Goal: Task Accomplishment & Management: Use online tool/utility

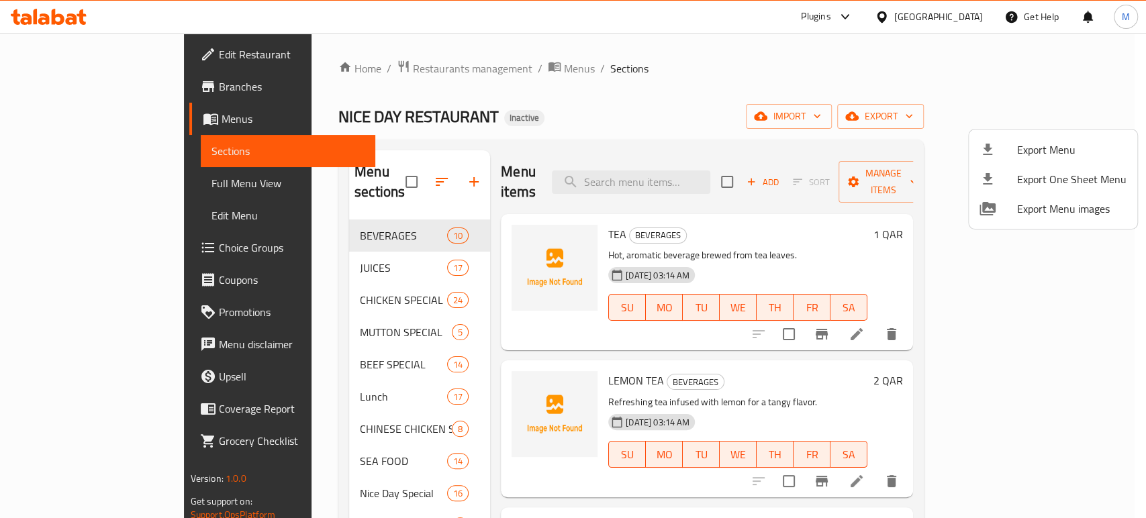
click at [109, 179] on div at bounding box center [573, 259] width 1146 height 518
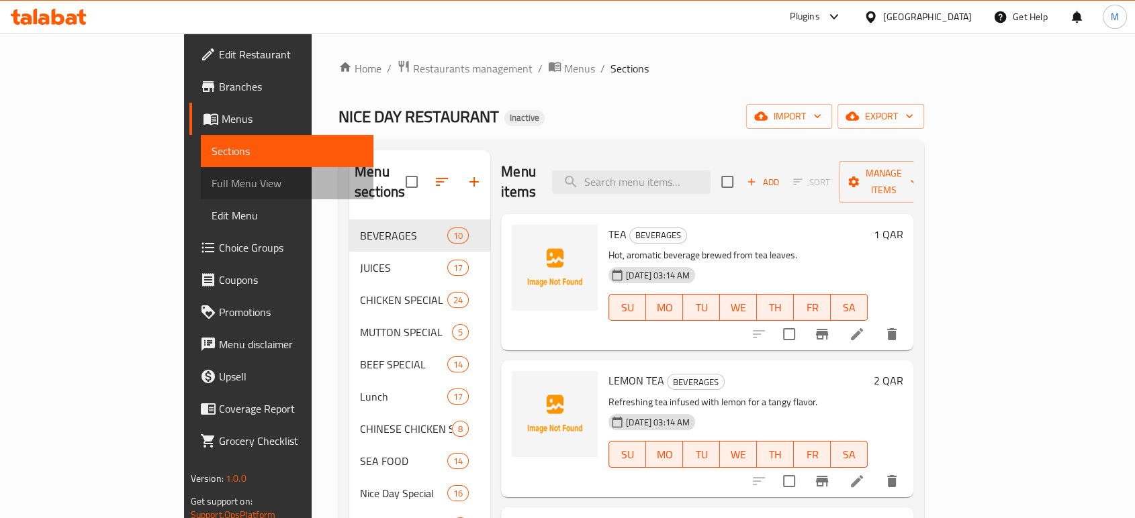
click at [211, 184] on span "Full Menu View" at bounding box center [286, 183] width 151 height 16
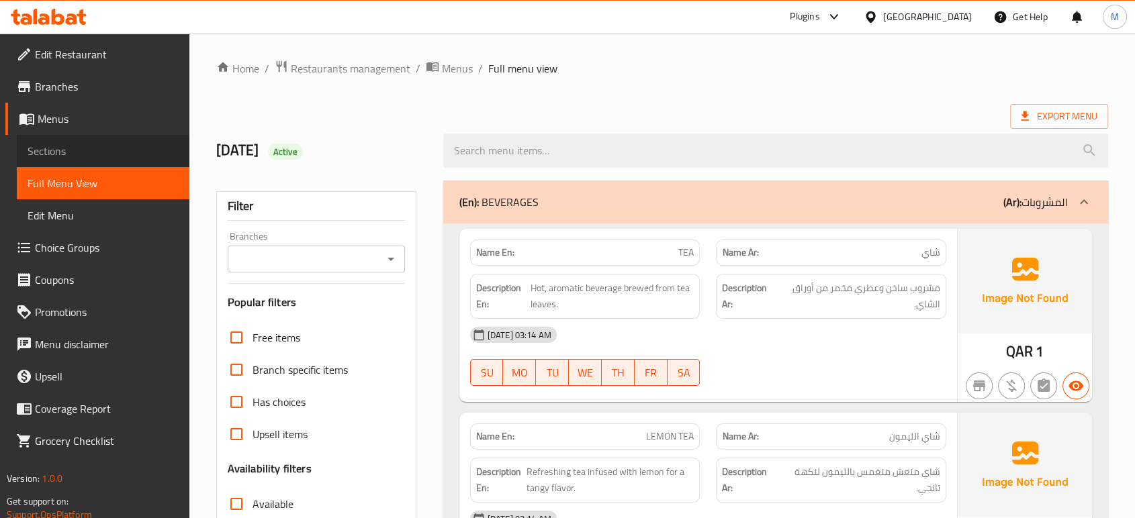
click at [85, 154] on span "Sections" at bounding box center [103, 151] width 151 height 16
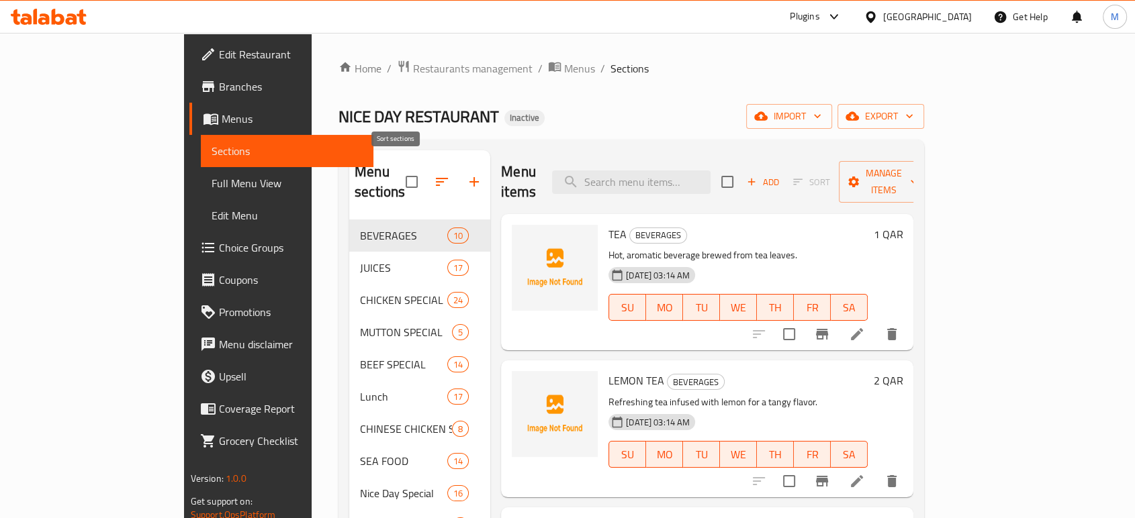
click at [434, 174] on icon "button" at bounding box center [442, 182] width 16 height 16
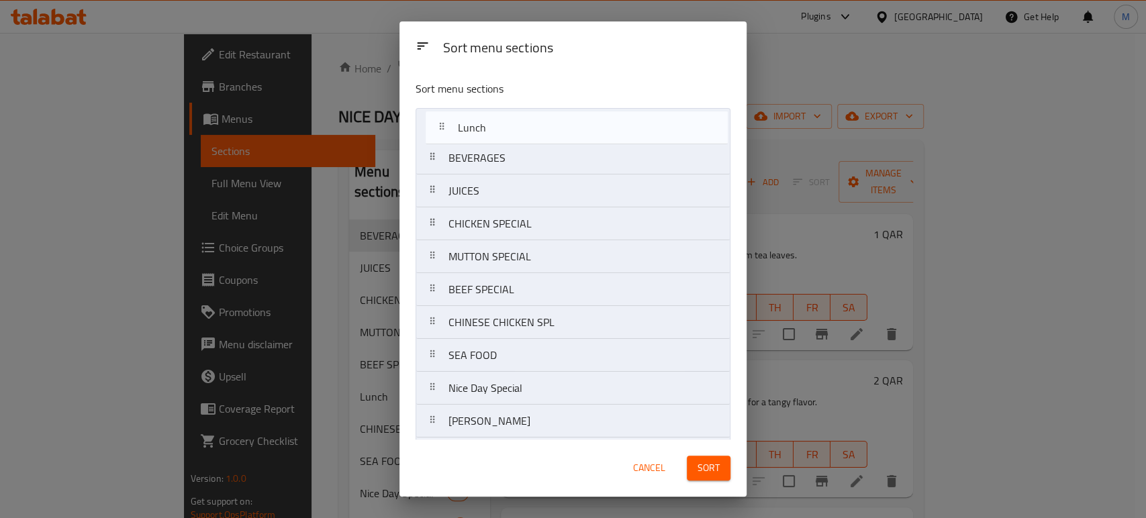
drag, startPoint x: 484, startPoint y: 294, endPoint x: 493, endPoint y: 122, distance: 172.1
click at [493, 122] on nav "BEVERAGES JUICES CHICKEN SPECIAL MUTTON SPECIAL BEEF SPECIAL Lunch CHINESE CHIC…" at bounding box center [573, 437] width 315 height 659
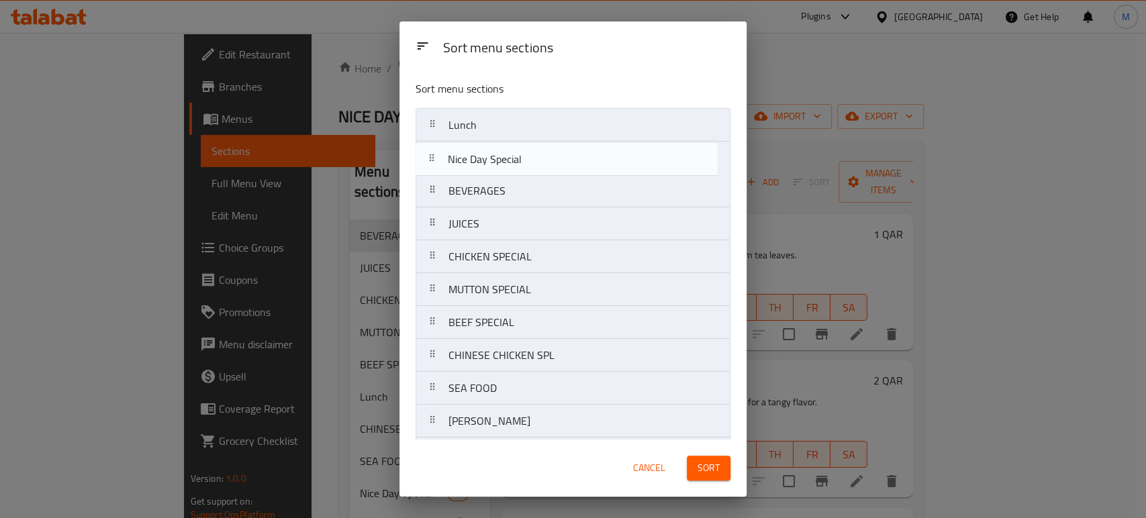
drag, startPoint x: 533, startPoint y: 389, endPoint x: 529, endPoint y: 152, distance: 237.0
click at [529, 152] on nav "Lunch BEVERAGES JUICES CHICKEN SPECIAL MUTTON SPECIAL BEEF SPECIAL CHINESE CHIC…" at bounding box center [573, 437] width 315 height 659
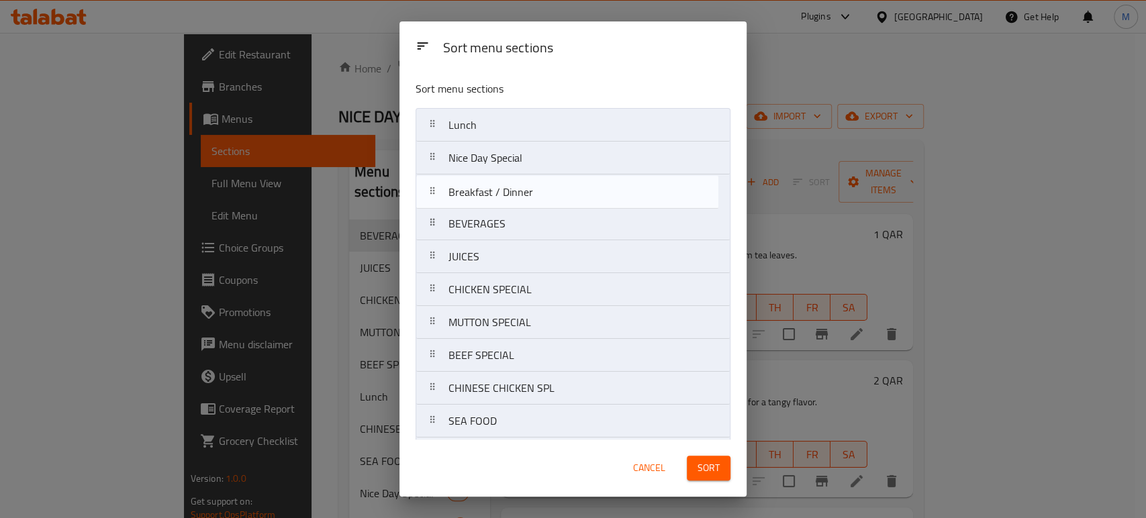
drag, startPoint x: 512, startPoint y: 172, endPoint x: 512, endPoint y: 192, distance: 20.1
click at [512, 192] on nav "Lunch Nice Day Special BEVERAGES JUICES CHICKEN SPECIAL MUTTON SPECIAL BEEF SPE…" at bounding box center [573, 437] width 315 height 659
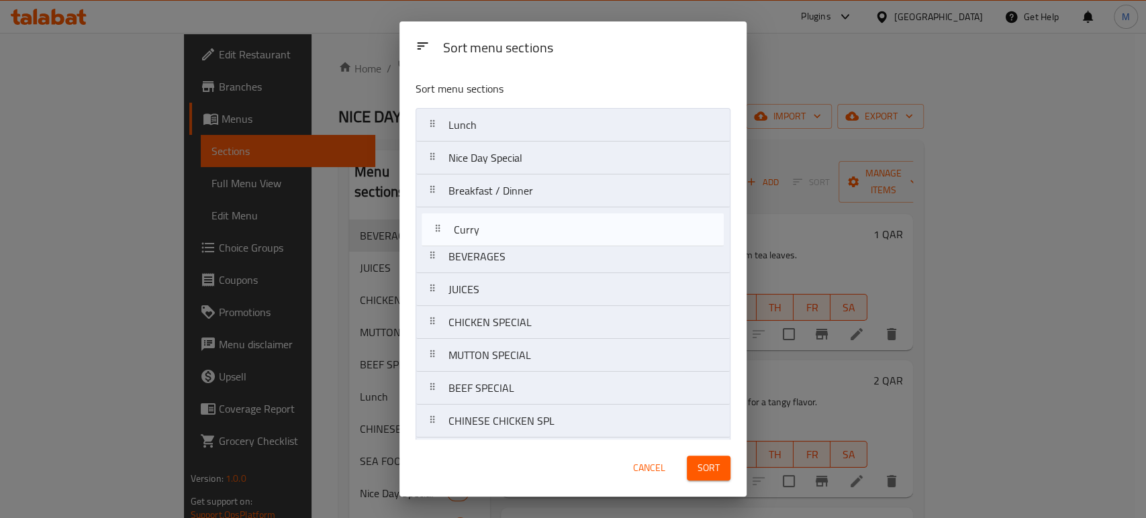
drag, startPoint x: 545, startPoint y: 240, endPoint x: 548, endPoint y: 228, distance: 13.0
click at [548, 228] on nav "Lunch Nice Day Special Breakfast / Dinner BEVERAGES JUICES CHICKEN SPECIAL MUTT…" at bounding box center [573, 437] width 315 height 659
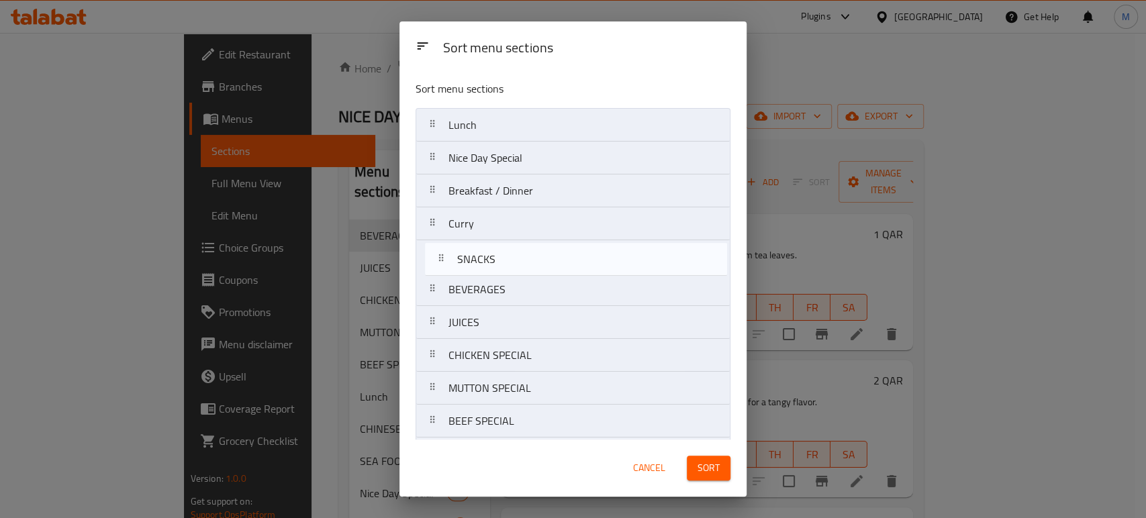
drag, startPoint x: 487, startPoint y: 299, endPoint x: 492, endPoint y: 254, distance: 46.0
click at [492, 254] on nav "Lunch Nice Day Special Breakfast / Dinner Curry BEVERAGES JUICES CHICKEN SPECIA…" at bounding box center [573, 437] width 315 height 659
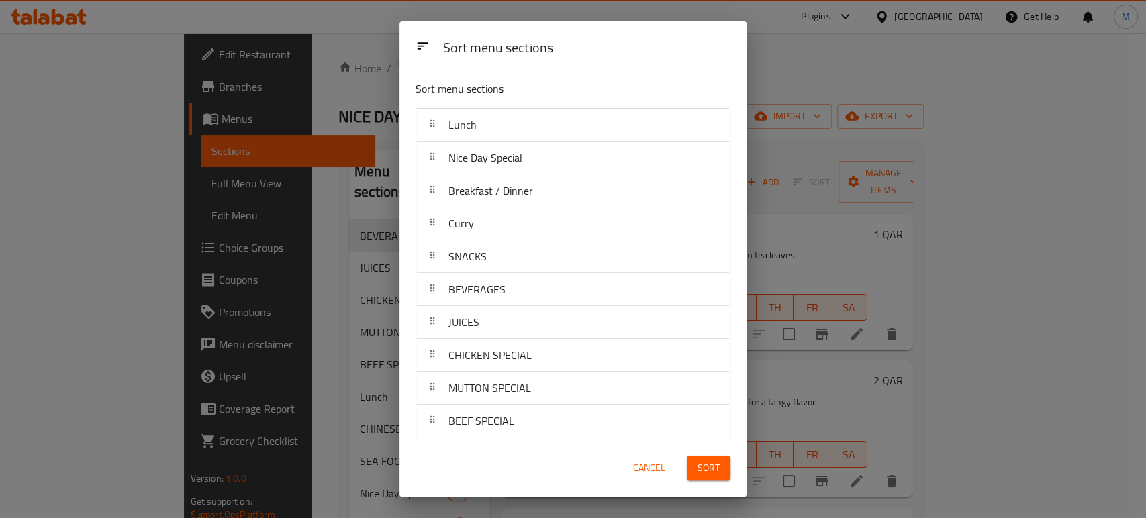
scroll to position [323, 0]
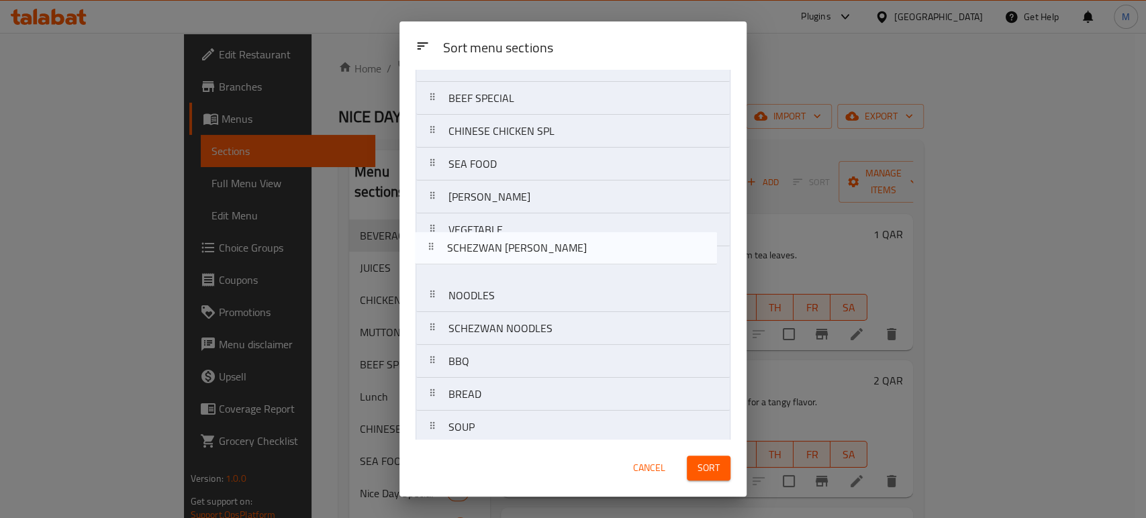
drag, startPoint x: 518, startPoint y: 256, endPoint x: 518, endPoint y: 237, distance: 18.8
click at [518, 237] on nav "Lunch Nice Day Special Breakfast / Dinner Curry SNACKS BEVERAGES JUICES CHICKEN…" at bounding box center [573, 114] width 315 height 659
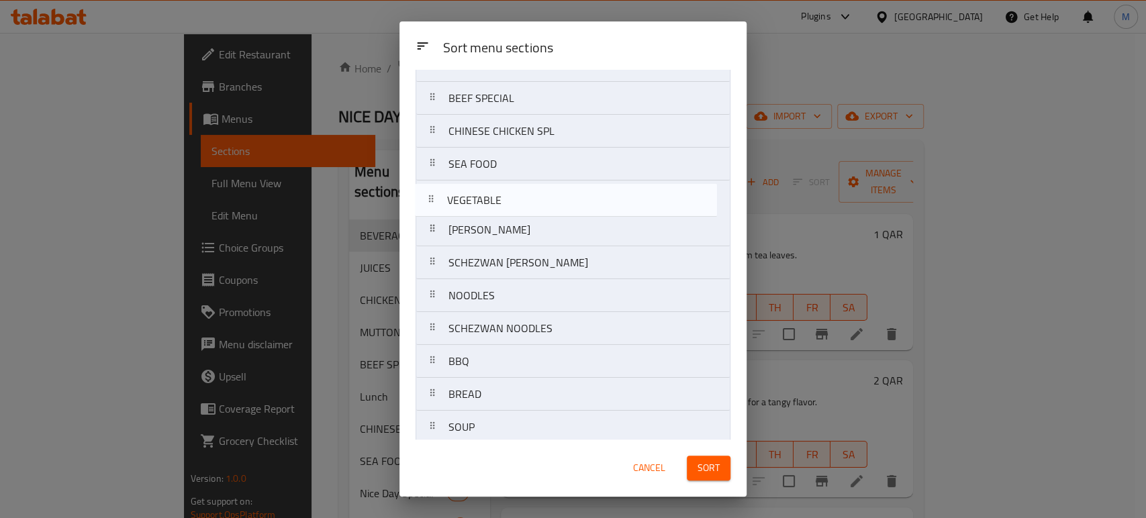
drag, startPoint x: 516, startPoint y: 234, endPoint x: 514, endPoint y: 193, distance: 41.7
click at [514, 193] on nav "Lunch Nice Day Special Breakfast / Dinner Curry SNACKS BEVERAGES JUICES CHICKEN…" at bounding box center [573, 114] width 315 height 659
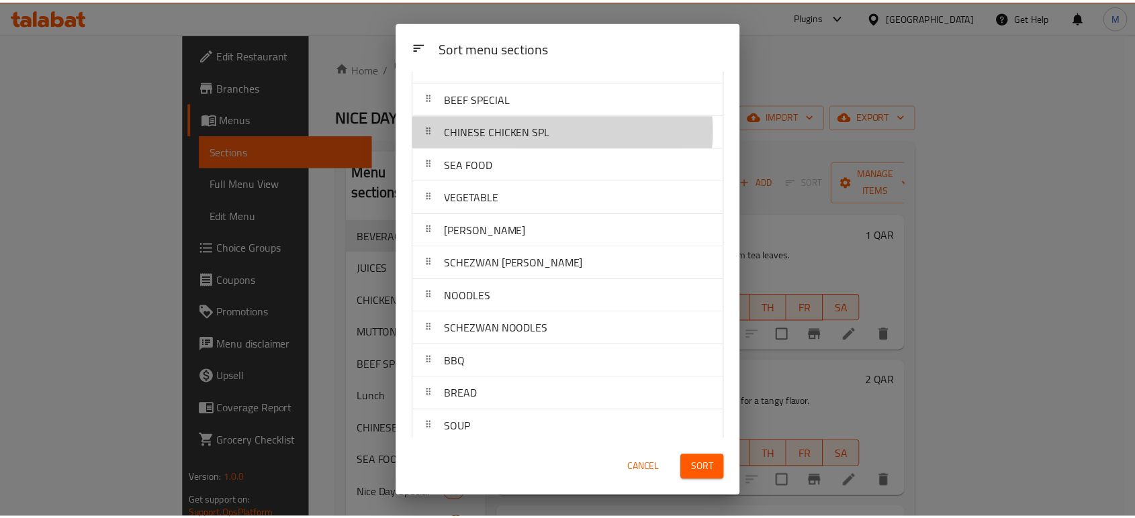
scroll to position [320, 0]
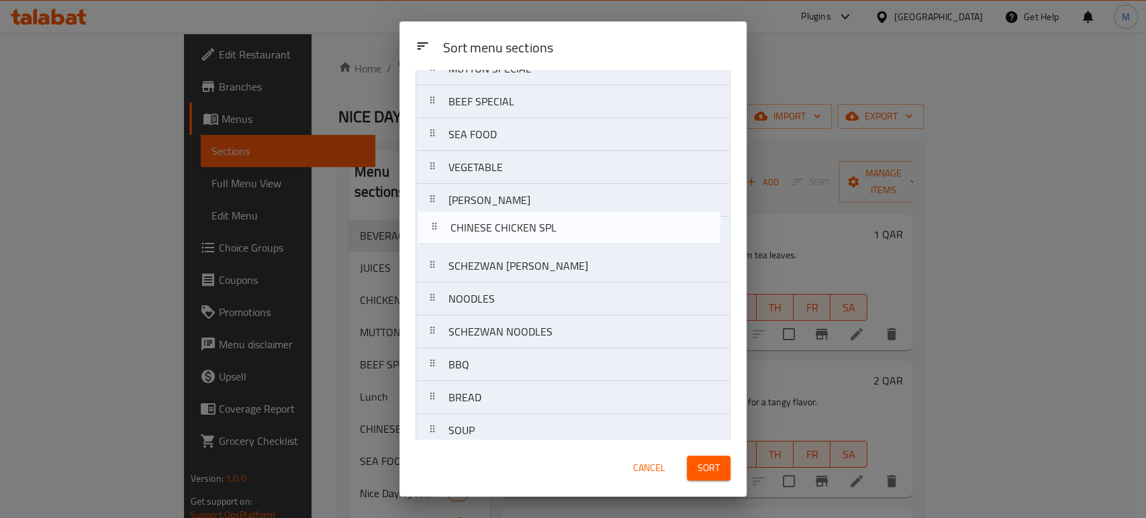
drag, startPoint x: 565, startPoint y: 129, endPoint x: 567, endPoint y: 235, distance: 106.1
click at [567, 235] on nav "Lunch Nice Day Special Breakfast / Dinner Curry SNACKS BEVERAGES JUICES CHICKEN…" at bounding box center [573, 118] width 315 height 659
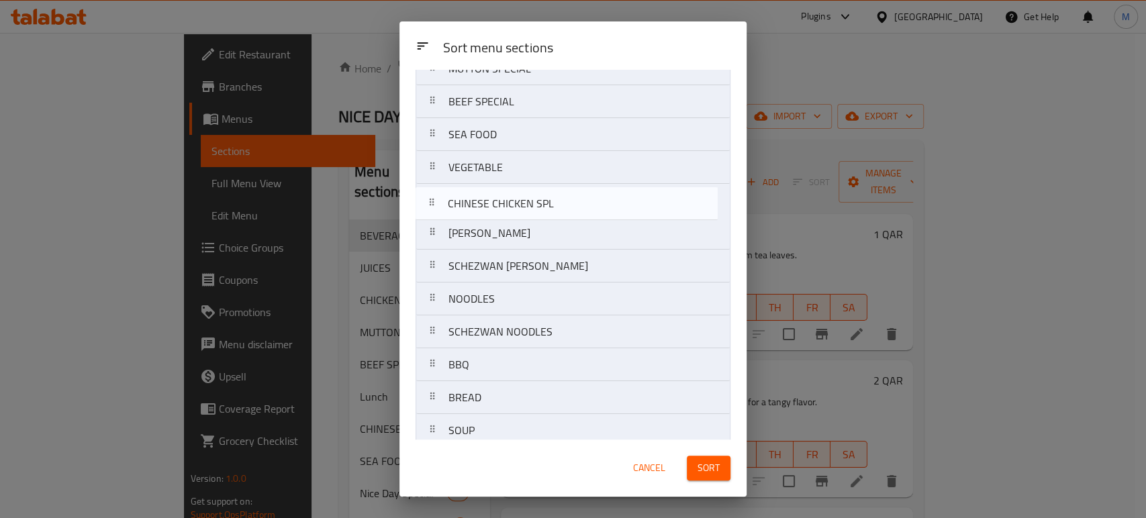
drag, startPoint x: 487, startPoint y: 238, endPoint x: 485, endPoint y: 198, distance: 40.3
click at [485, 198] on nav "Lunch Nice Day Special Breakfast / Dinner Curry SNACKS BEVERAGES JUICES CHICKEN…" at bounding box center [573, 118] width 315 height 659
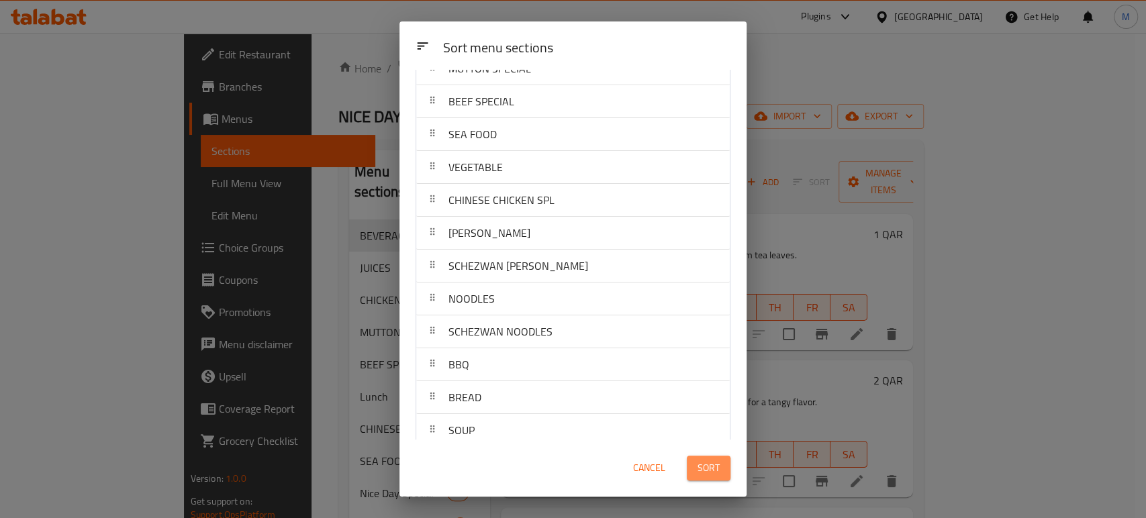
click at [704, 456] on button "Sort" at bounding box center [709, 468] width 44 height 25
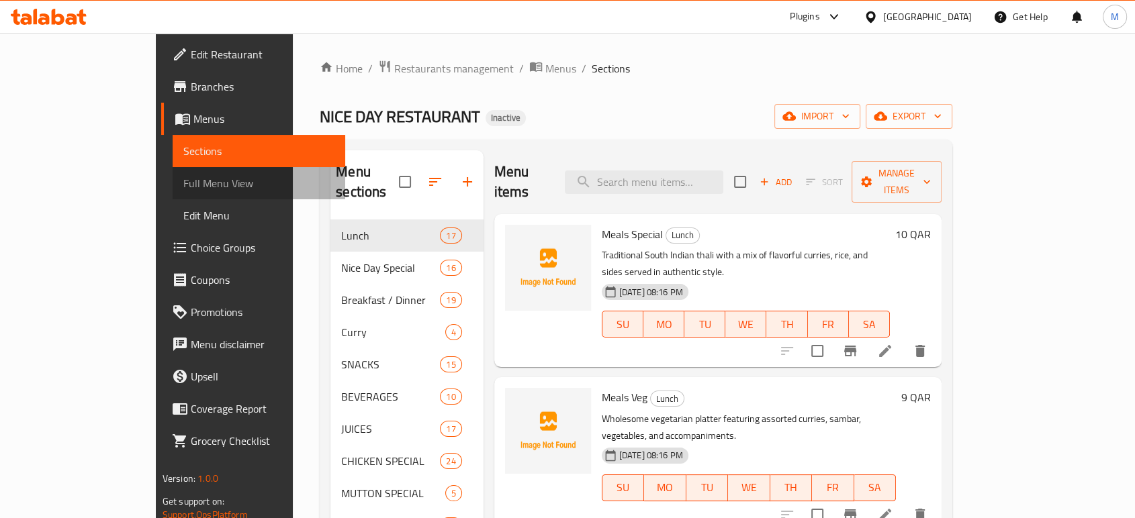
click at [183, 191] on span "Full Menu View" at bounding box center [258, 183] width 151 height 16
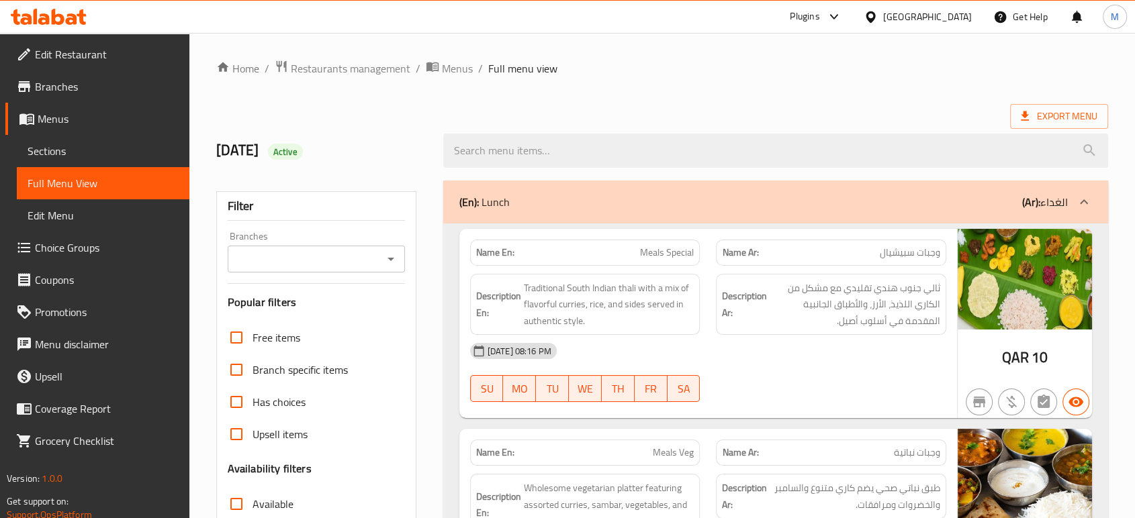
click at [870, 391] on div "06-10-2025 08:16 PM SU MO TU WE TH FR SA" at bounding box center [708, 372] width 492 height 75
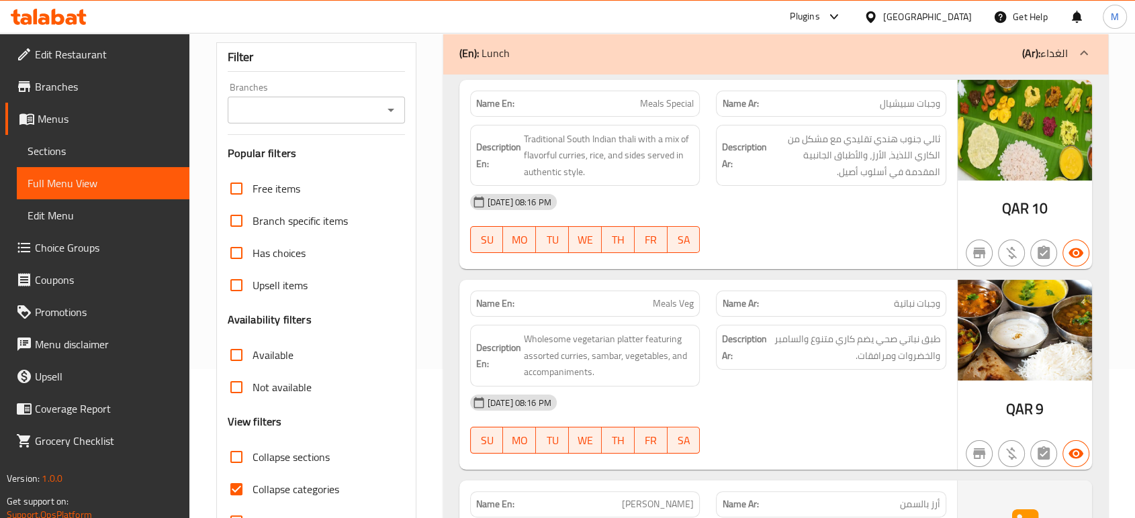
scroll to position [179, 0]
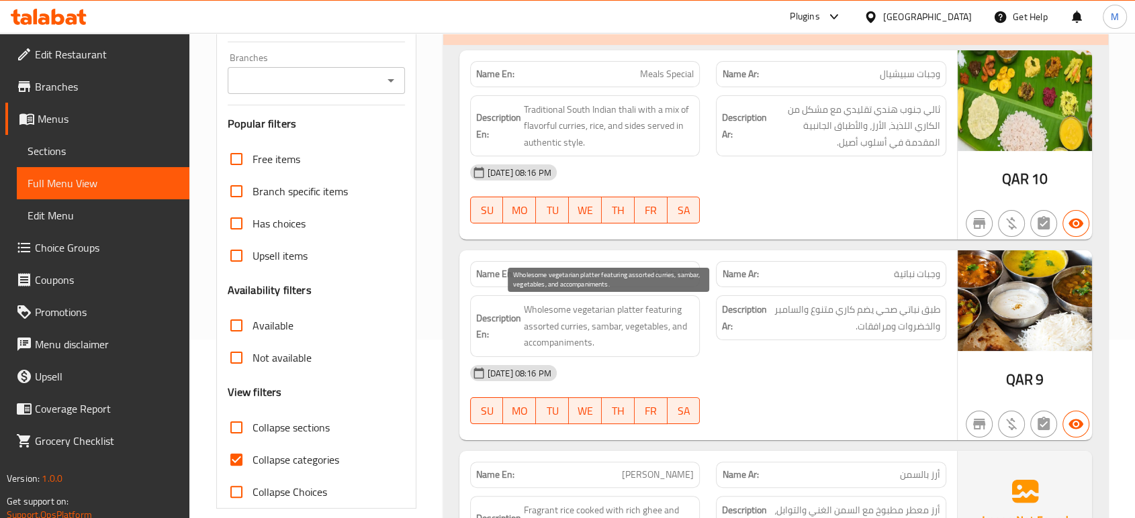
click at [622, 332] on span "Wholesome vegetarian platter featuring assorted curries, sambar, vegetables, an…" at bounding box center [609, 326] width 171 height 50
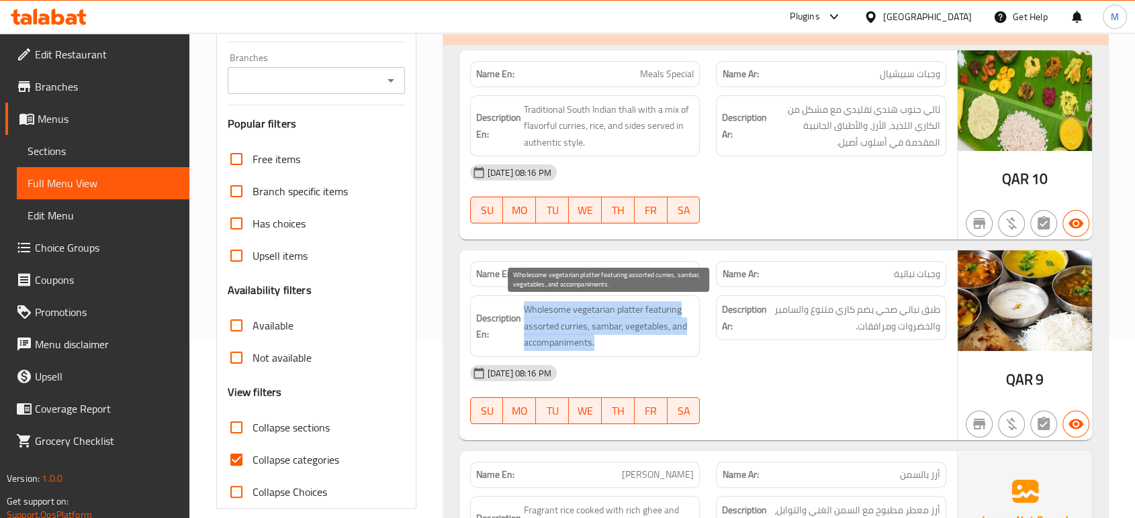
click at [622, 332] on span "Wholesome vegetarian platter featuring assorted curries, sambar, vegetables, an…" at bounding box center [609, 326] width 171 height 50
copy span "Wholesome vegetarian platter featuring assorted curries, sambar, vegetables, an…"
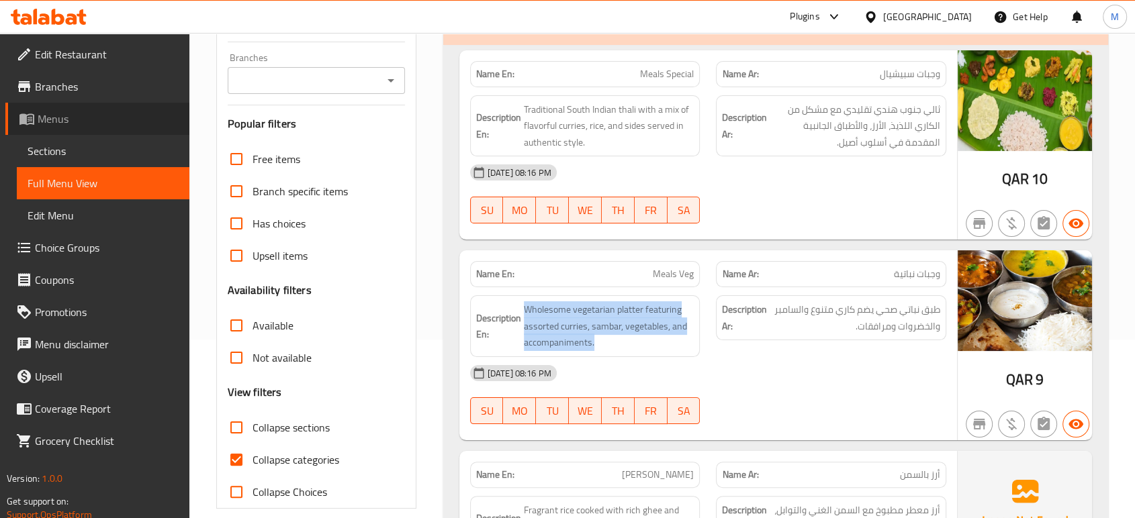
click at [67, 120] on span "Menus" at bounding box center [108, 119] width 141 height 16
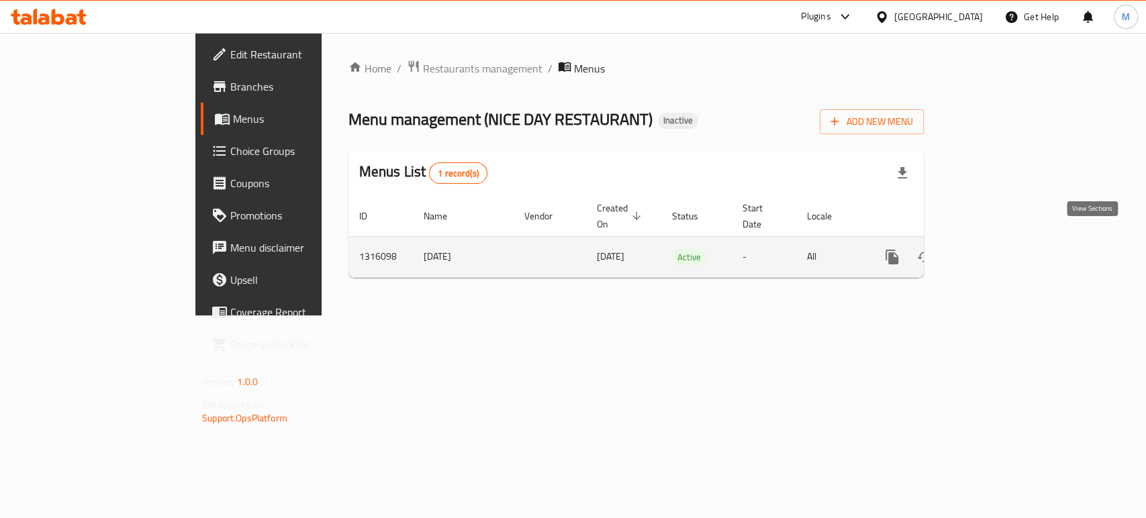
click at [1005, 243] on link "enhanced table" at bounding box center [989, 257] width 32 height 32
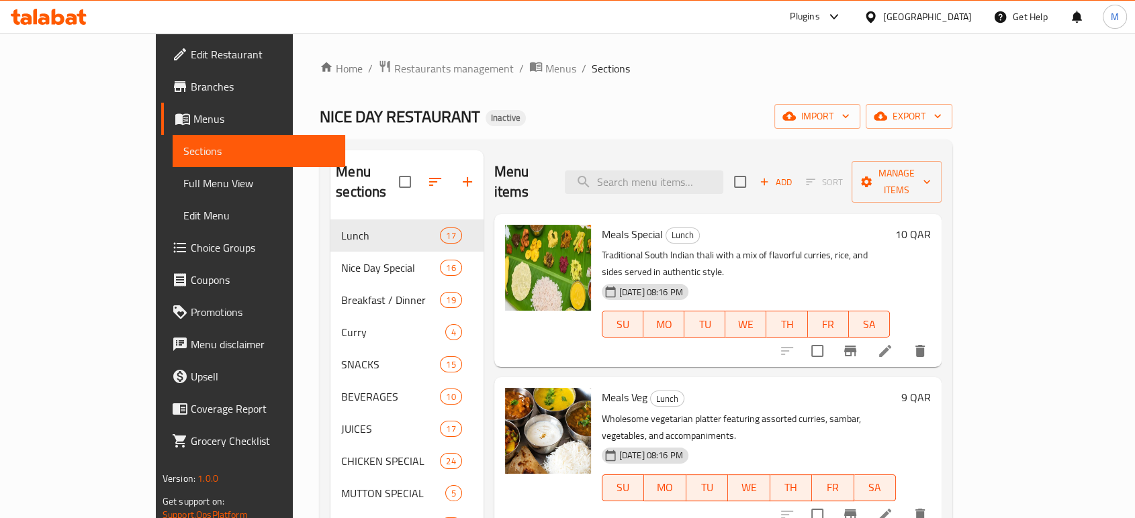
click at [677, 85] on div "Home / Restaurants management / Menus / Sections NICE DAY RESTAURANT Inactive i…" at bounding box center [636, 470] width 632 height 820
click at [183, 179] on span "Full Menu View" at bounding box center [258, 183] width 151 height 16
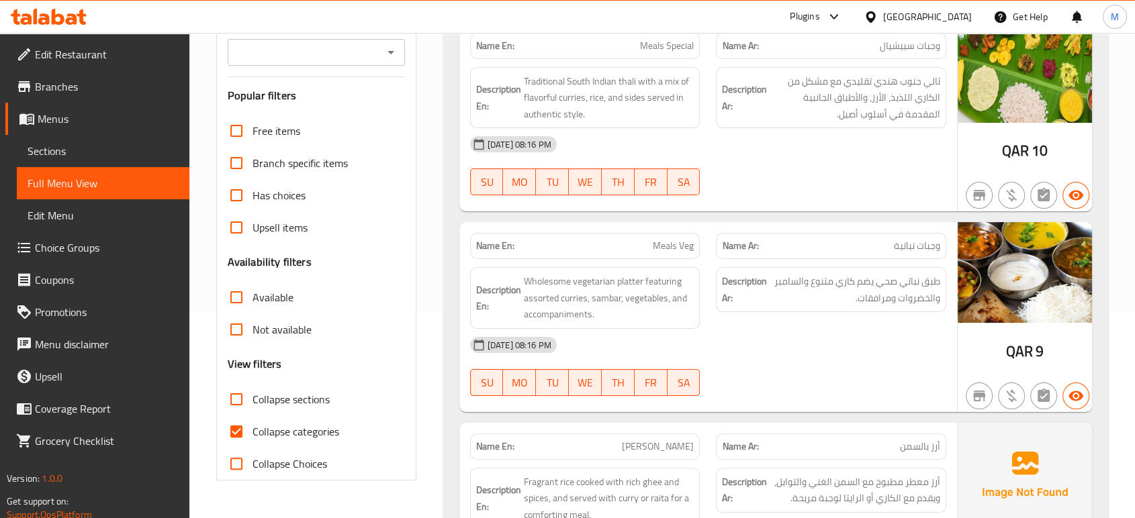
scroll to position [209, 0]
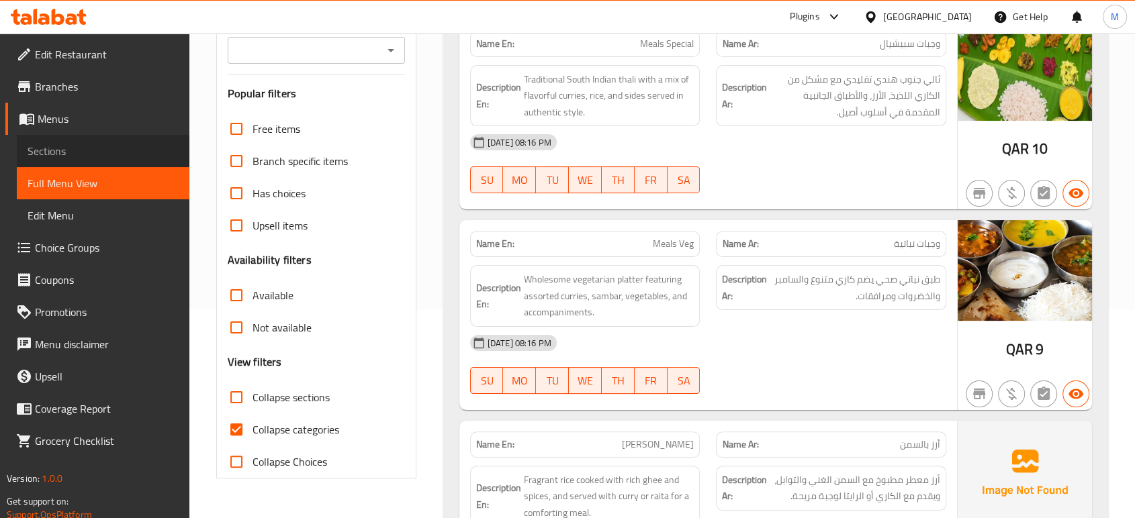
click at [96, 150] on span "Sections" at bounding box center [103, 151] width 151 height 16
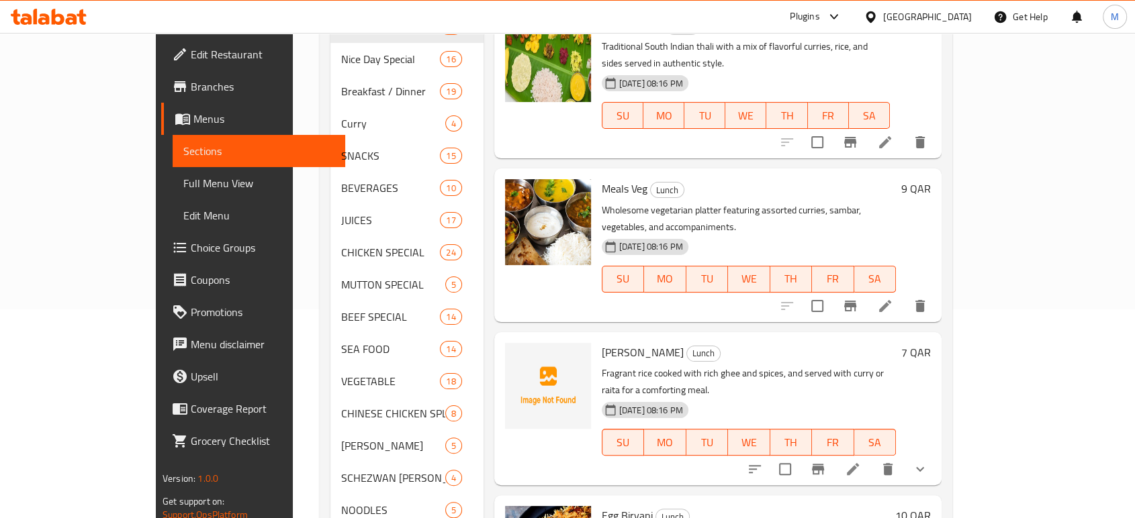
scroll to position [188, 0]
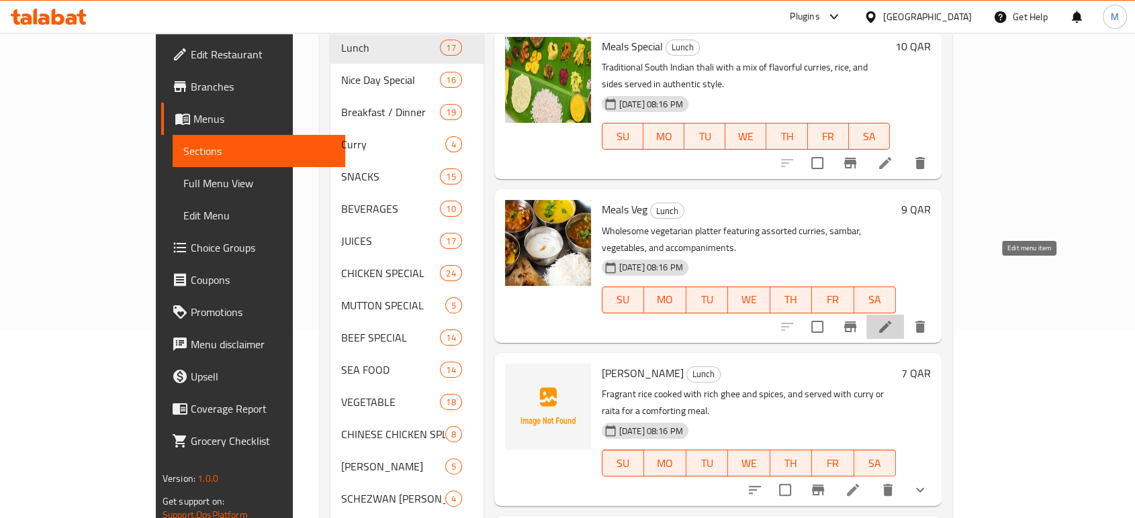
click at [893, 319] on icon at bounding box center [885, 327] width 16 height 16
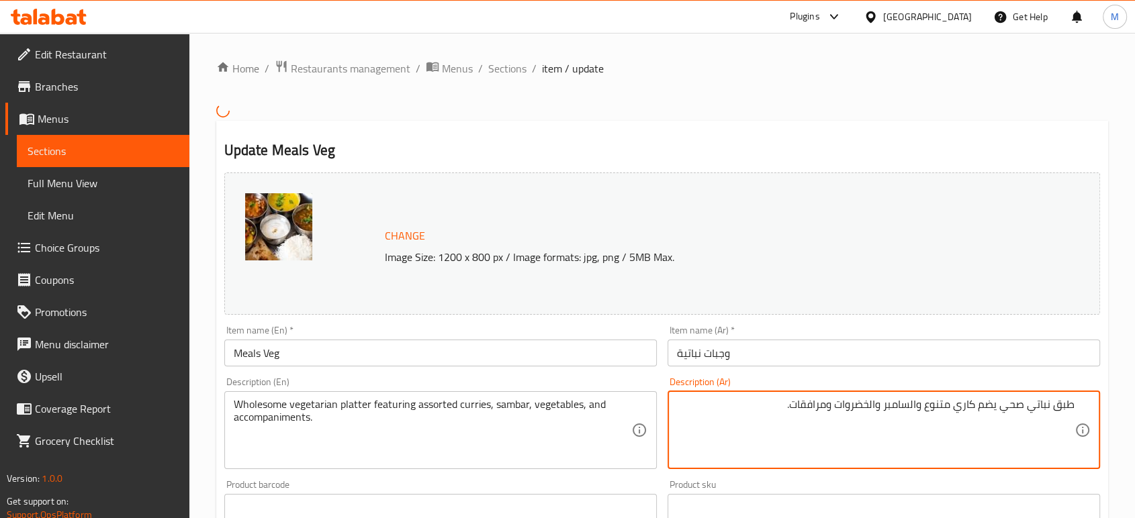
click at [724, 422] on textarea "طبق نباتي صحي يضم كاري متنوع والسامبر والخضروات ومرافقات." at bounding box center [875, 430] width 397 height 64
paste textarea "أنواع مختلفة من الكاري والسمبار والخضروات والمقبلات."
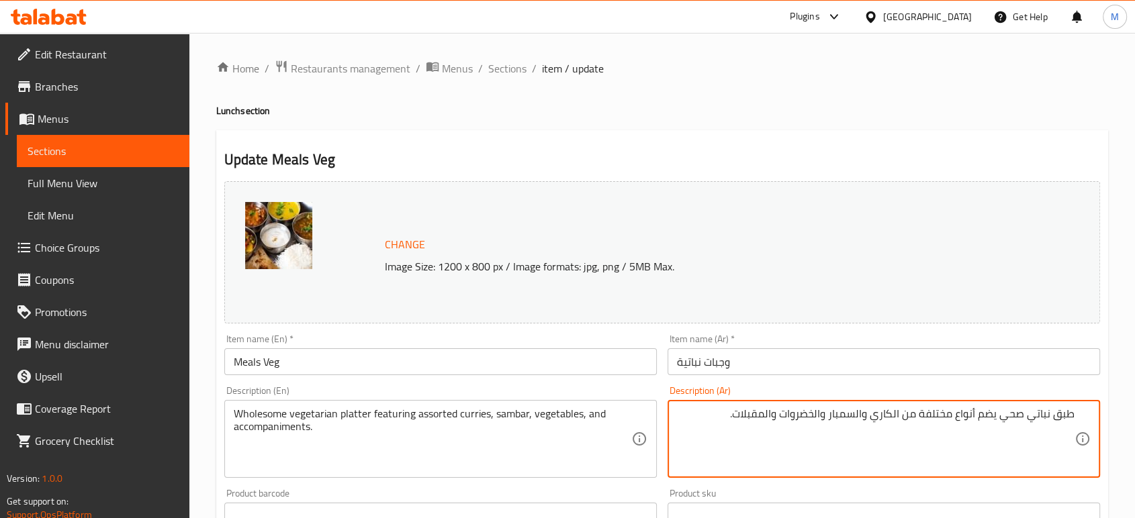
scroll to position [449, 0]
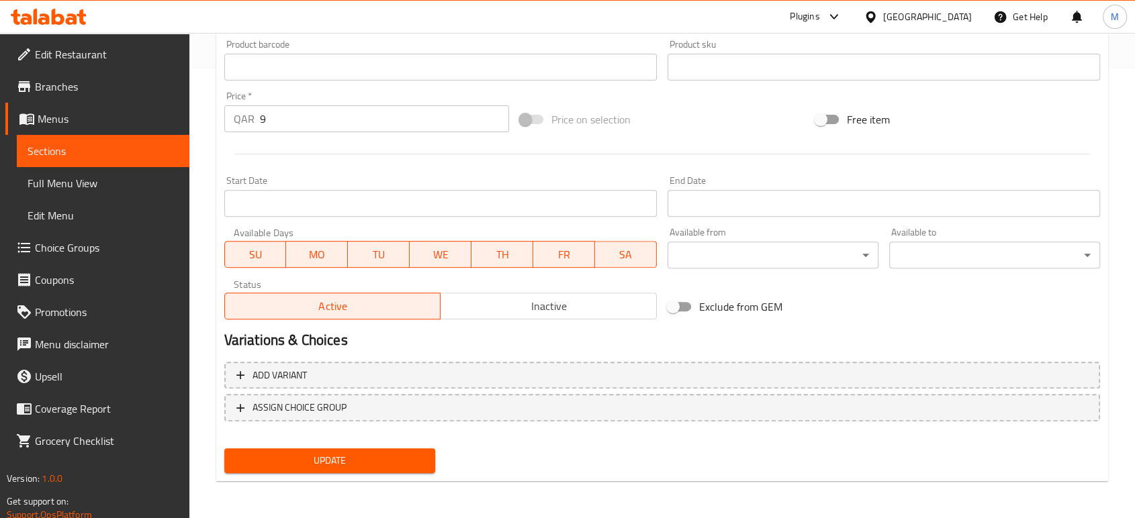
type textarea "طبق نباتي صحي يضم أنواع مختلفة من الكاري والسمبار والخضروات والمقبلات."
click at [398, 461] on span "Update" at bounding box center [329, 461] width 189 height 17
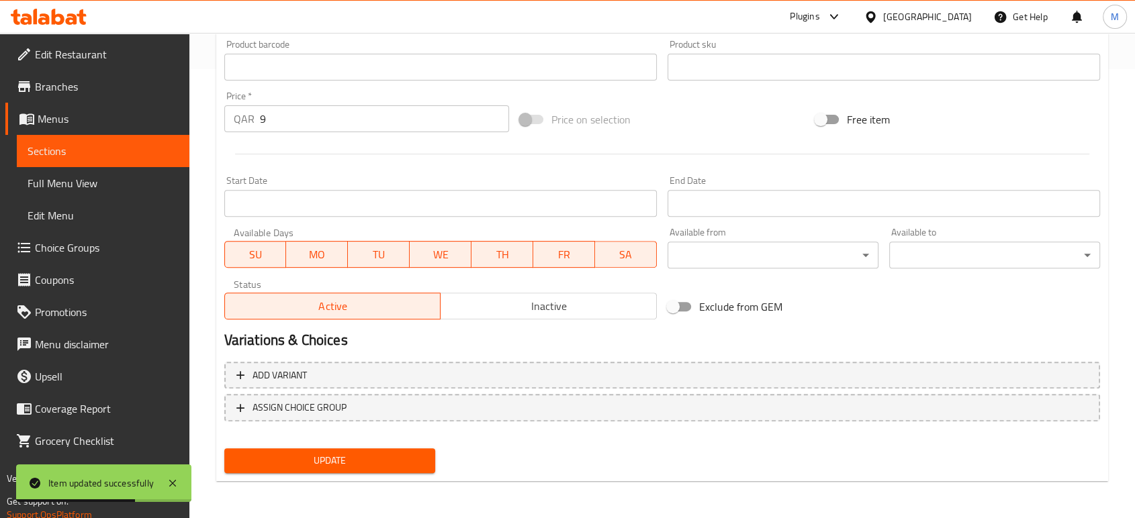
click at [128, 180] on span "Full Menu View" at bounding box center [103, 183] width 151 height 16
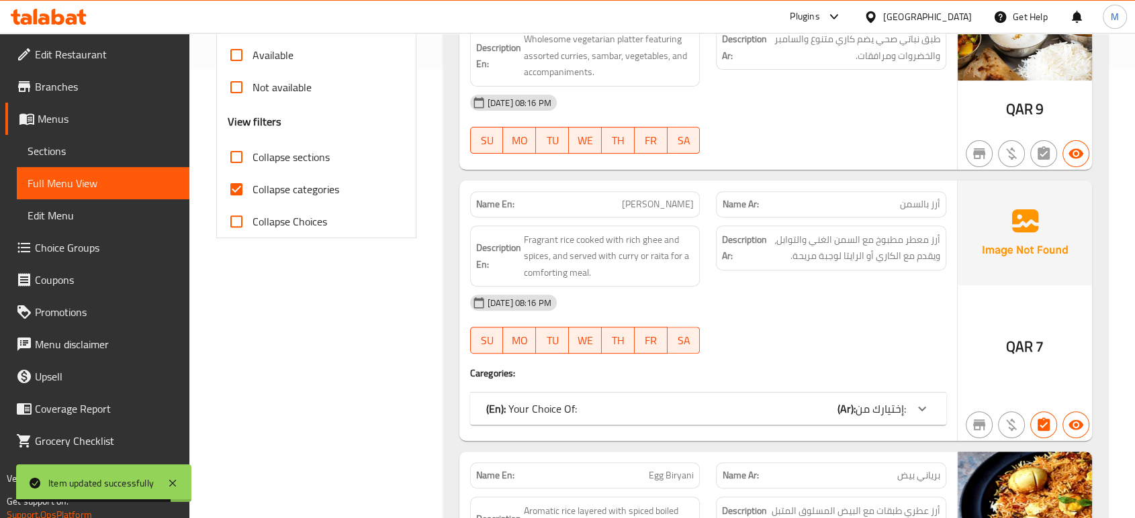
click at [869, 97] on div "[DATE] 08:16 PM" at bounding box center [708, 103] width 492 height 32
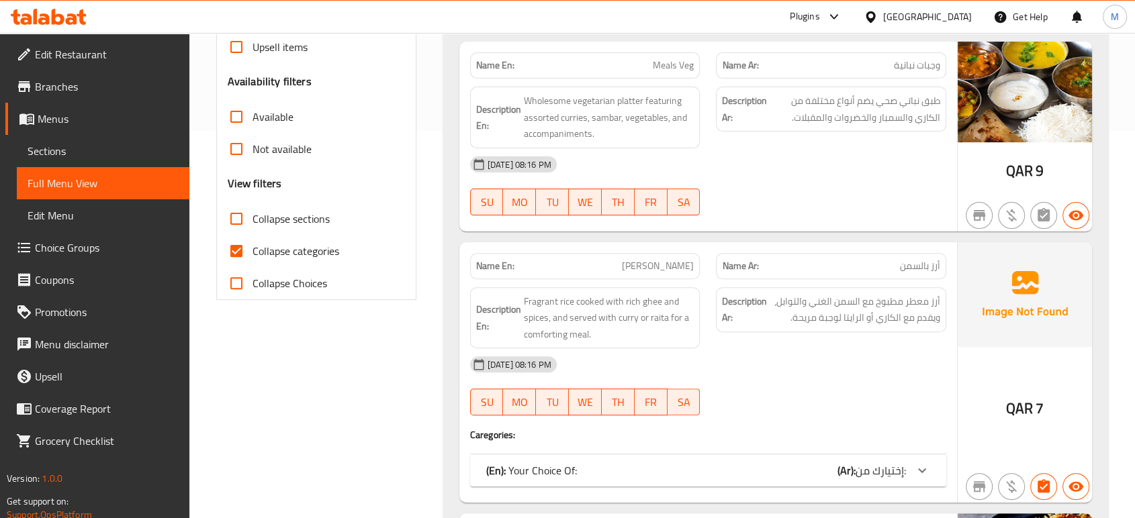
scroll to position [418, 0]
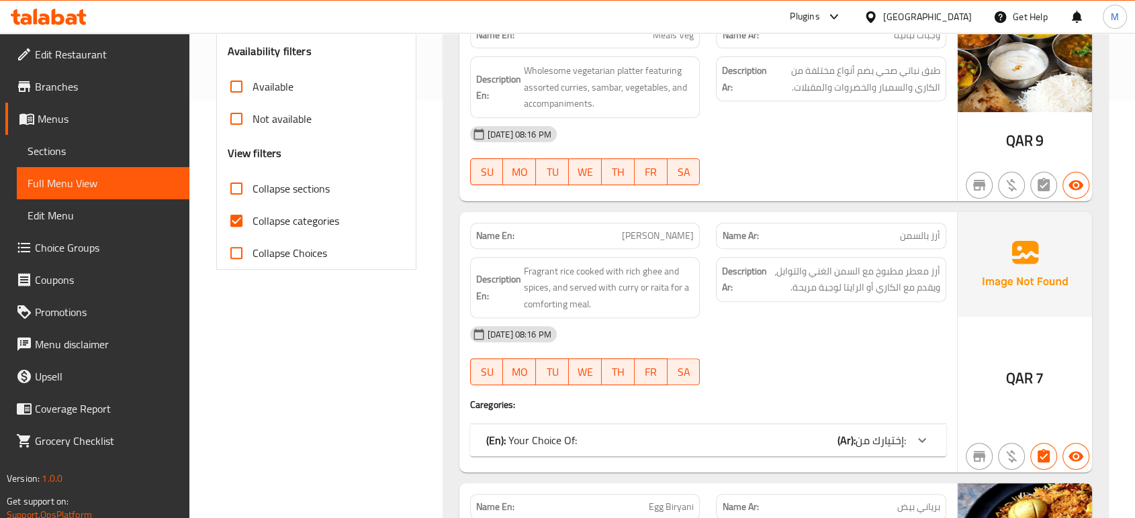
click at [864, 450] on div "(En): Your Choice Of: (Ar): إختيارك من:" at bounding box center [708, 440] width 476 height 32
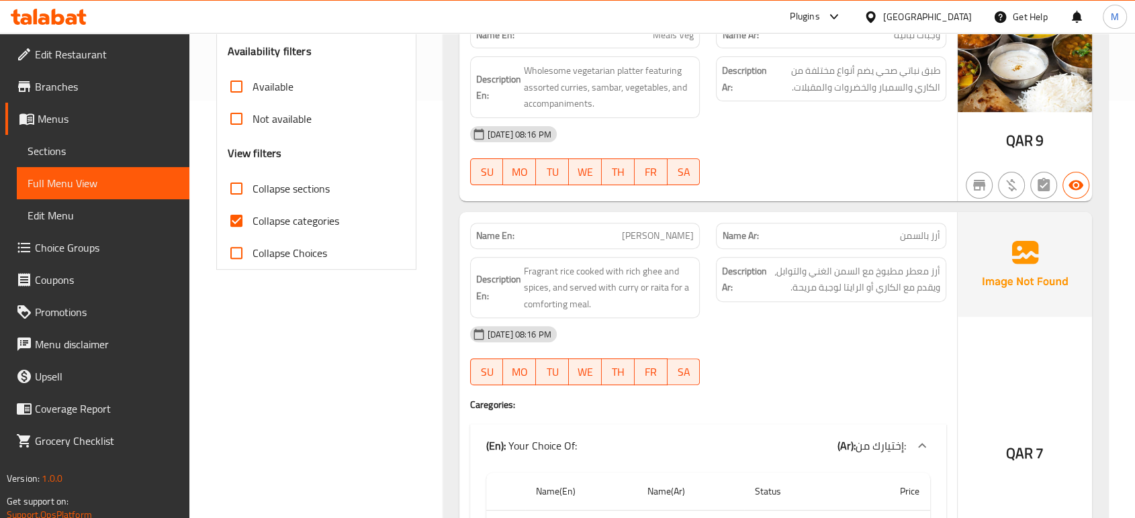
click at [861, 369] on div "06-10-2025 08:16 PM SU MO TU WE TH FR SA" at bounding box center [708, 355] width 492 height 75
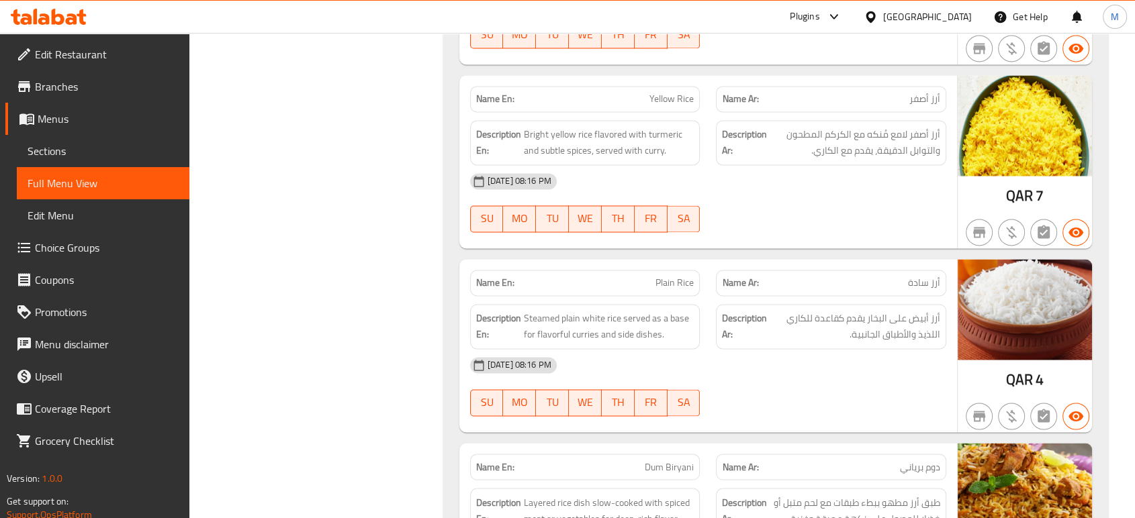
scroll to position [2148, 0]
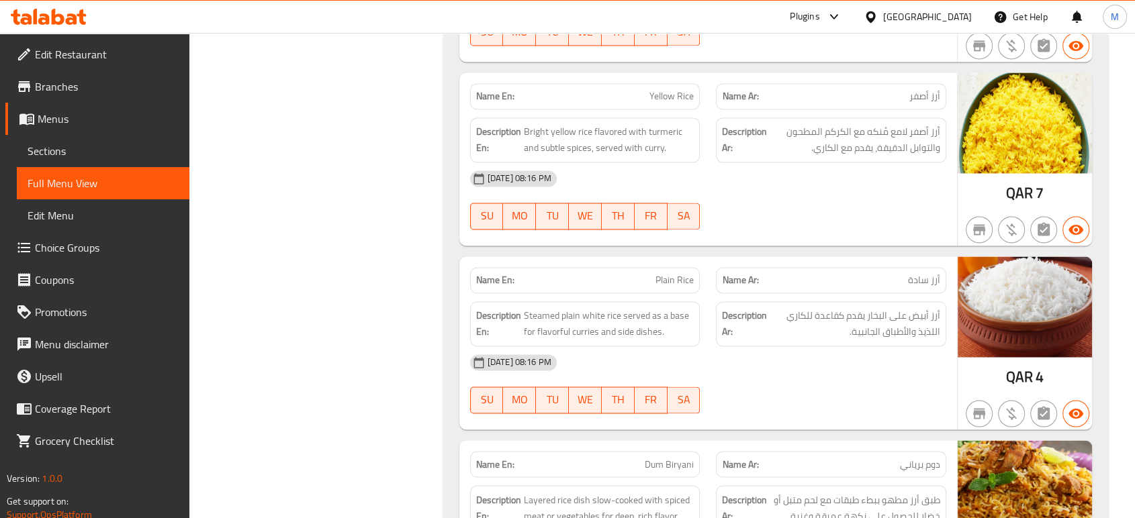
click at [781, 391] on div "06-10-2025 08:16 PM SU MO TU WE TH FR SA" at bounding box center [708, 383] width 492 height 75
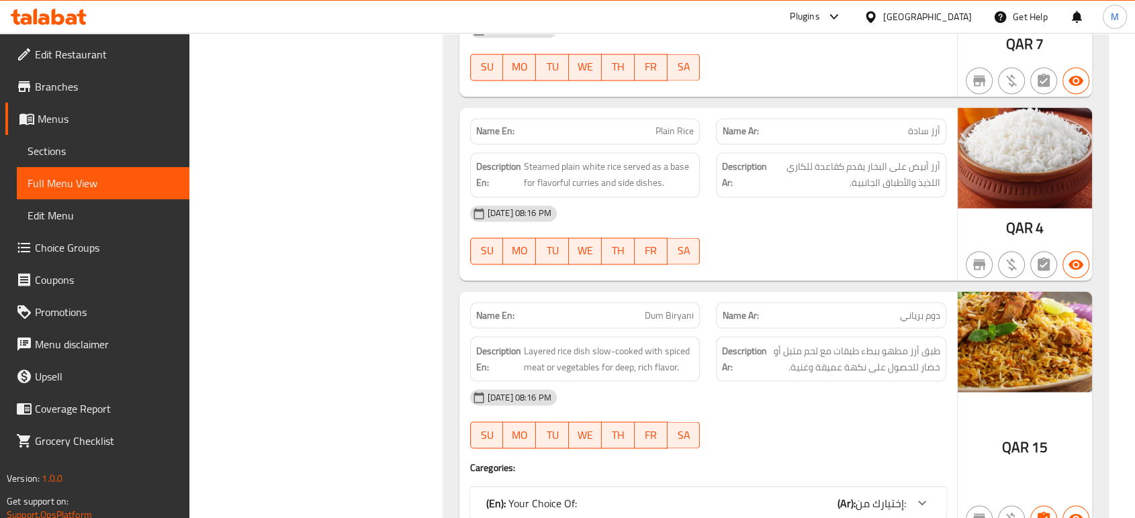
scroll to position [2327, 0]
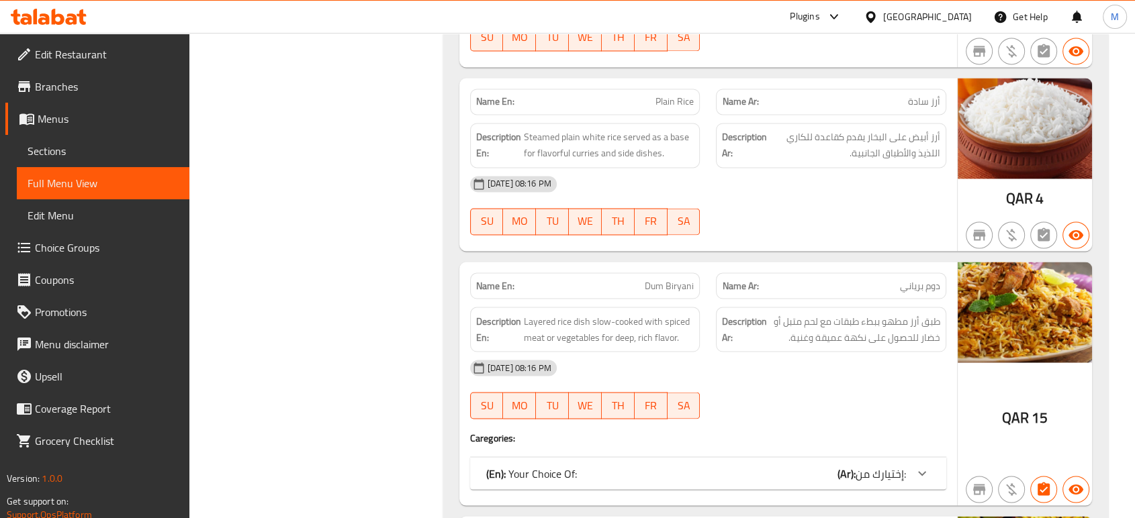
click at [837, 394] on div "06-10-2025 08:16 PM SU MO TU WE TH FR SA" at bounding box center [708, 389] width 492 height 75
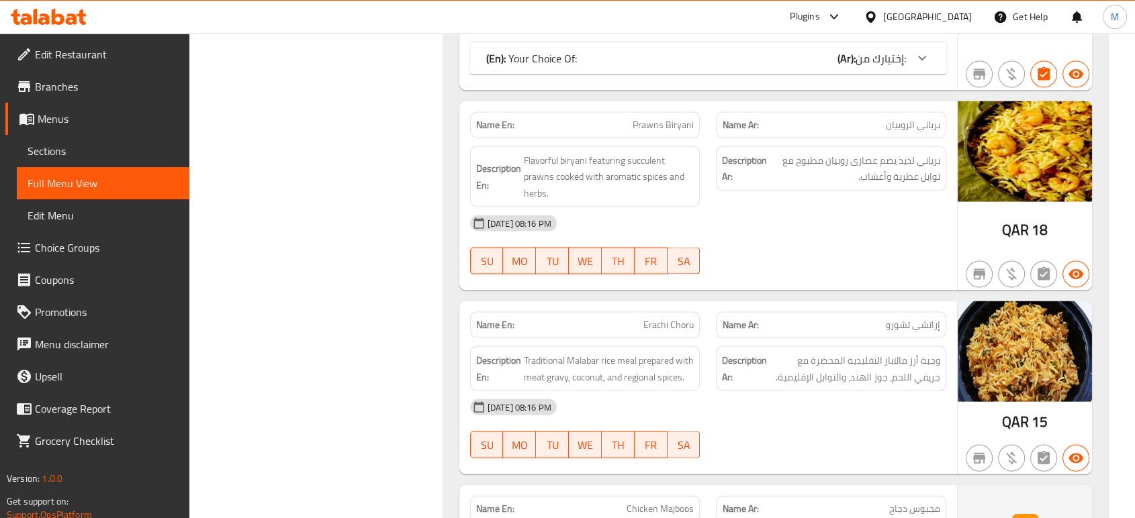
scroll to position [2745, 0]
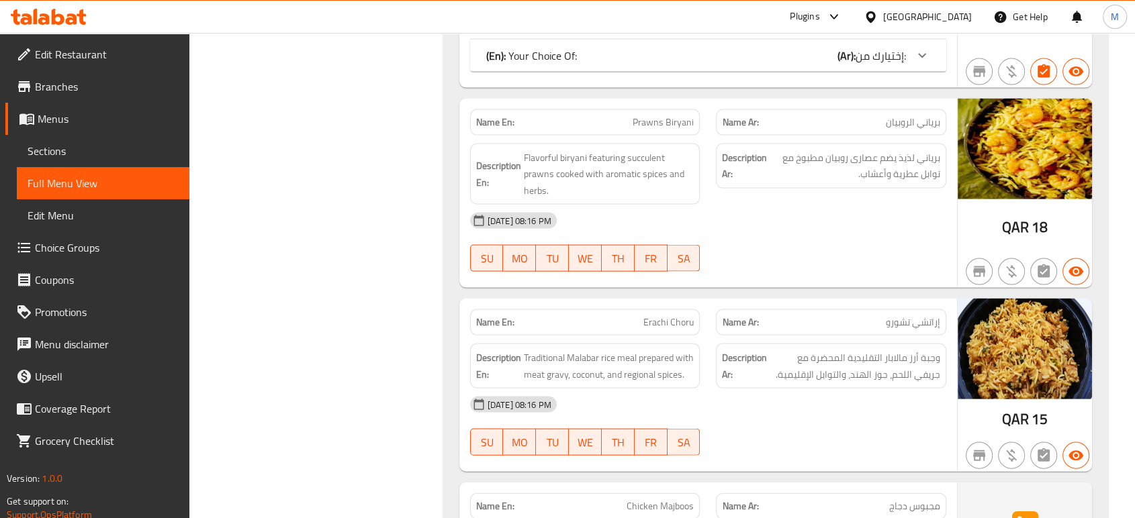
click at [771, 230] on div "[DATE] 08:16 PM" at bounding box center [708, 221] width 492 height 32
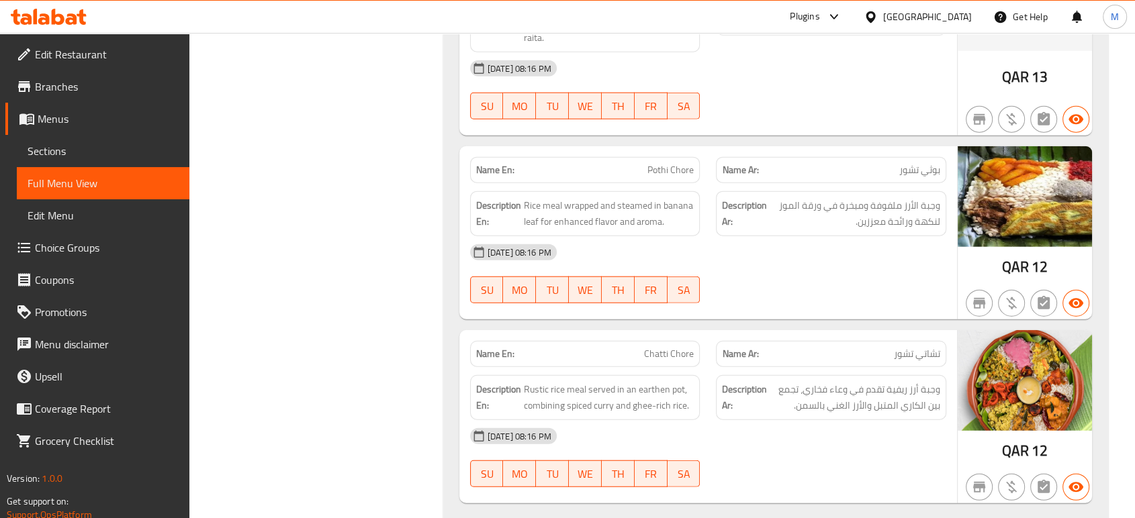
scroll to position [3312, 0]
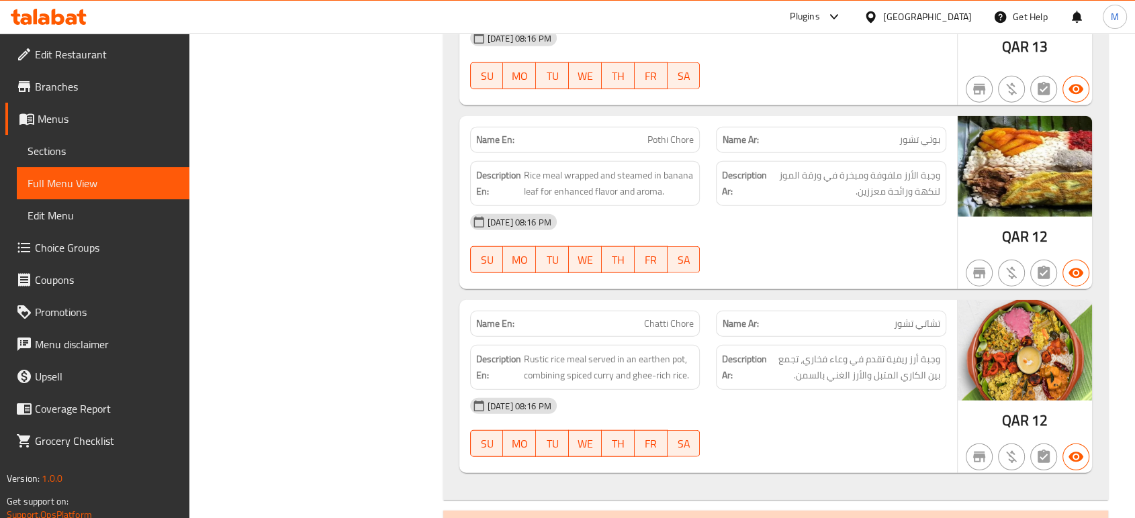
click at [761, 449] on div at bounding box center [831, 457] width 246 height 16
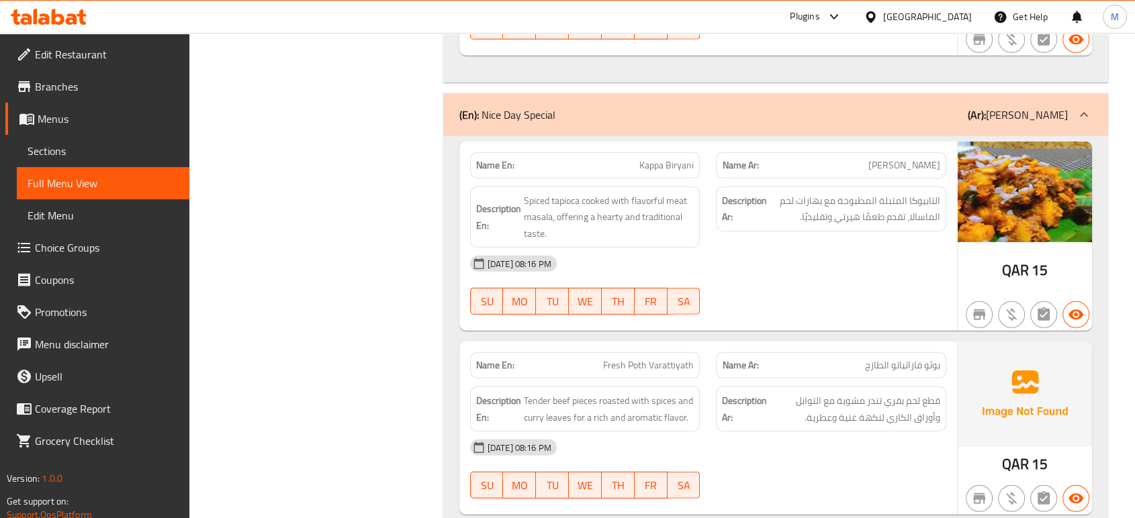
scroll to position [3760, 0]
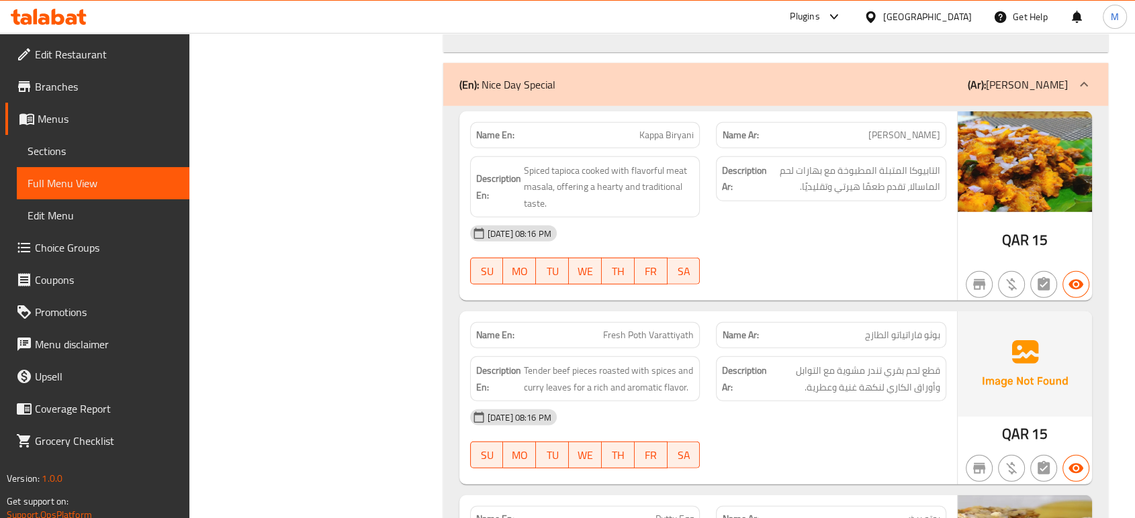
click at [581, 337] on p "Name En: Fresh Poth Varattiyath" at bounding box center [585, 335] width 218 height 14
copy span "Fresh Poth Varattiyath"
click at [737, 436] on div "06-10-2025 08:16 PM SU MO TU WE TH FR SA" at bounding box center [708, 438] width 492 height 75
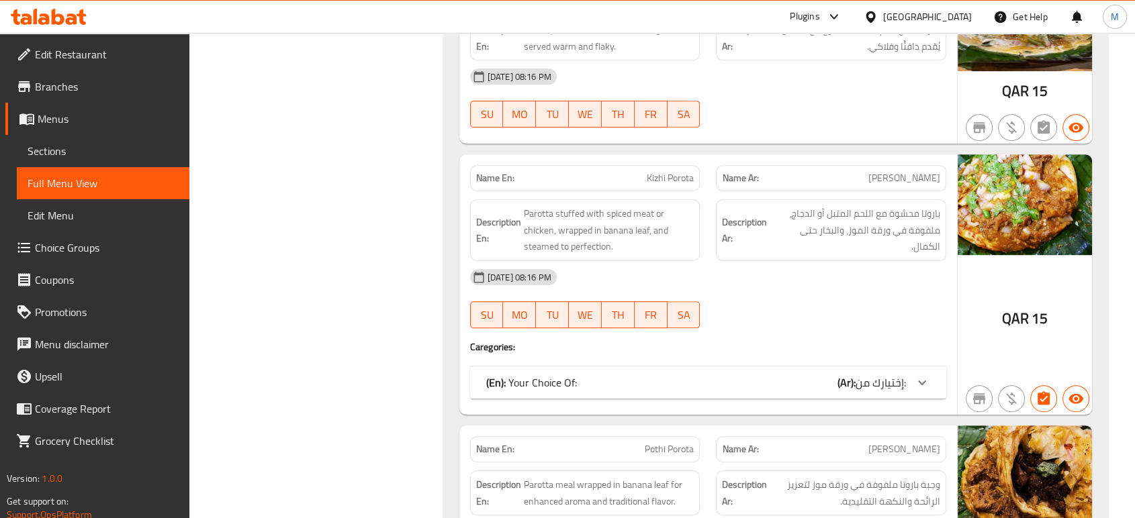
scroll to position [5759, 0]
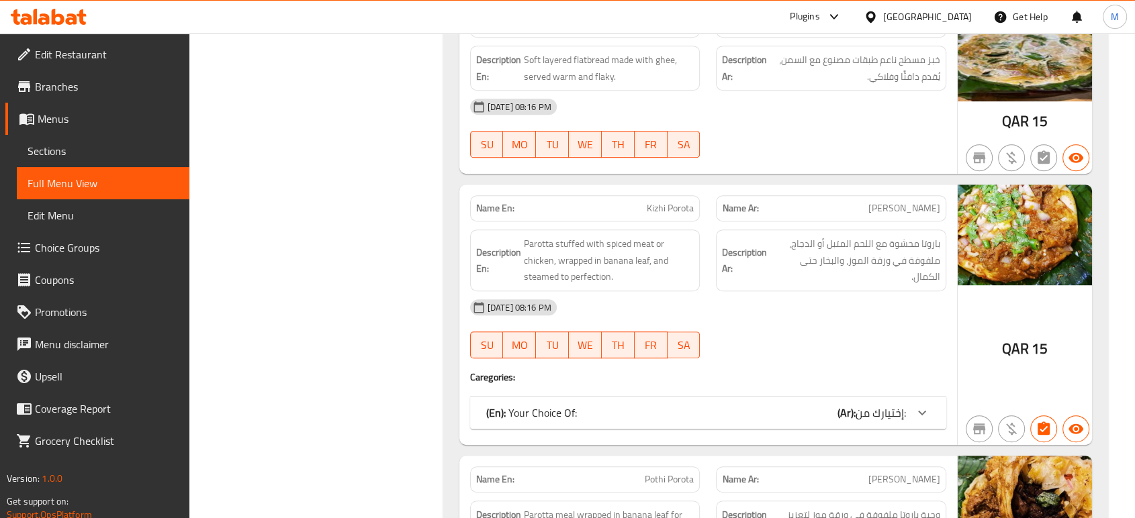
click at [603, 397] on div "(En): Your Choice Of: (Ar): إختيارك من:" at bounding box center [708, 413] width 476 height 32
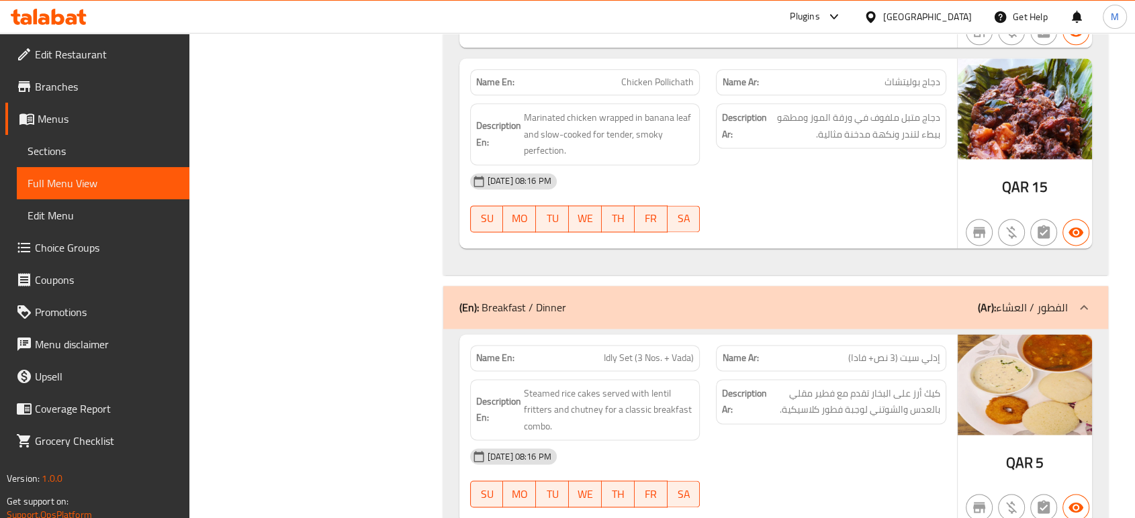
scroll to position [6893, 0]
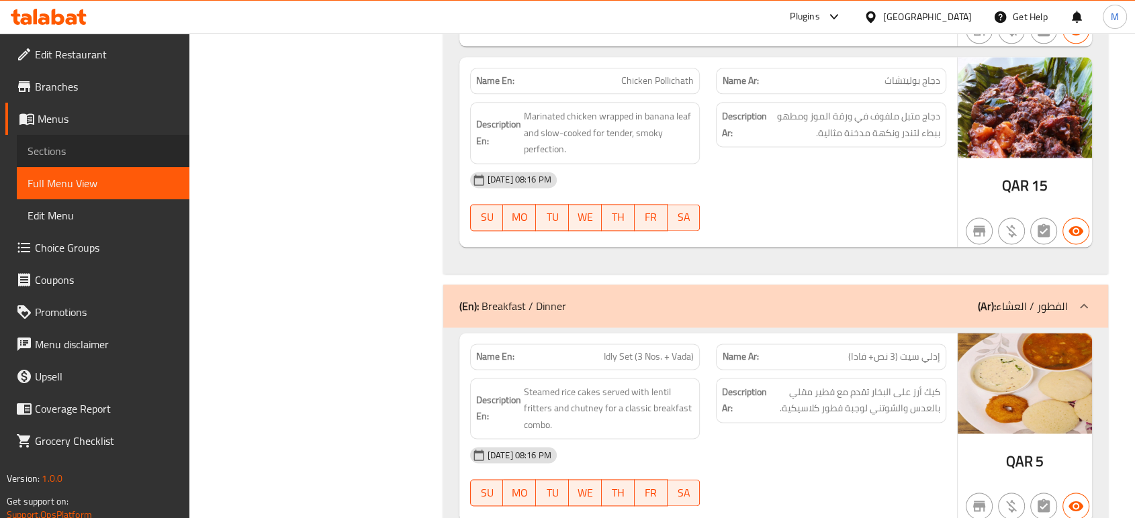
click at [54, 155] on span "Sections" at bounding box center [103, 151] width 151 height 16
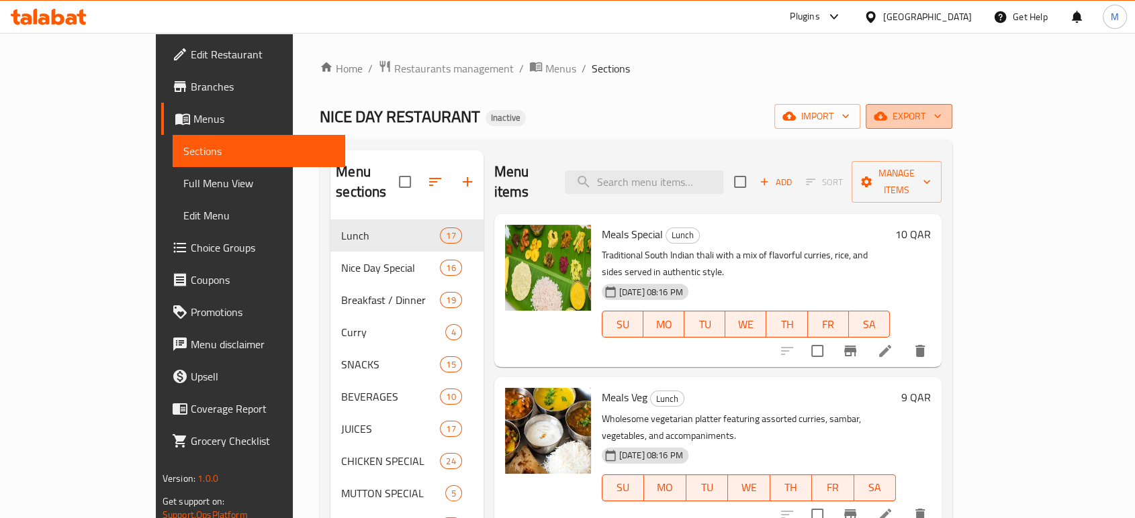
click at [941, 115] on span "export" at bounding box center [908, 116] width 65 height 17
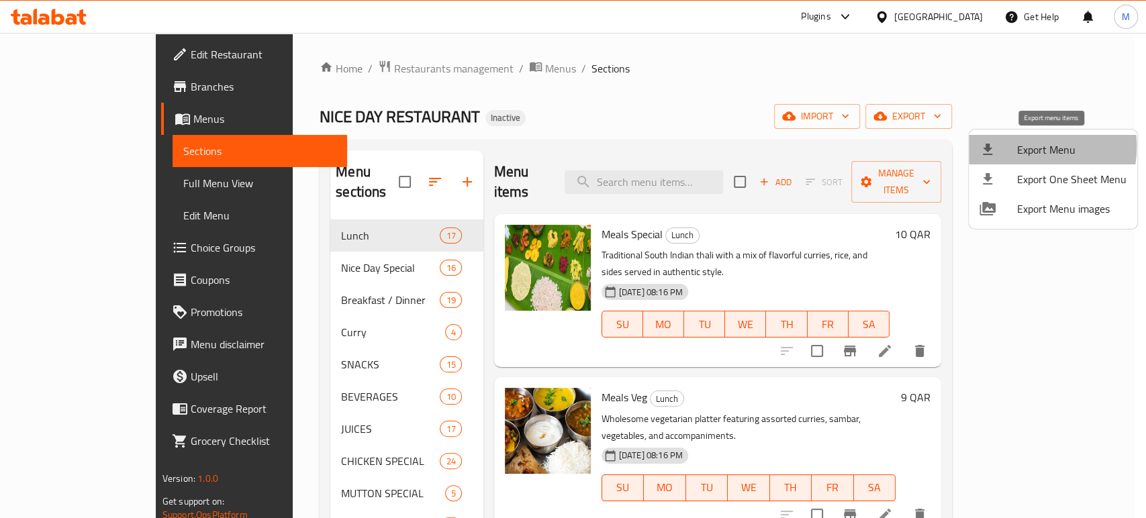
click at [1012, 146] on div at bounding box center [999, 150] width 38 height 16
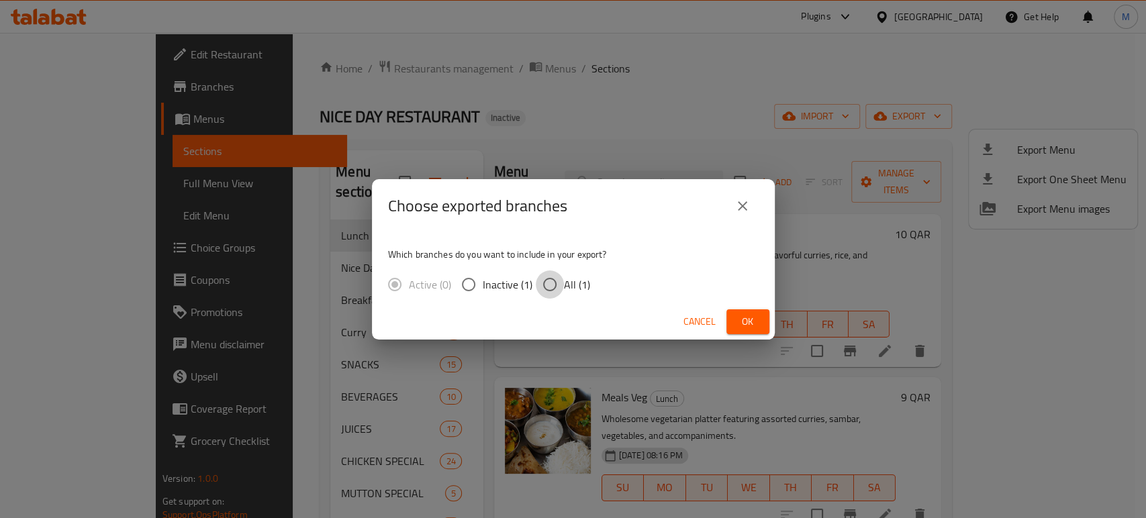
click at [553, 283] on input "All (1)" at bounding box center [550, 285] width 28 height 28
radio input "true"
click at [750, 316] on span "Ok" at bounding box center [747, 322] width 21 height 17
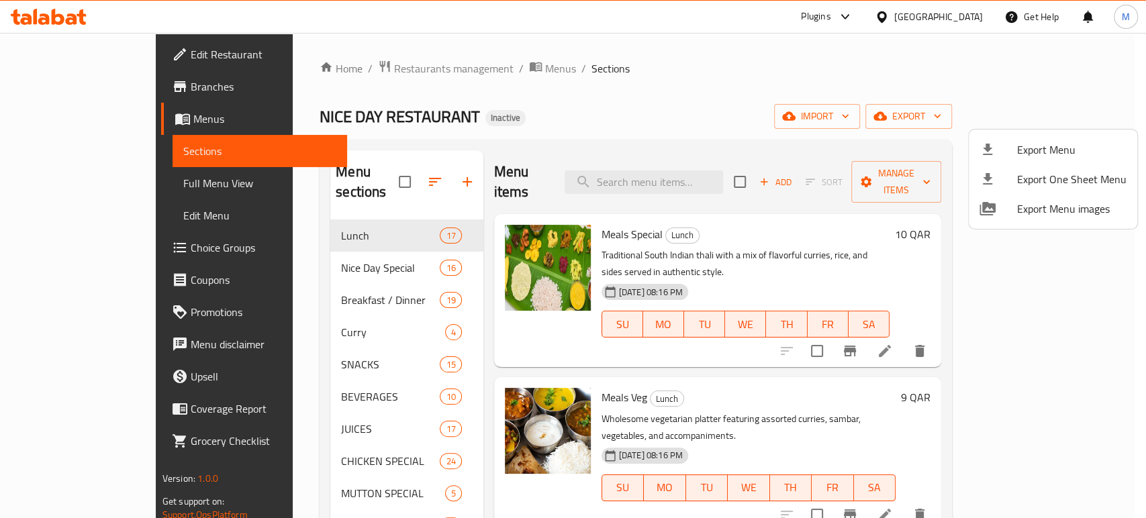
click at [62, 188] on div at bounding box center [573, 259] width 1146 height 518
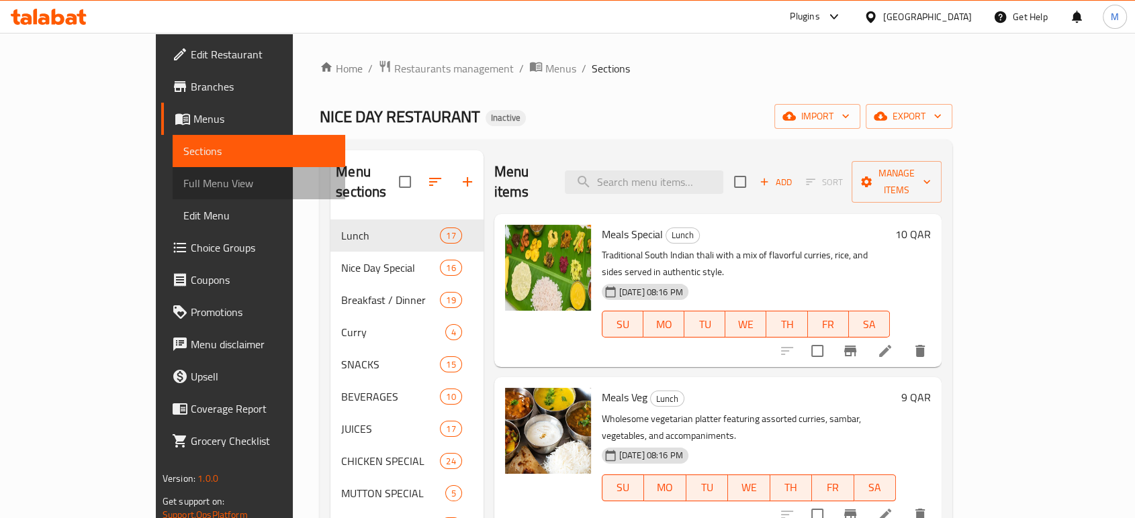
click at [183, 184] on span "Full Menu View" at bounding box center [258, 183] width 151 height 16
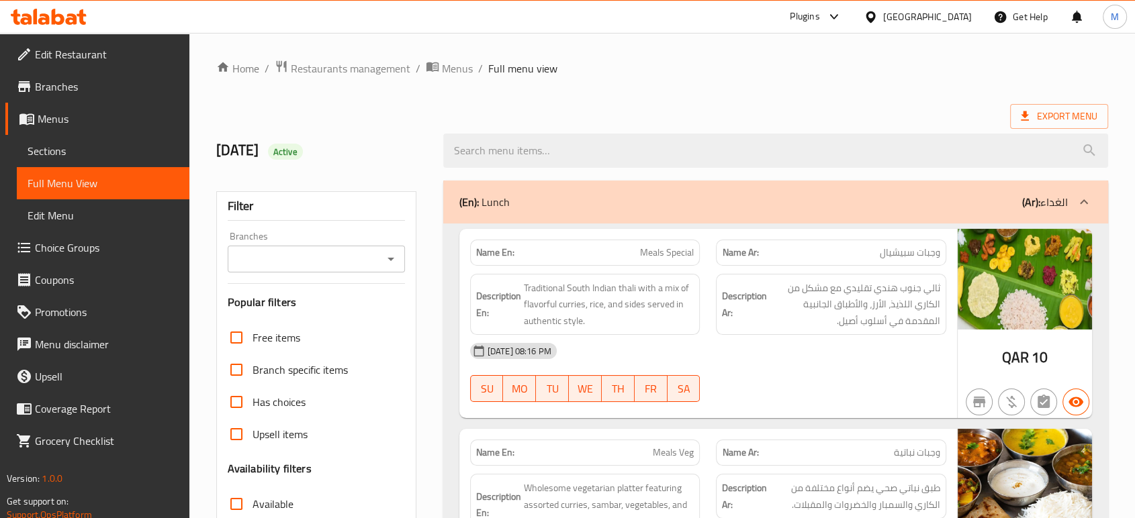
click at [849, 375] on div "06-10-2025 08:16 PM SU MO TU WE TH FR SA" at bounding box center [708, 372] width 492 height 75
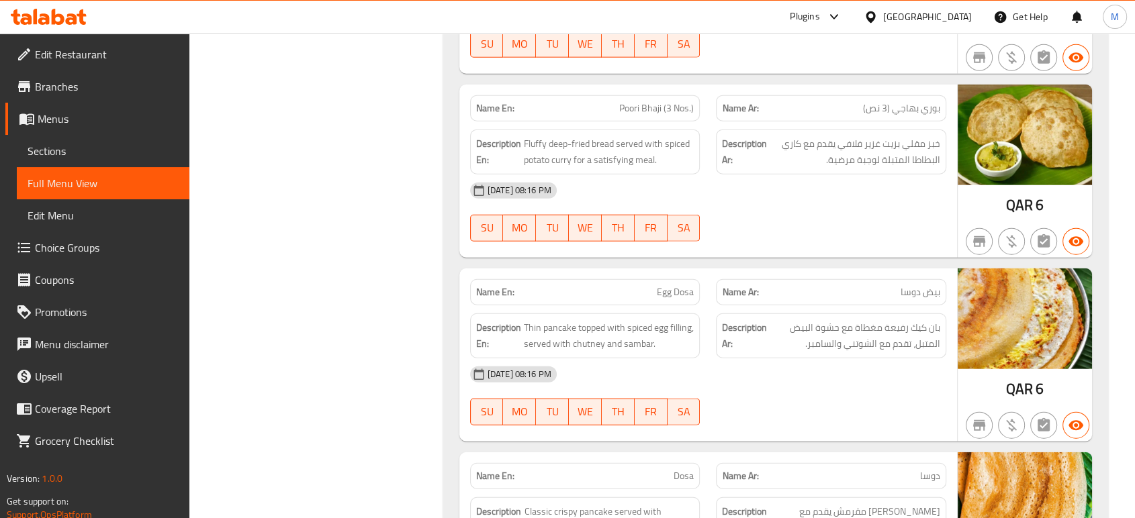
scroll to position [8441, 0]
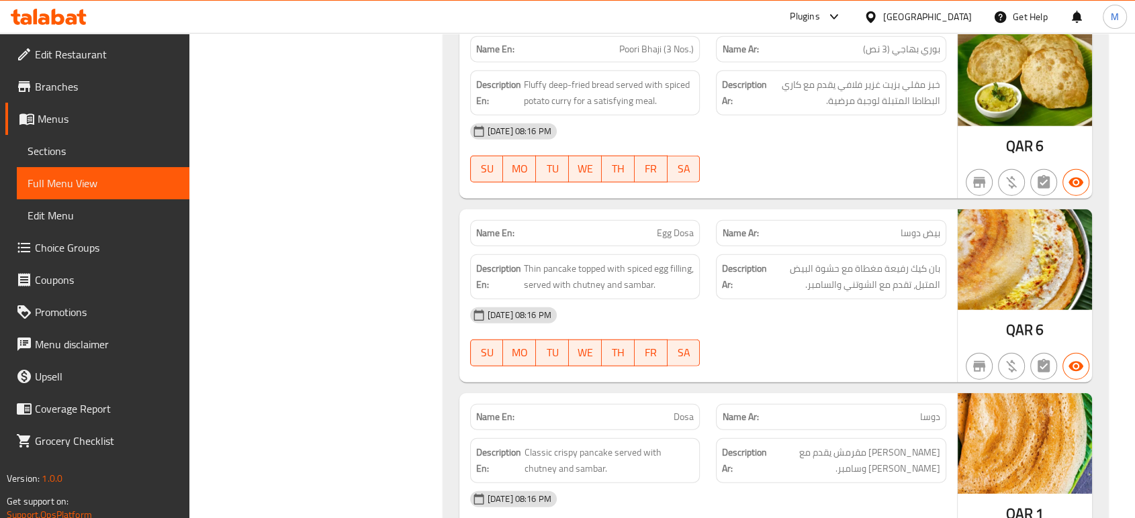
scroll to position [8471, 0]
click at [830, 342] on div "06-10-2025 08:16 PM SU MO TU WE TH FR SA" at bounding box center [708, 336] width 492 height 75
click at [757, 332] on div "06-10-2025 08:16 PM SU MO TU WE TH FR SA" at bounding box center [708, 336] width 492 height 75
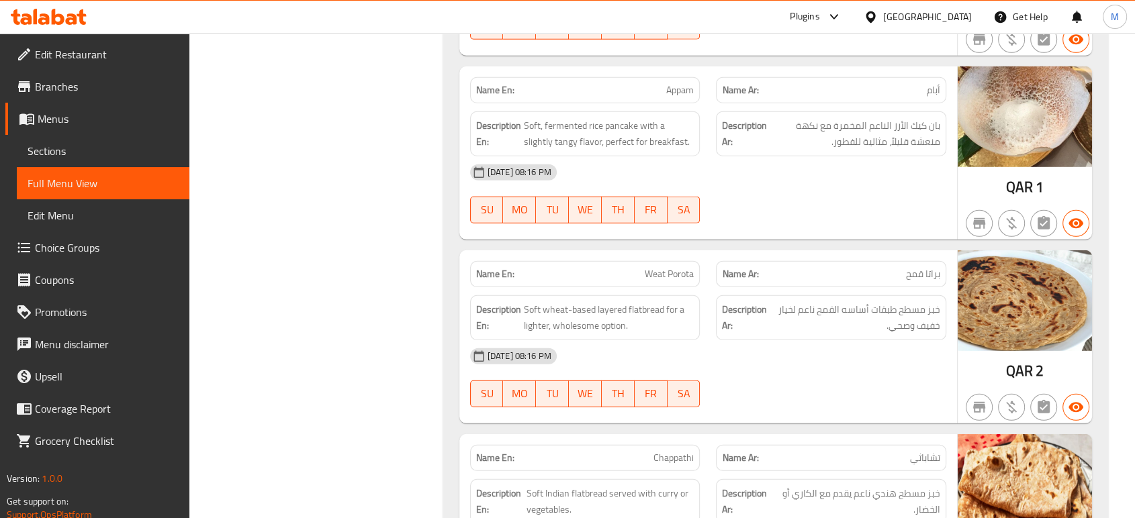
scroll to position [9928, 0]
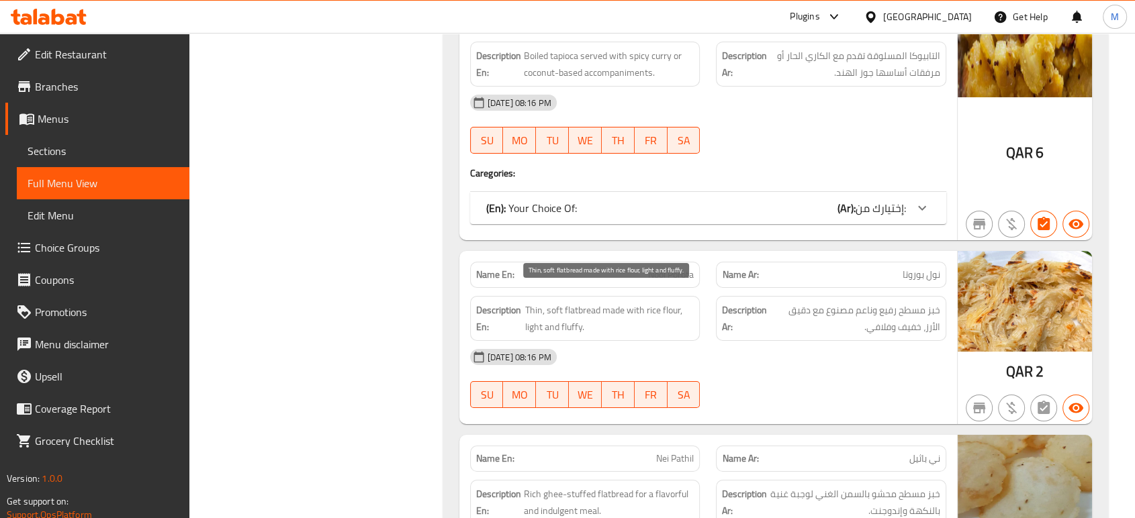
click at [572, 305] on span "Thin, soft flatbread made with rice flour, light and fluffy." at bounding box center [609, 318] width 169 height 33
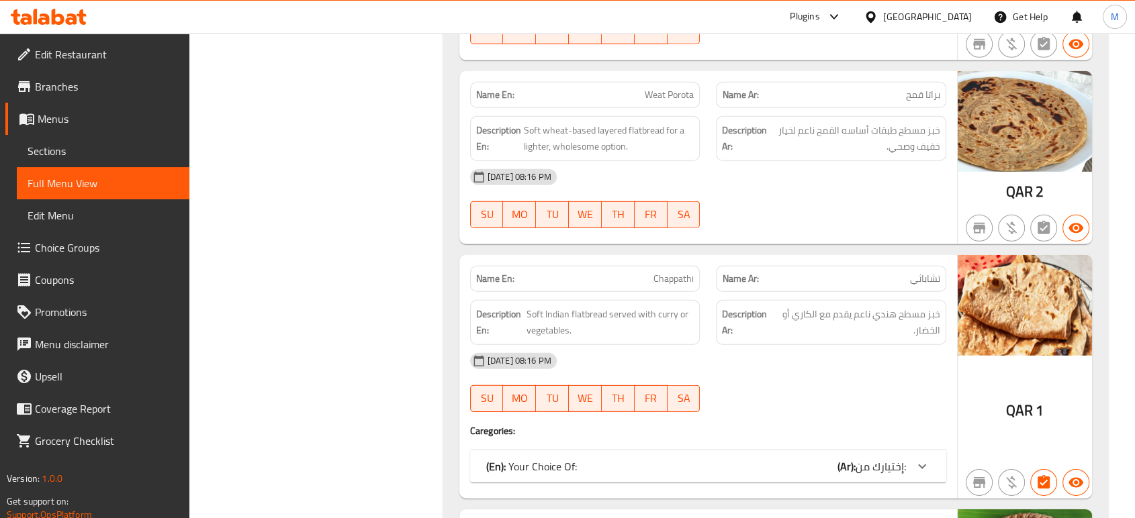
scroll to position [9190, 0]
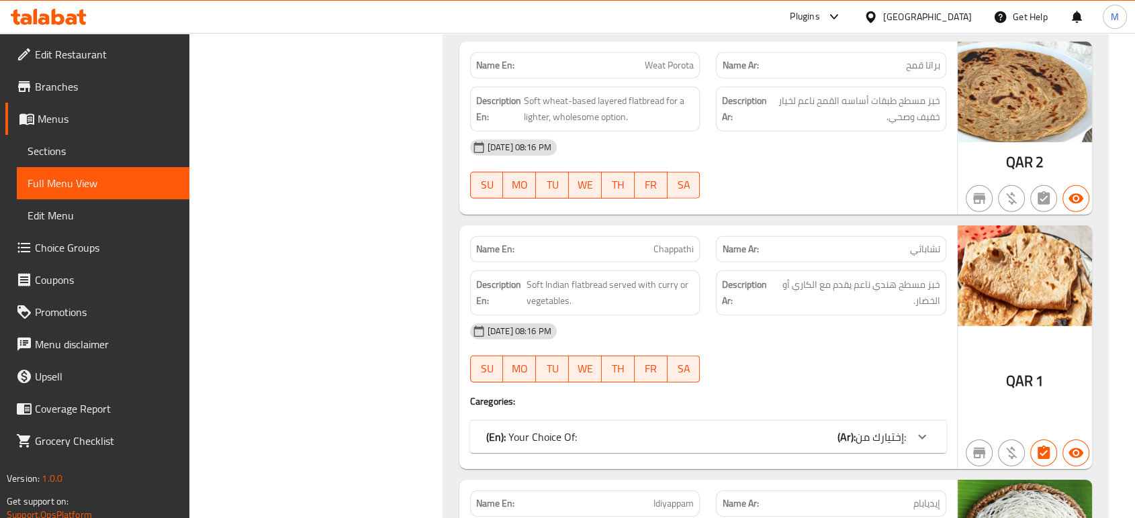
click at [700, 429] on div "(En): Your Choice Of: (Ar): إختيارك من:" at bounding box center [696, 437] width 420 height 16
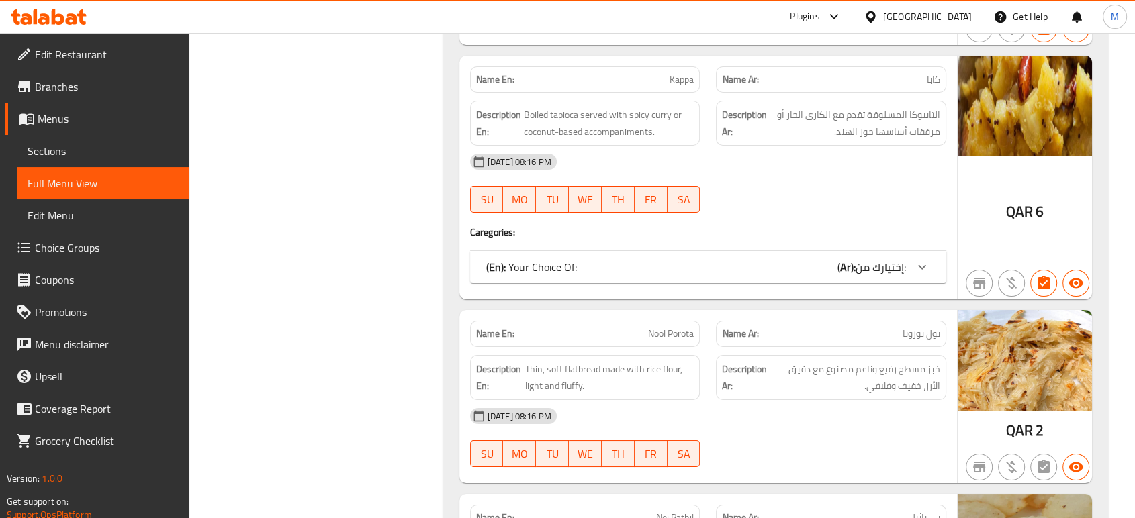
scroll to position [10055, 0]
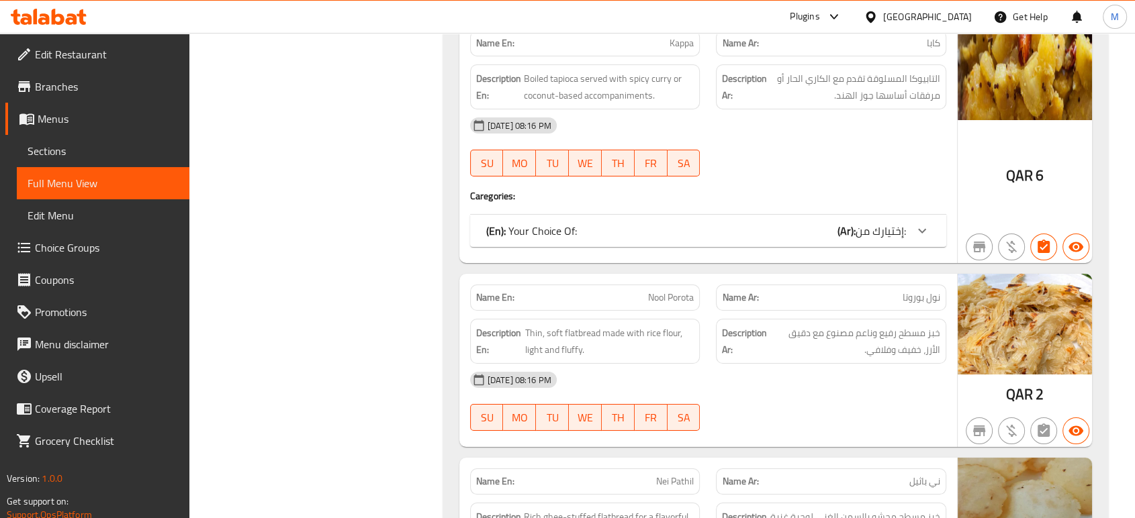
click at [710, 223] on div "(En): Your Choice Of: (Ar): إختيارك من:" at bounding box center [696, 231] width 420 height 16
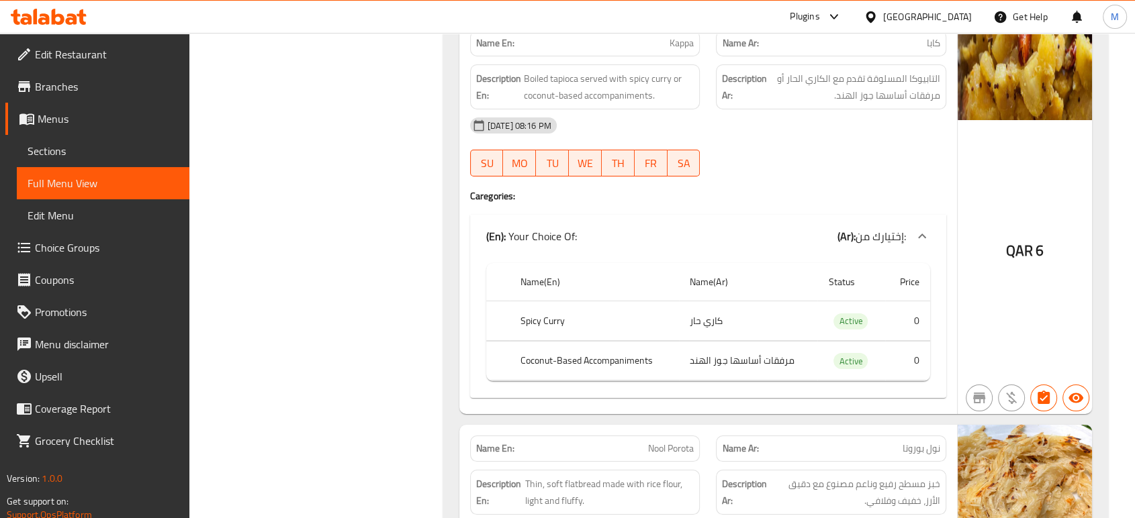
click at [728, 228] on div "(En): Your Choice Of: (Ar): إختيارك من:" at bounding box center [696, 236] width 420 height 16
click at [824, 228] on div "(En): Your Choice Of: (Ar): إختيارك من:" at bounding box center [696, 236] width 420 height 16
click at [875, 226] on span "إختيارك من:" at bounding box center [880, 236] width 50 height 20
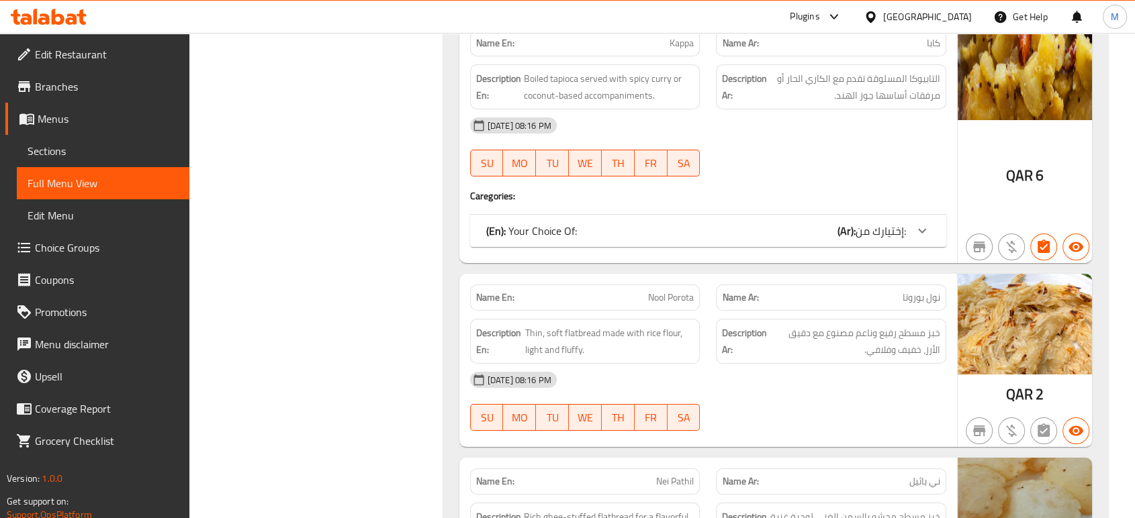
click at [871, 222] on span "إختيارك من:" at bounding box center [880, 231] width 50 height 20
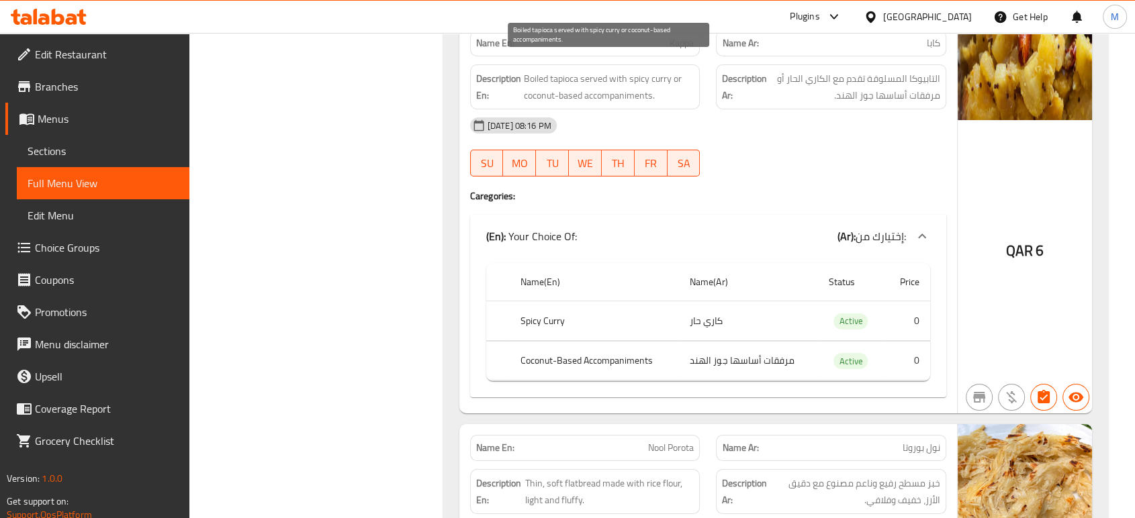
click at [579, 70] on span "Boiled tapioca served with spicy curry or coconut-based accompaniments." at bounding box center [609, 86] width 171 height 33
copy span "Boiled tapioca served with spicy curry or coconut-based accompaniments."
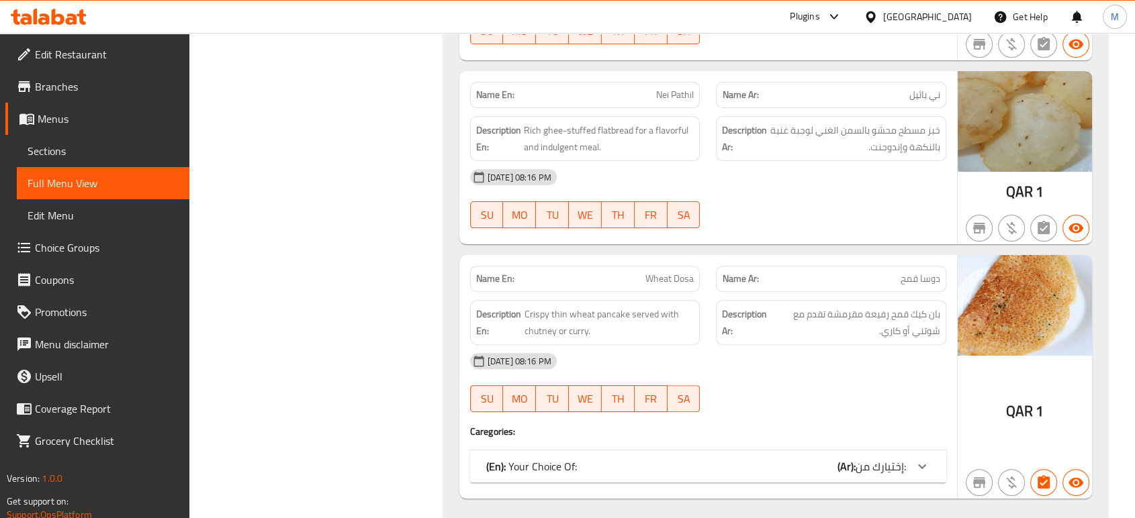
scroll to position [10623, 0]
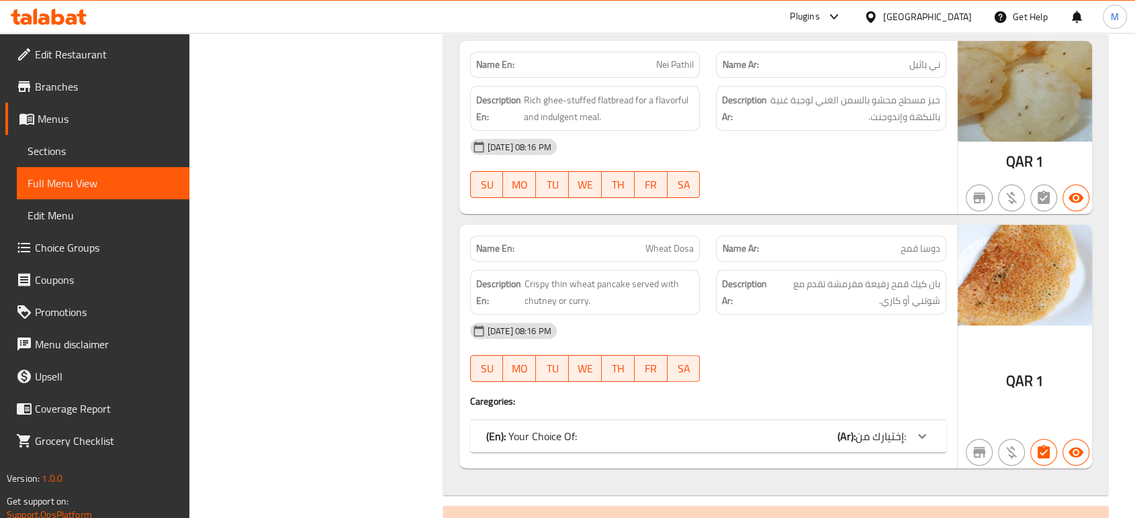
click at [626, 433] on div "(En): Your Choice Of: (Ar): إختيارك من:" at bounding box center [708, 436] width 476 height 32
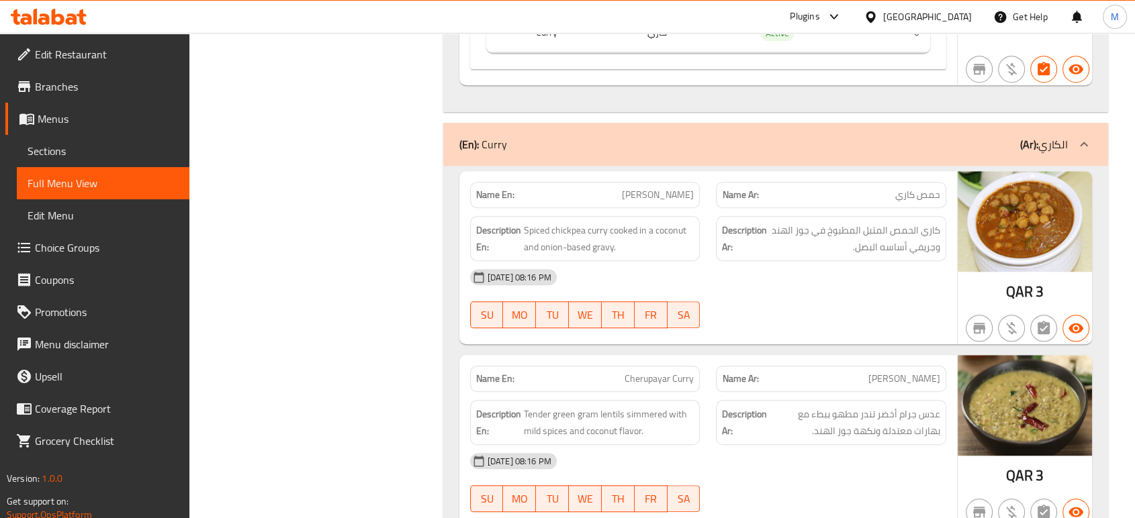
scroll to position [11160, 0]
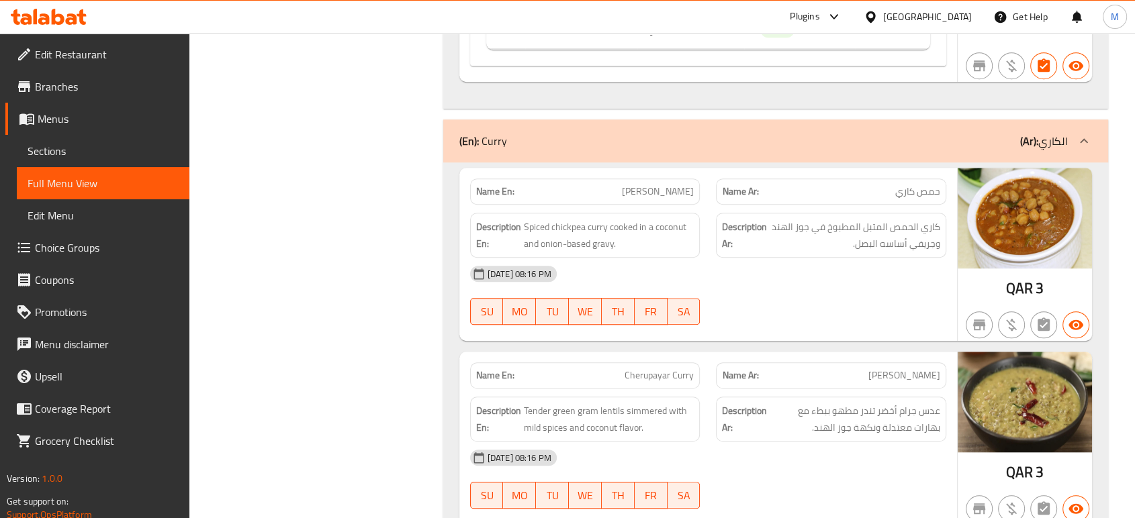
click at [643, 179] on div "Name En: Kadala Curry" at bounding box center [585, 192] width 230 height 26
copy span "[PERSON_NAME]"
click at [103, 153] on span "Sections" at bounding box center [103, 151] width 151 height 16
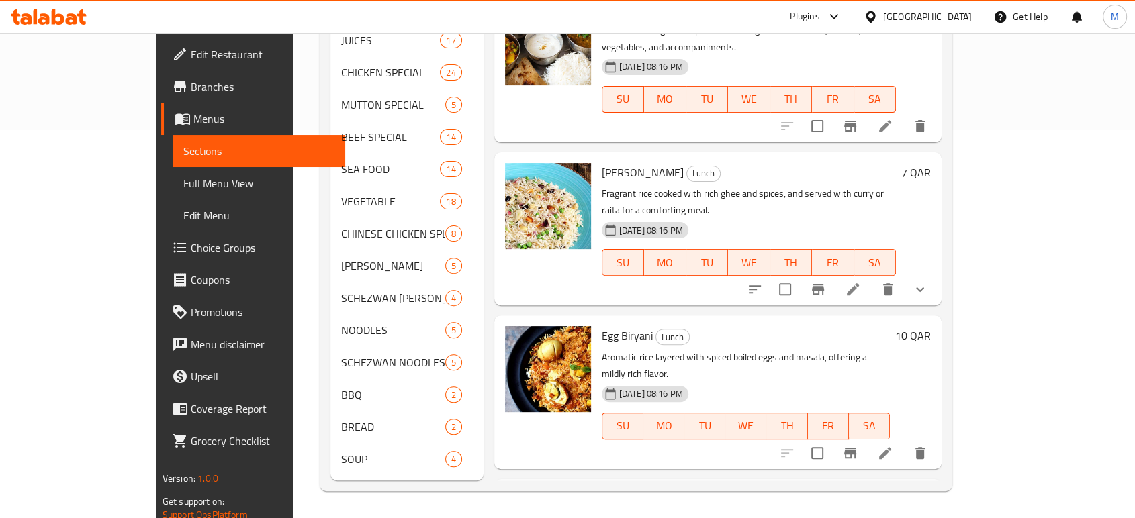
scroll to position [188, 0]
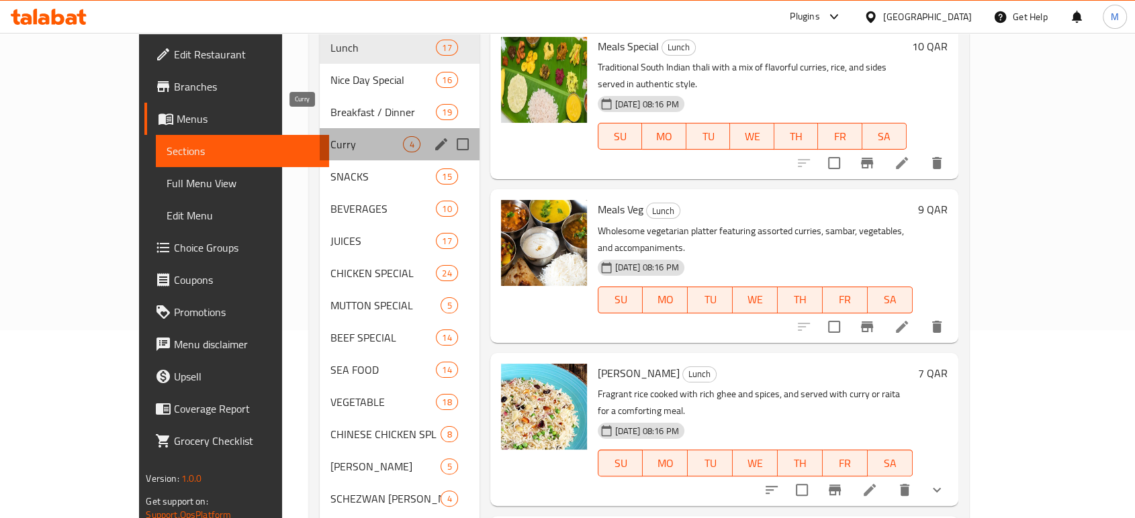
click at [330, 136] on span "Curry" at bounding box center [366, 144] width 73 height 16
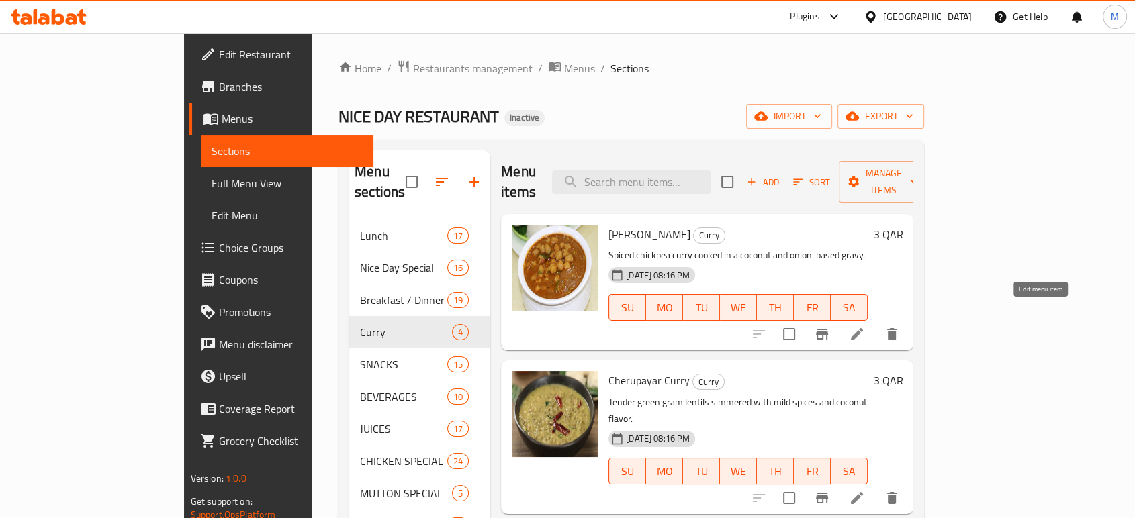
click at [865, 326] on icon at bounding box center [857, 334] width 16 height 16
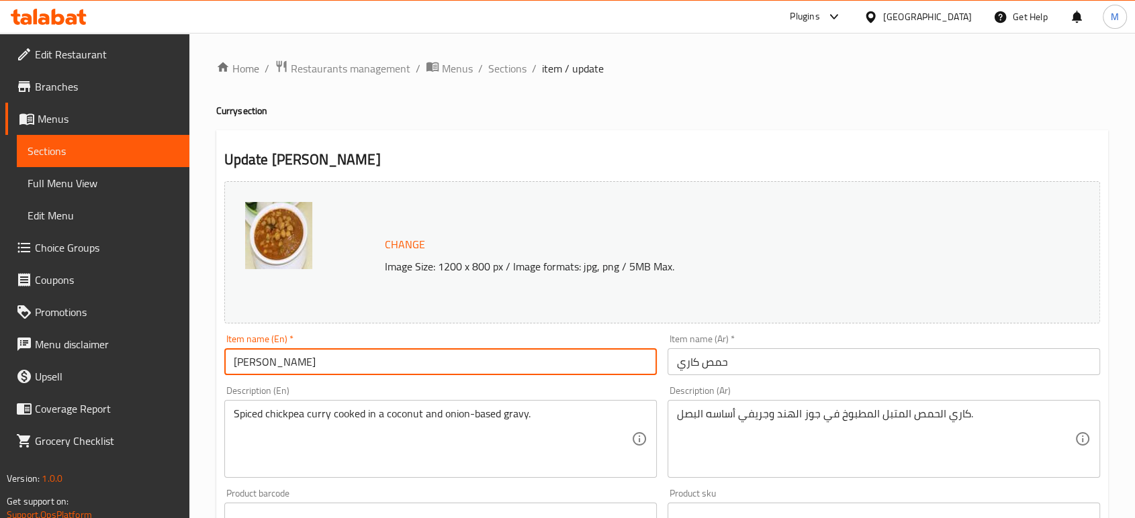
click at [370, 362] on input "[PERSON_NAME]" at bounding box center [440, 361] width 432 height 27
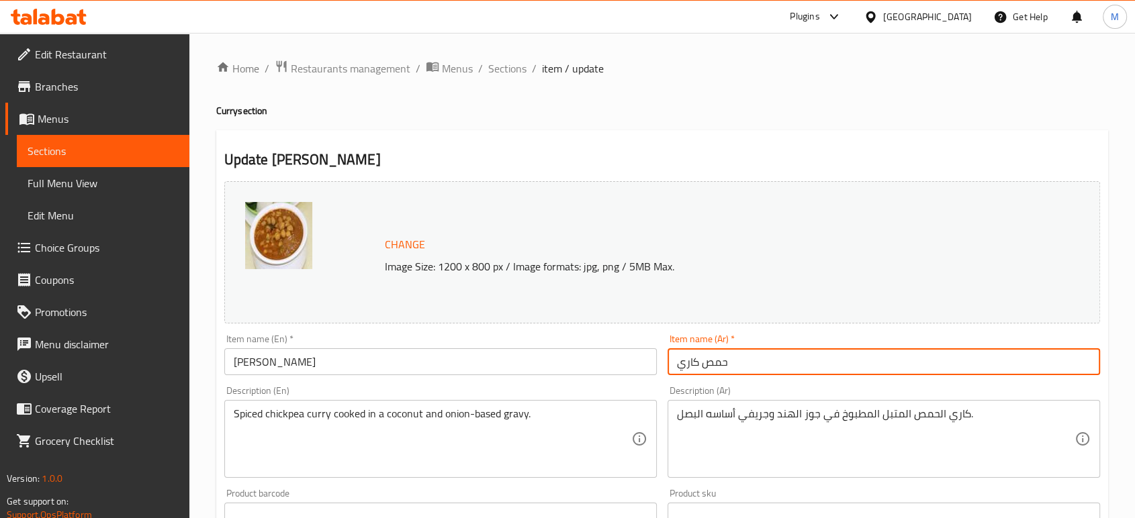
click at [757, 357] on input "حمص كاري" at bounding box center [883, 361] width 432 height 27
paste input "كادالا"
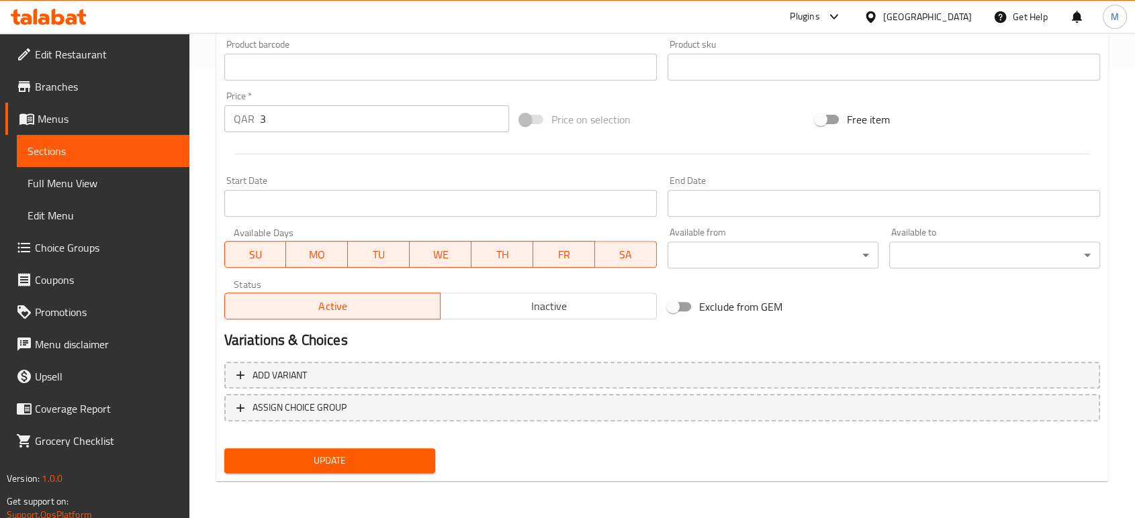
type input "كادالا كاري"
click at [416, 460] on span "Update" at bounding box center [329, 461] width 189 height 17
click at [81, 189] on span "Full Menu View" at bounding box center [103, 183] width 151 height 16
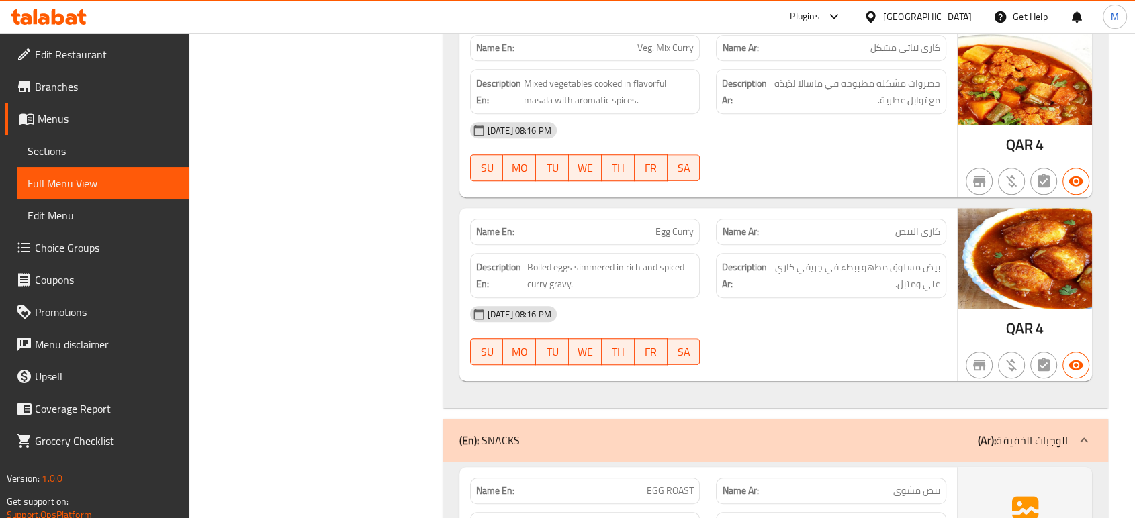
scroll to position [11222, 0]
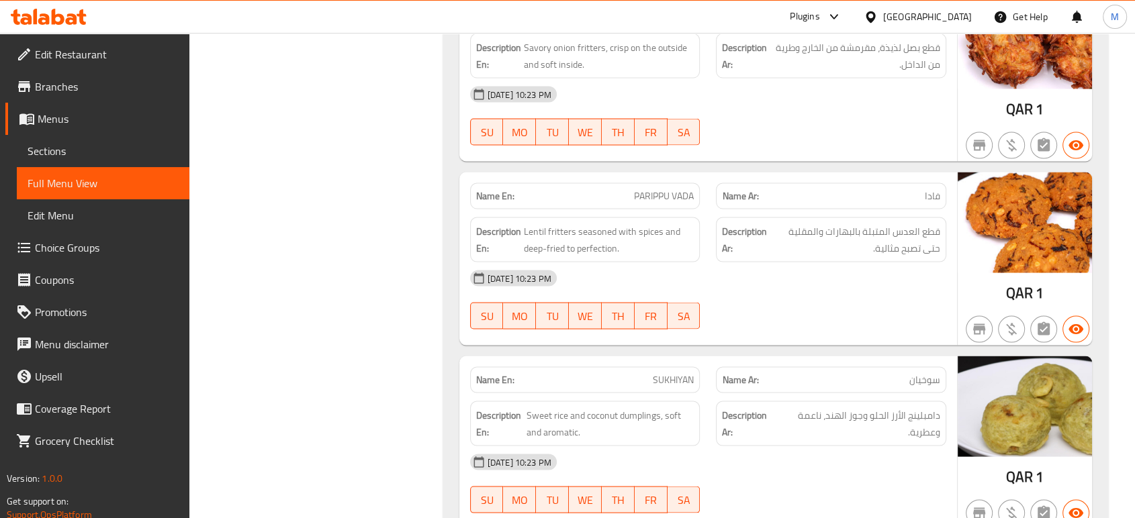
scroll to position [12803, 0]
click at [596, 189] on p "Name En: PARIPPU VADA" at bounding box center [585, 196] width 218 height 14
copy span "PARIPPU VADA"
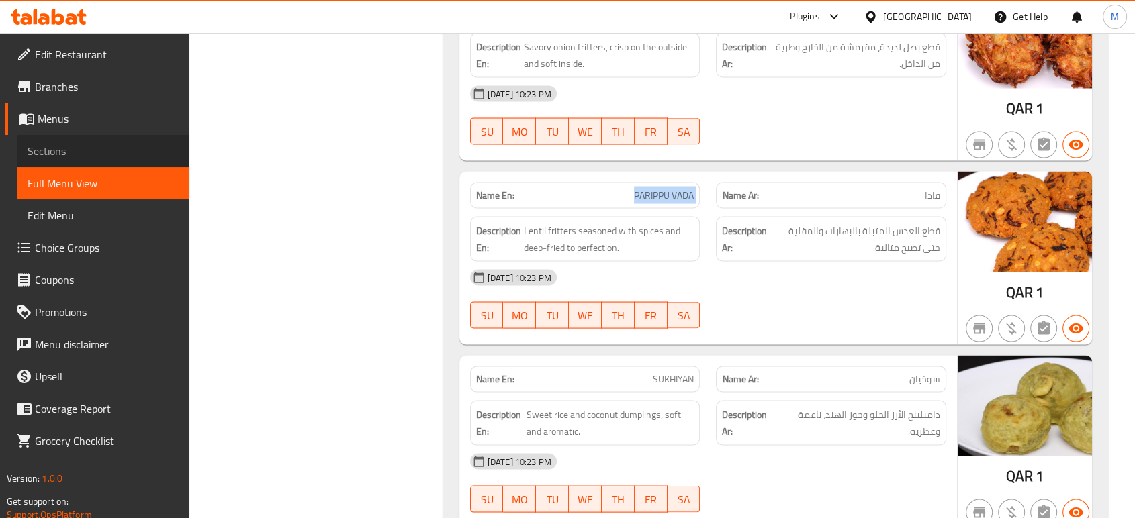
click at [105, 157] on span "Sections" at bounding box center [103, 151] width 151 height 16
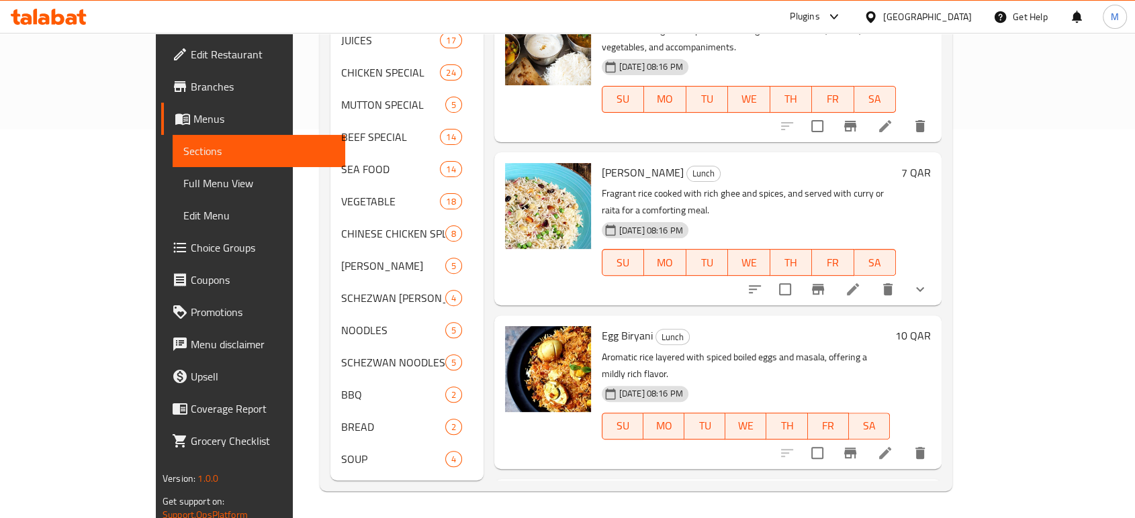
scroll to position [188, 0]
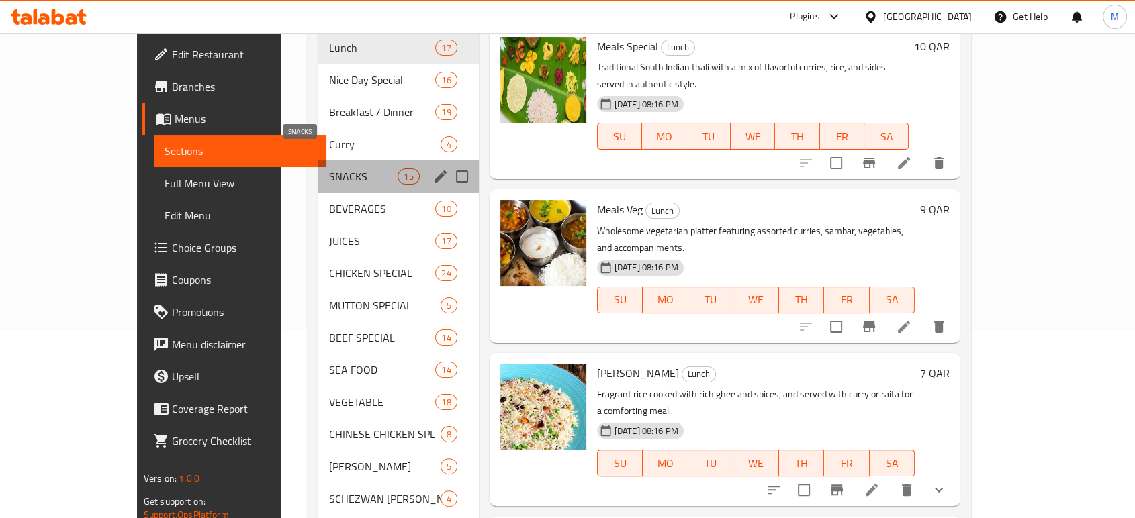
click at [329, 169] on span "SNACKS" at bounding box center [363, 177] width 69 height 16
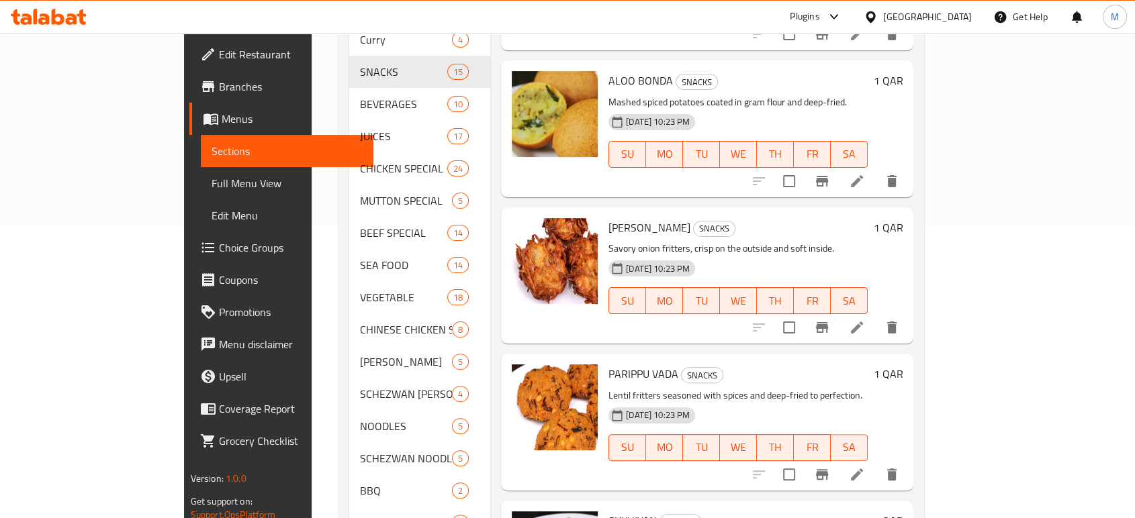
scroll to position [307, 0]
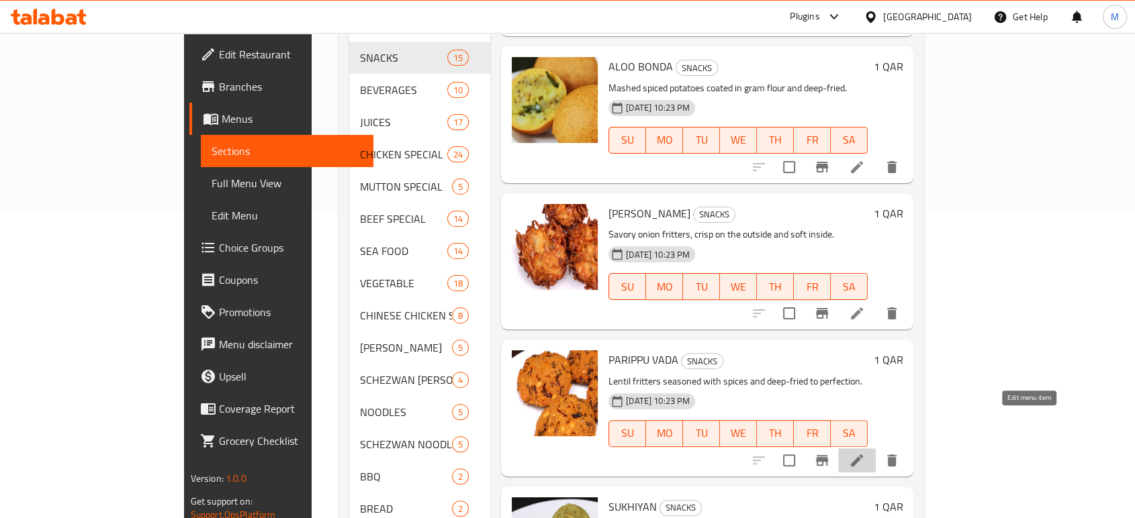
click at [863, 455] on icon at bounding box center [857, 461] width 12 height 12
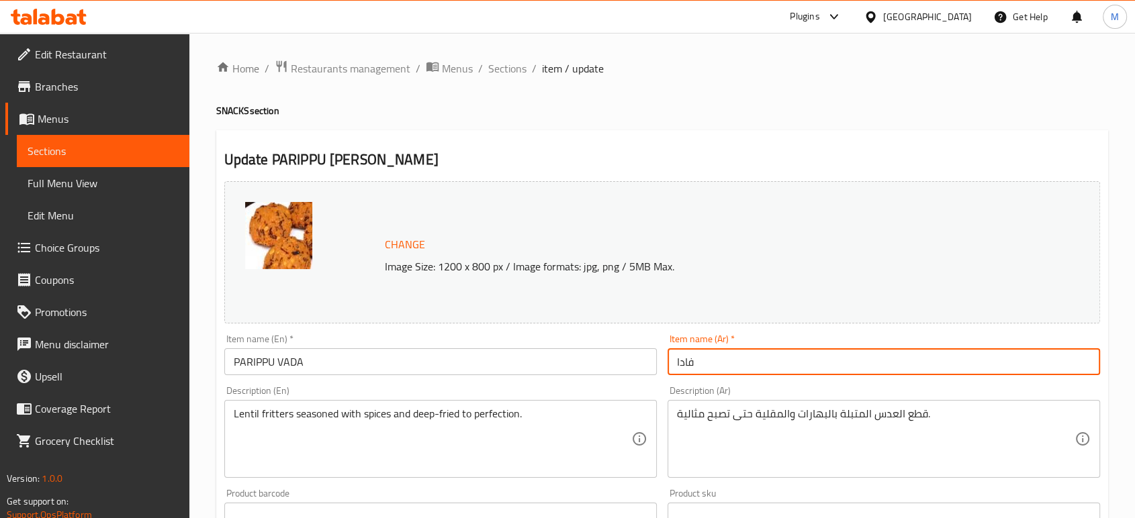
click at [892, 357] on input "فادا" at bounding box center [883, 361] width 432 height 27
paste input "باريبو"
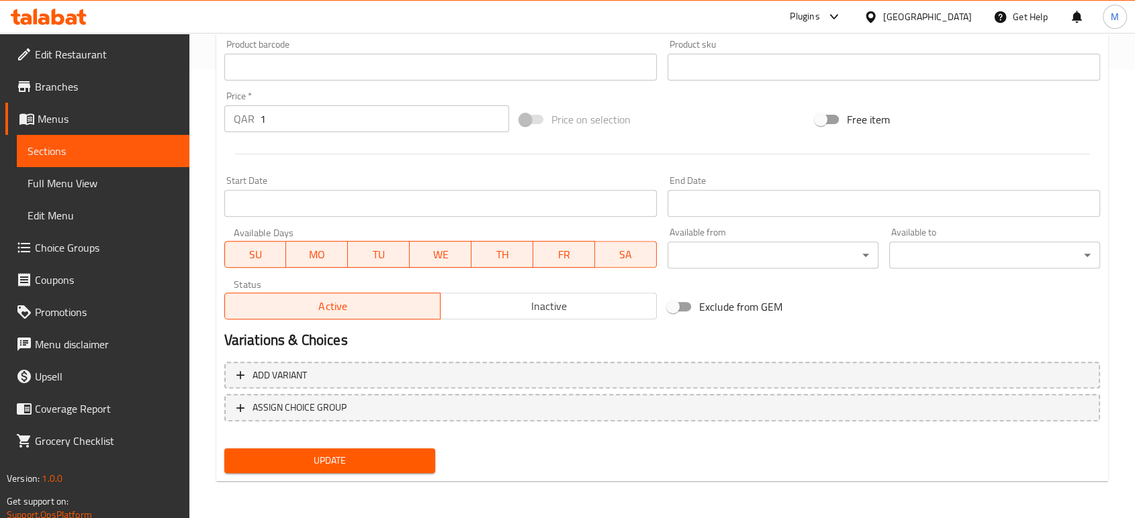
type input "باريبو فادا"
click at [394, 454] on span "Update" at bounding box center [329, 461] width 189 height 17
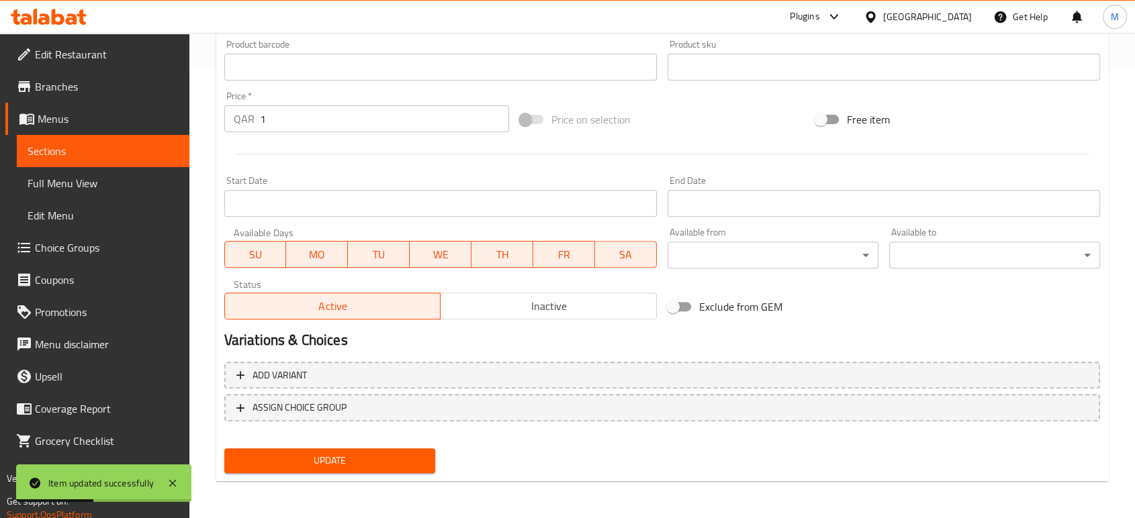
click at [87, 185] on span "Full Menu View" at bounding box center [103, 183] width 151 height 16
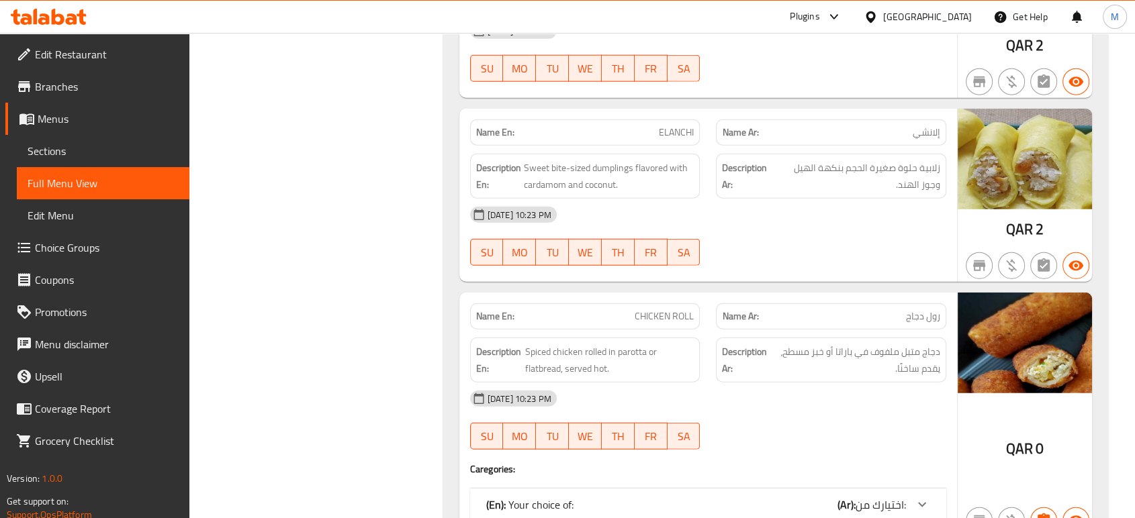
scroll to position [13616, 0]
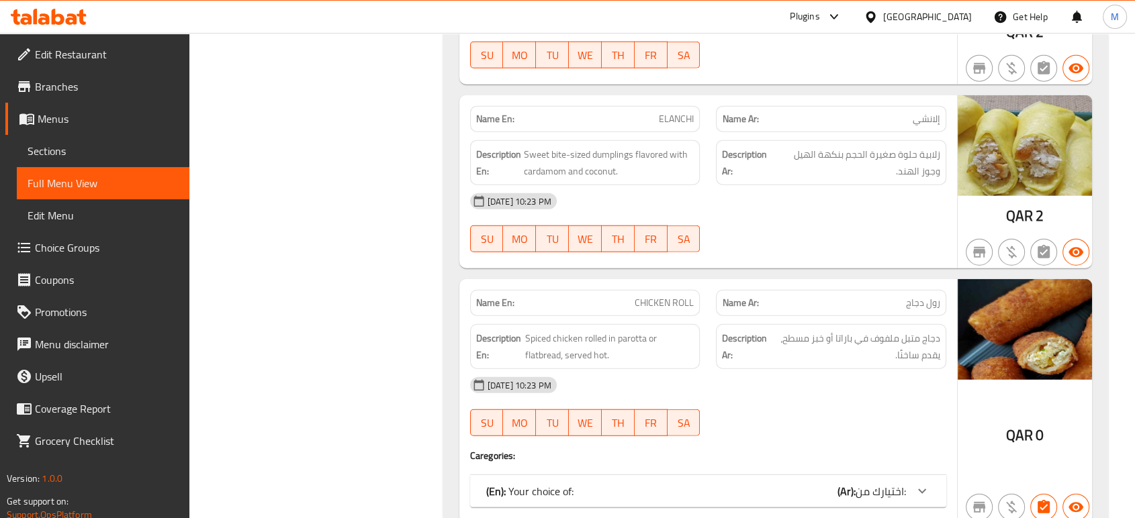
click at [713, 483] on div "(En): Your choice of: (Ar): اختيارك من:" at bounding box center [696, 491] width 420 height 16
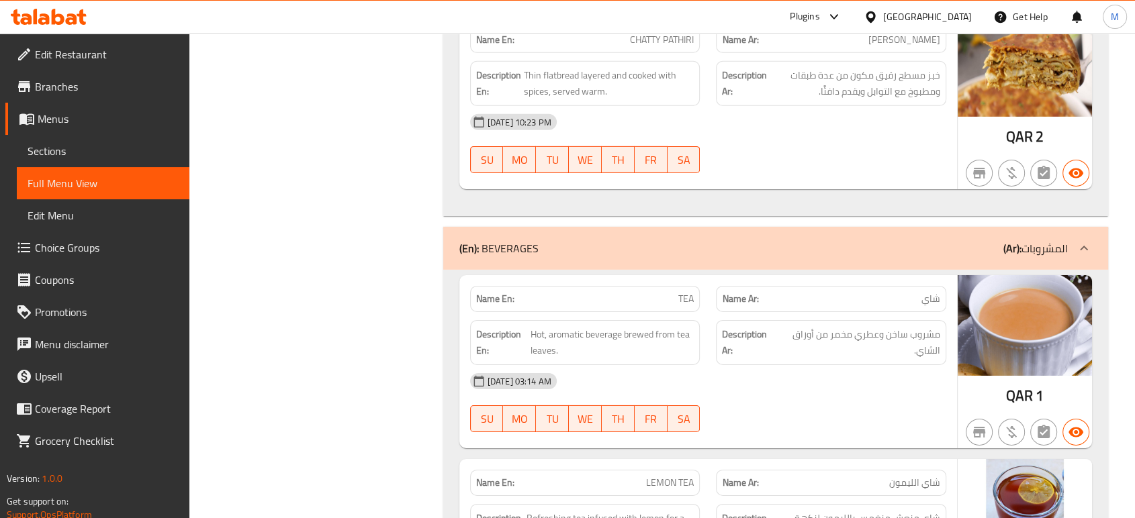
scroll to position [14540, 0]
drag, startPoint x: 532, startPoint y: 3, endPoint x: 330, endPoint y: 260, distance: 326.1
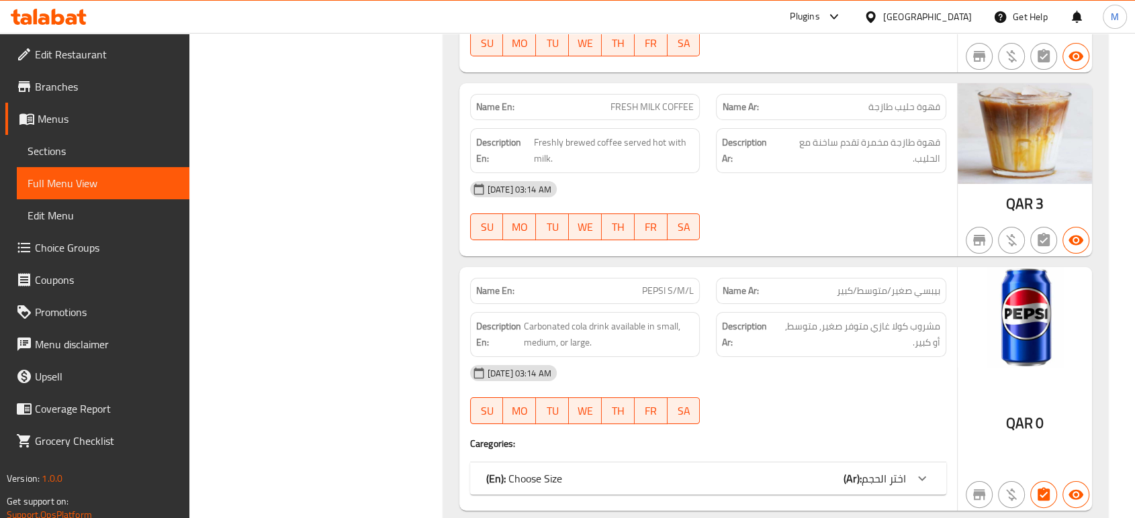
scroll to position [15496, 0]
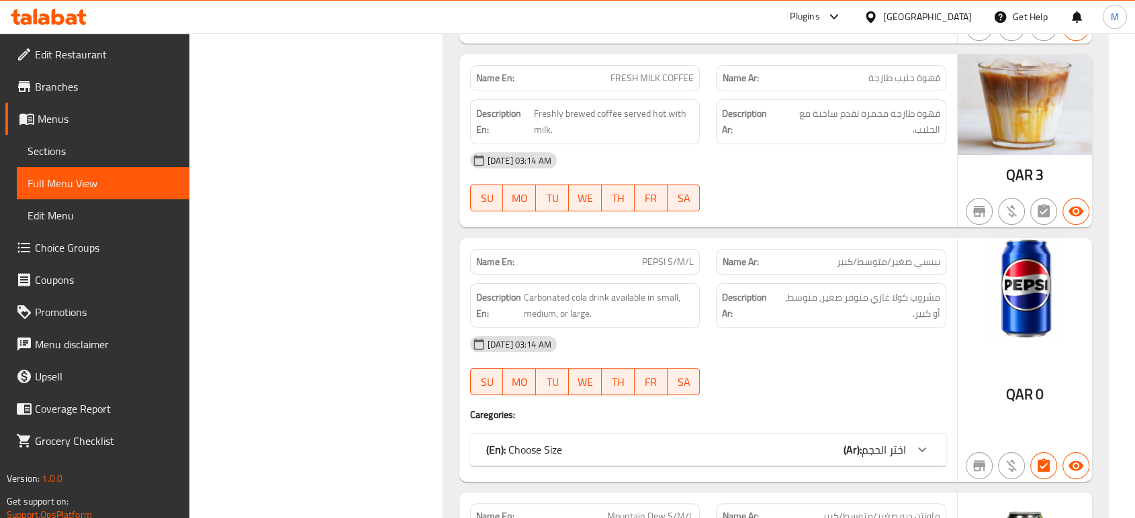
click at [808, 442] on div "(En): Choose Size (Ar): اختر الحجم" at bounding box center [696, 450] width 420 height 16
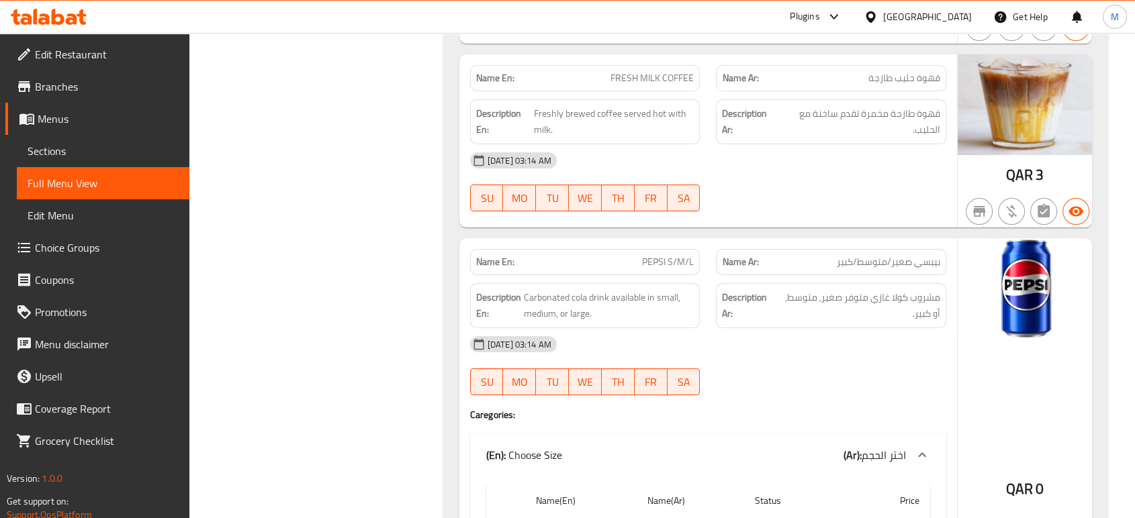
click at [872, 359] on div "07-10-2025 03:14 AM SU MO TU WE TH FR SA" at bounding box center [708, 365] width 492 height 75
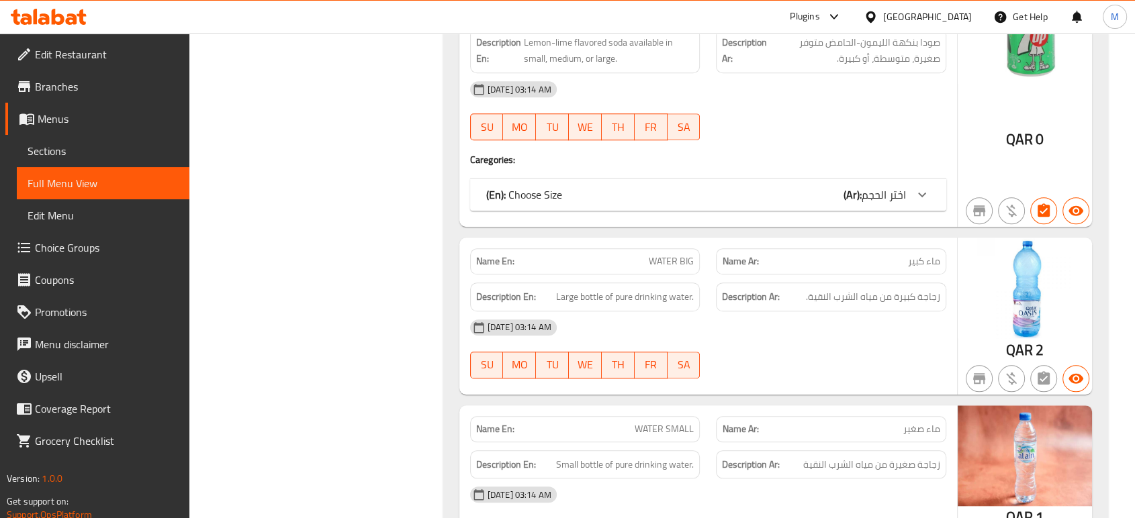
scroll to position [16480, 0]
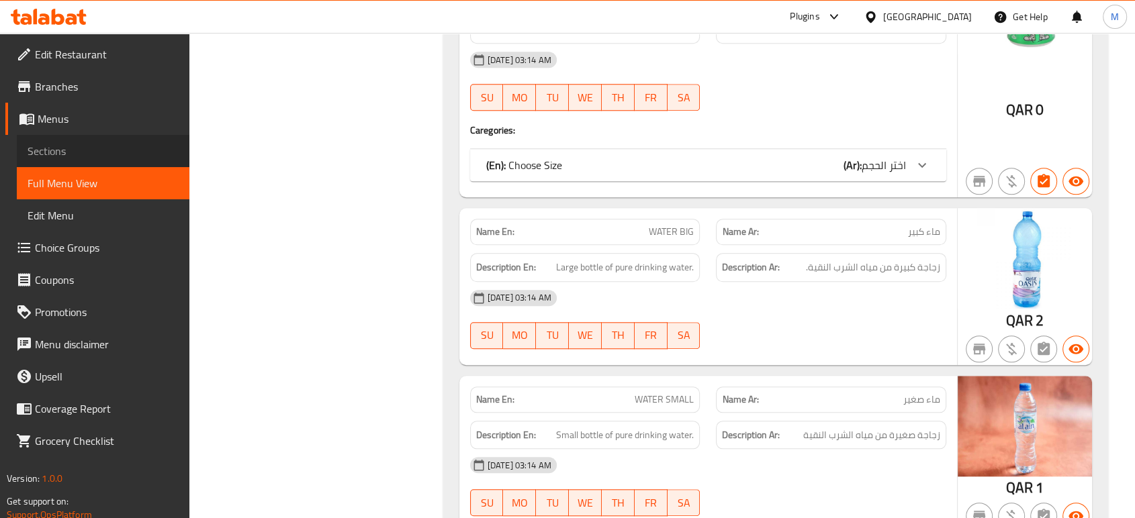
click at [94, 154] on span "Sections" at bounding box center [103, 151] width 151 height 16
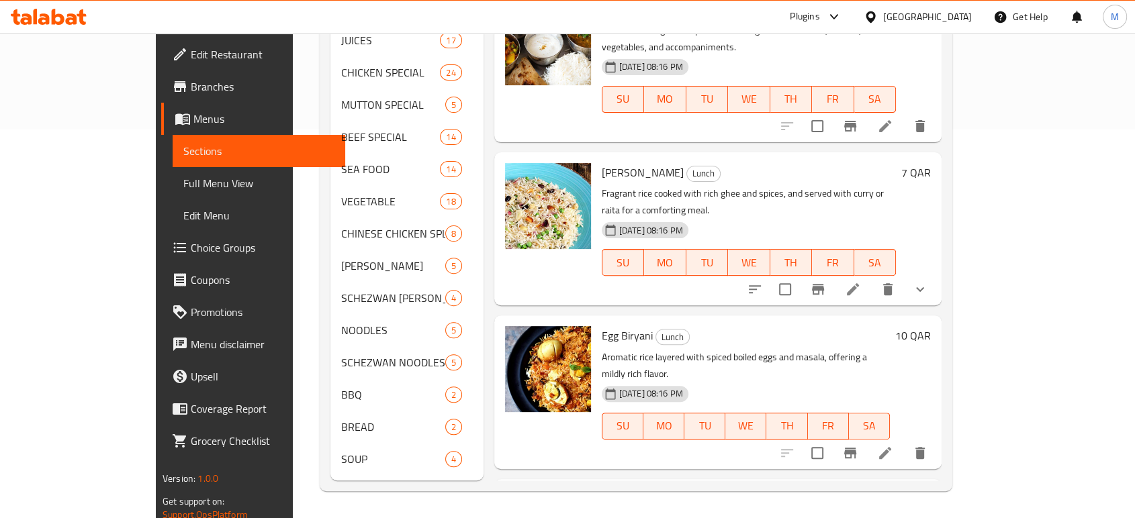
scroll to position [188, 0]
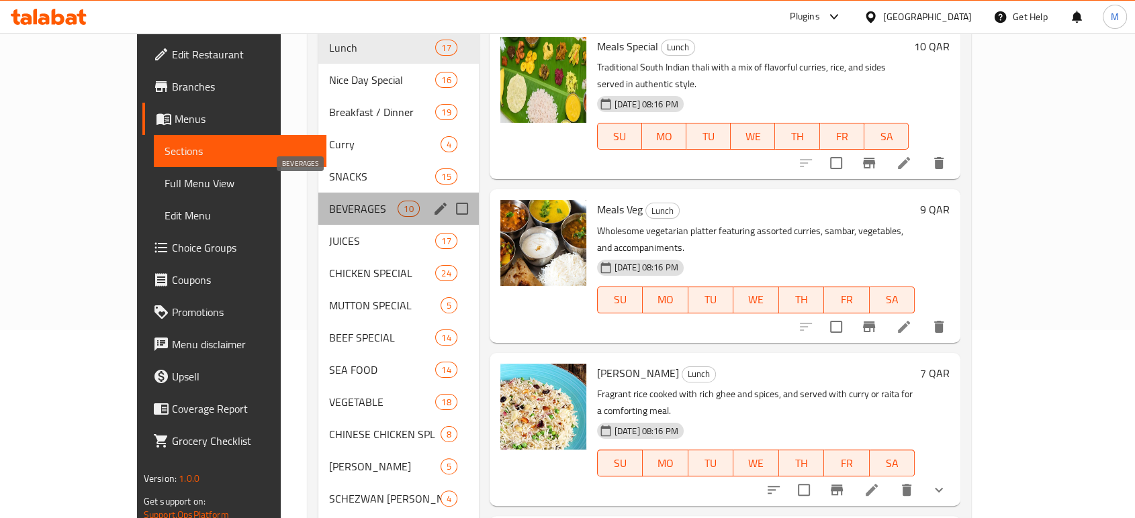
click at [329, 201] on span "BEVERAGES" at bounding box center [363, 209] width 69 height 16
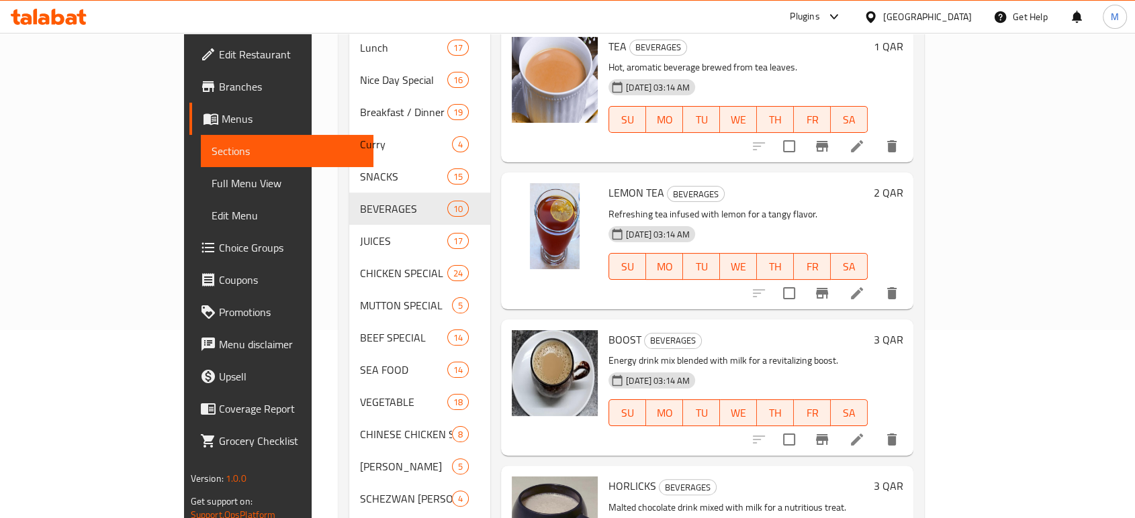
scroll to position [611, 0]
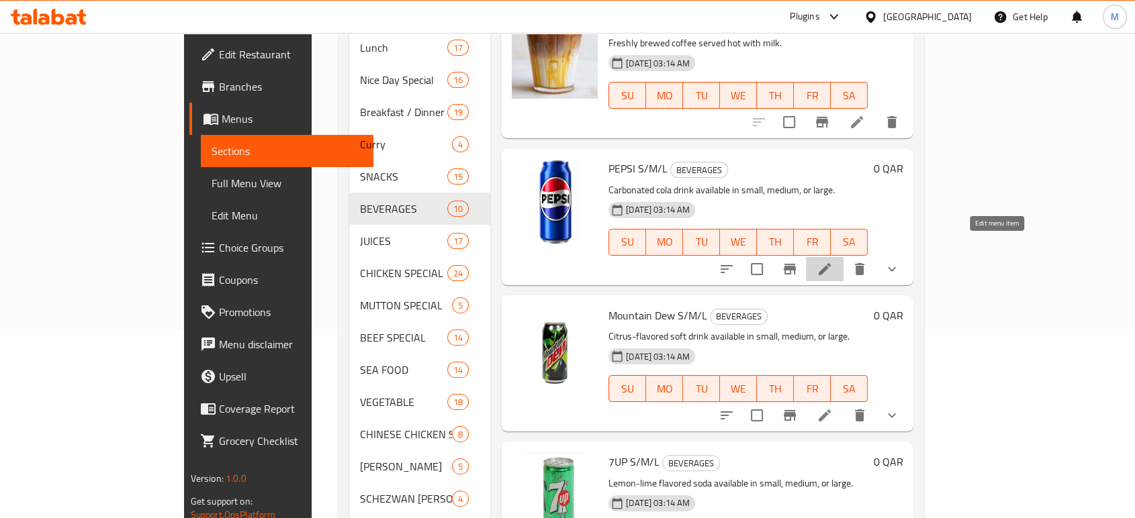
click at [833, 261] on icon at bounding box center [824, 269] width 16 height 16
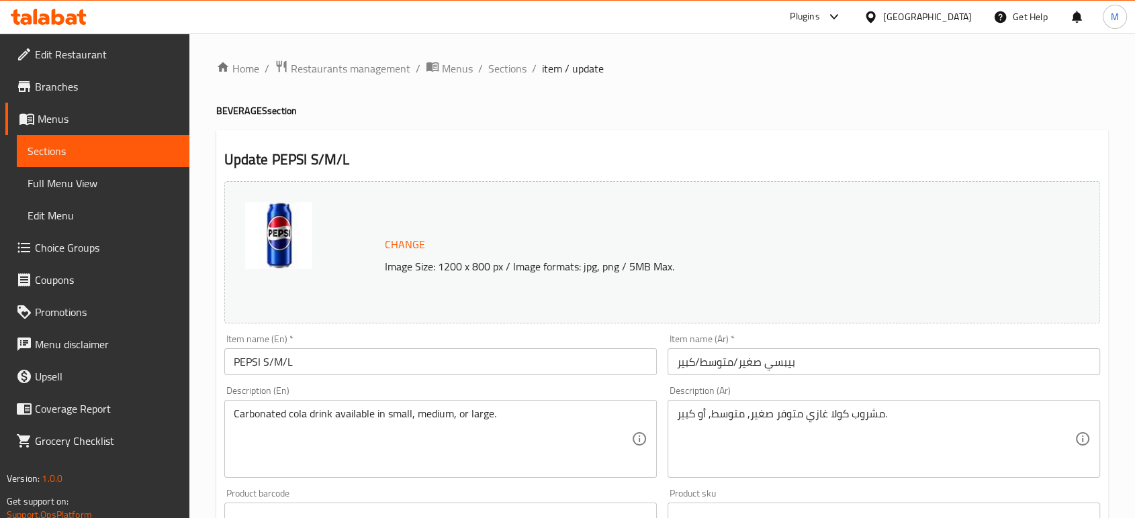
click at [408, 364] on input "PEPSI S/M/L" at bounding box center [440, 361] width 432 height 27
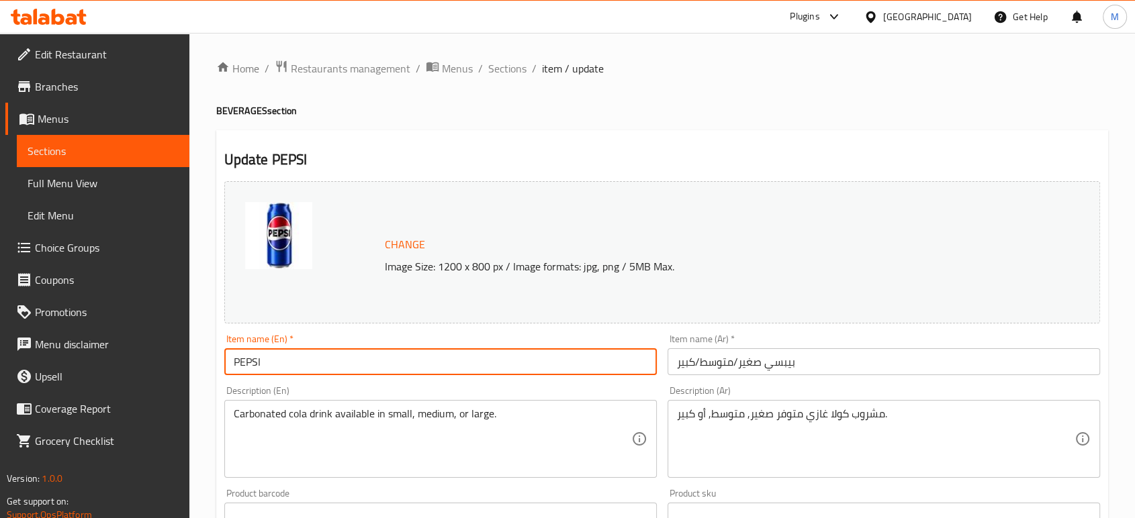
type input "PEPSI"
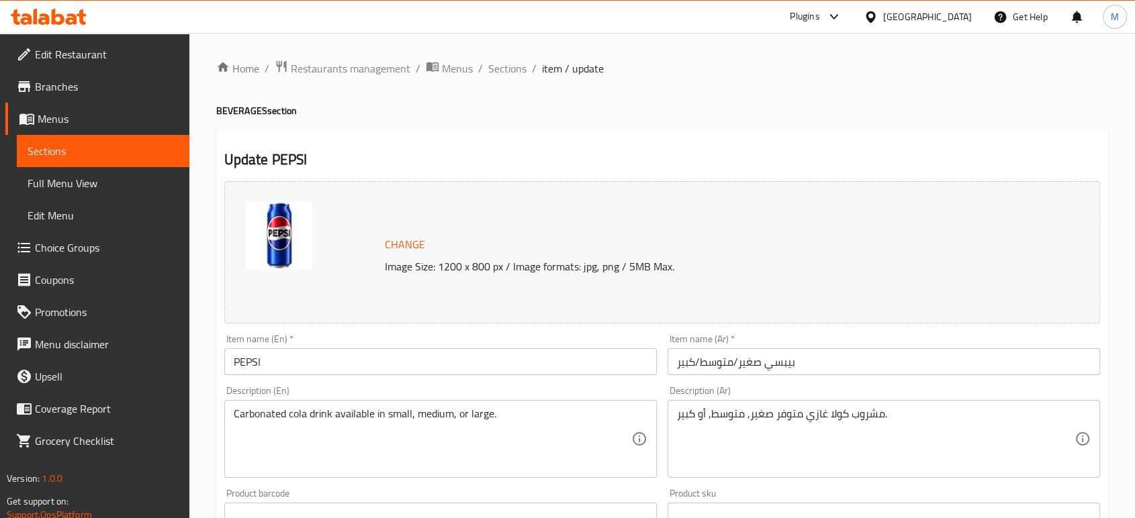
drag, startPoint x: 859, startPoint y: 348, endPoint x: 854, endPoint y: 357, distance: 9.9
click at [854, 357] on div "Item name (Ar)   * بيبسي صغير/متوسط/كبير Item name (Ar) *" at bounding box center [883, 354] width 432 height 41
click at [854, 357] on input "بيبسي صغير/متوسط/كبير" at bounding box center [883, 361] width 432 height 27
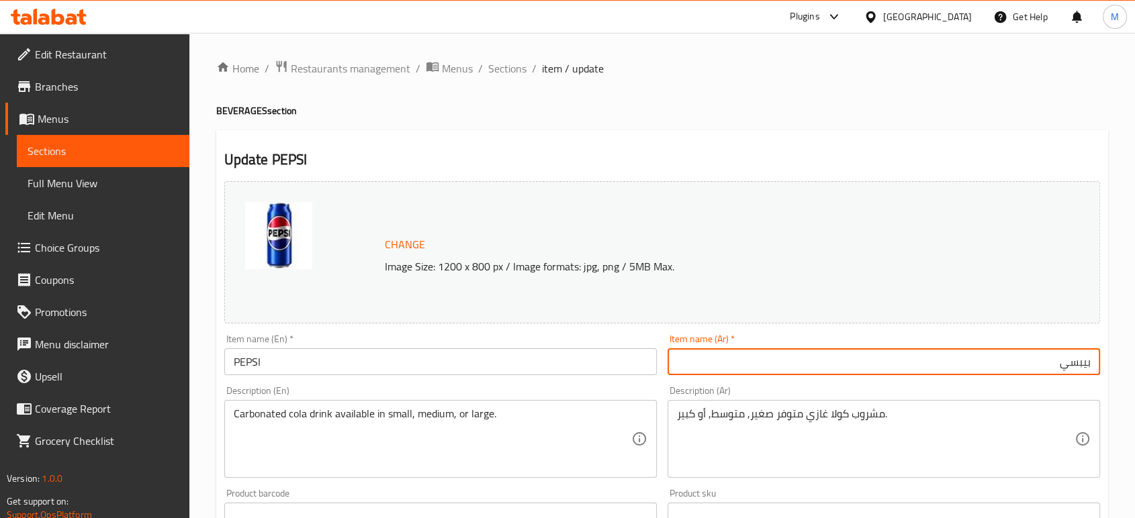
type input "بيبسي"
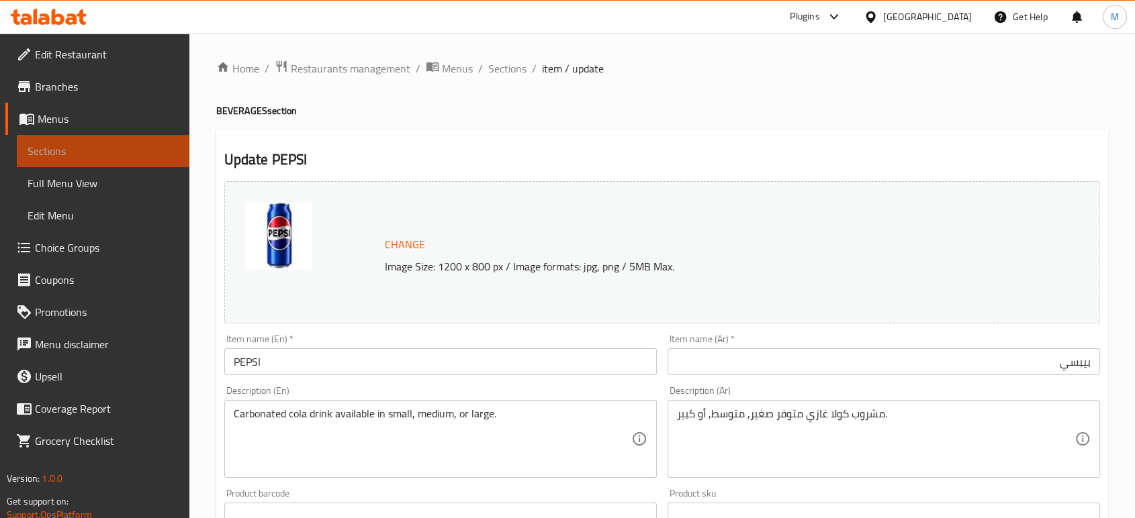
click at [126, 156] on span "Sections" at bounding box center [103, 151] width 151 height 16
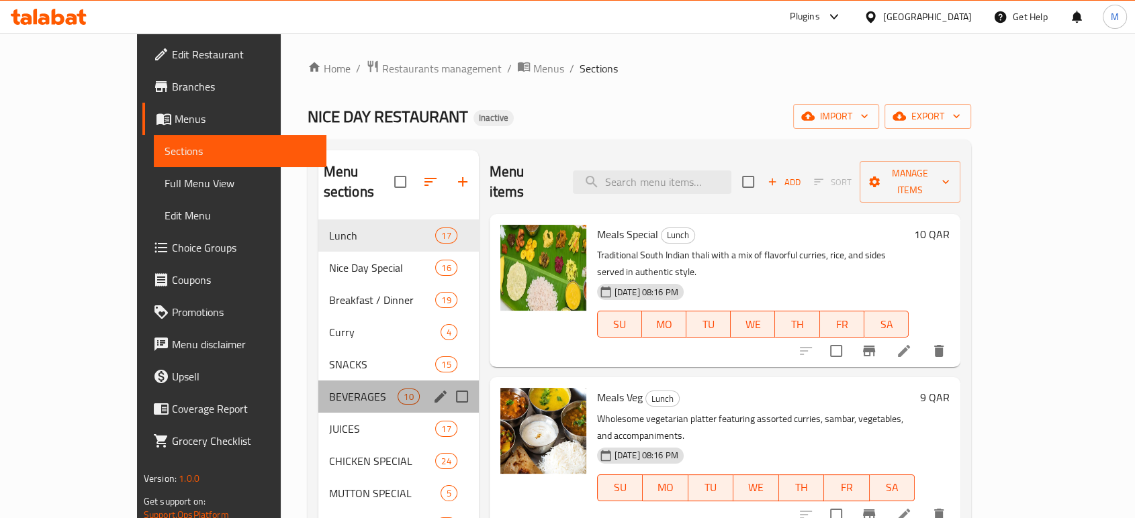
click at [320, 385] on div "BEVERAGES 10" at bounding box center [398, 397] width 160 height 32
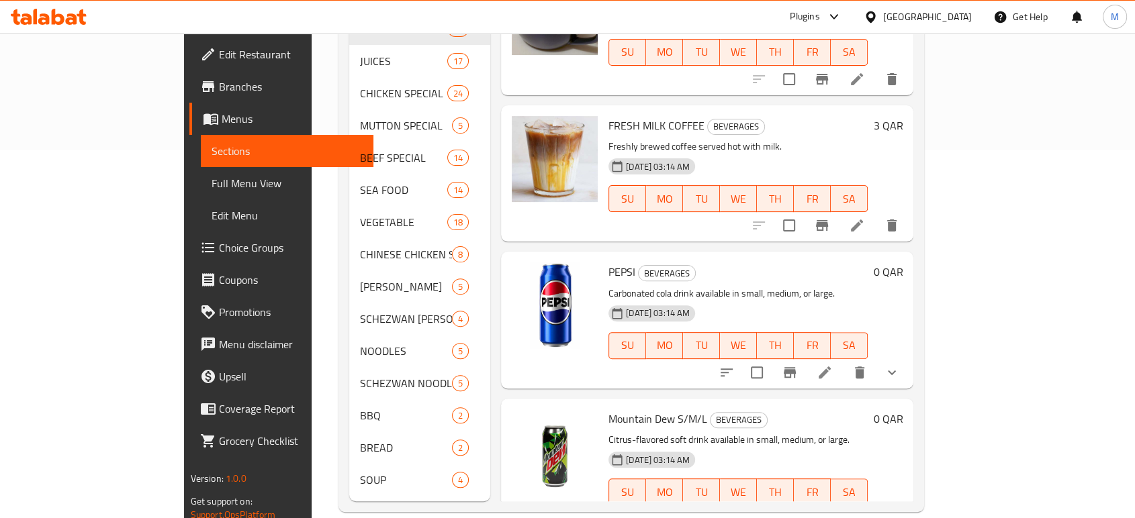
scroll to position [427, 0]
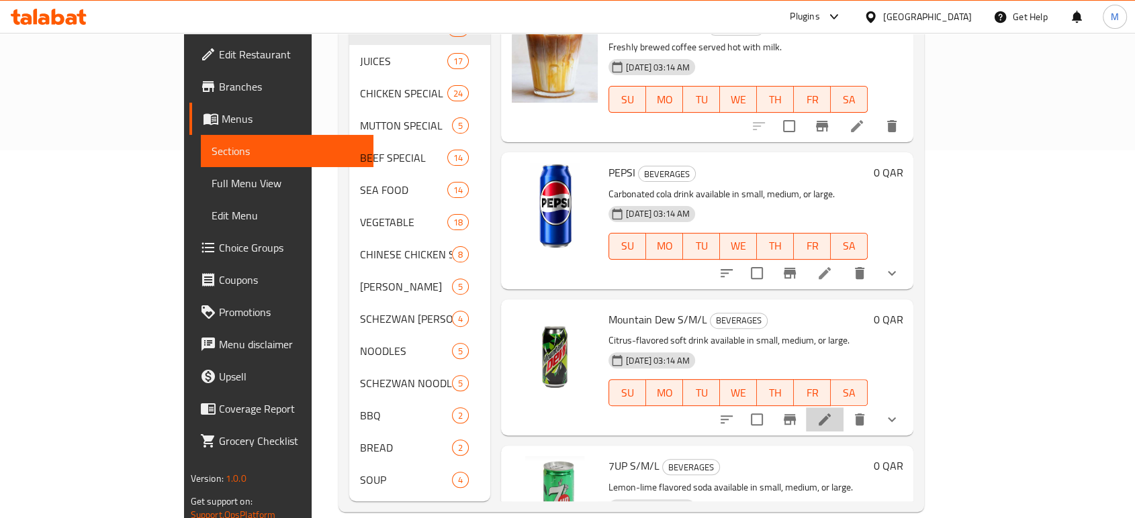
click at [843, 408] on li at bounding box center [825, 420] width 38 height 24
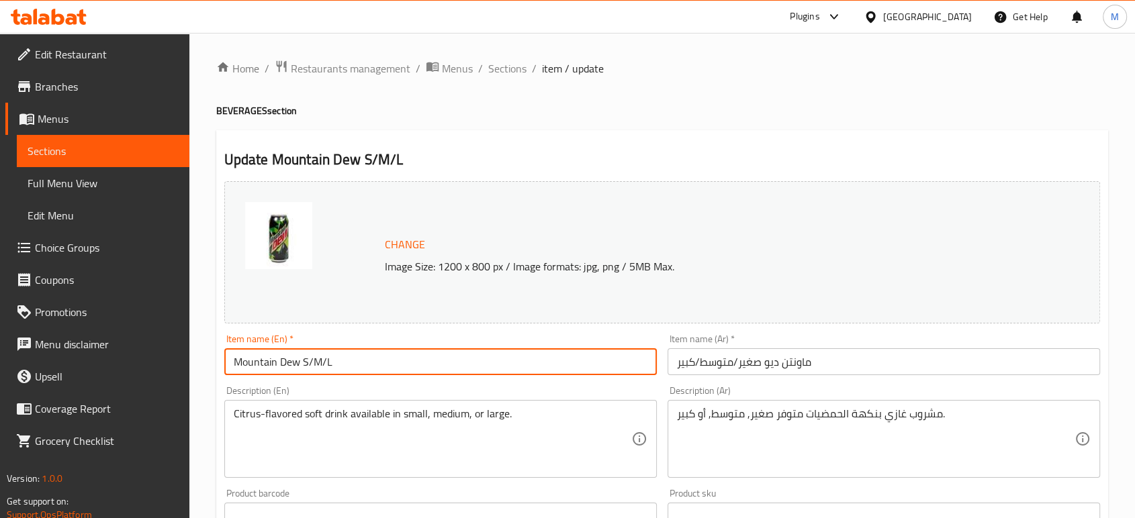
click at [505, 369] on input "Mountain Dew S/M/L" at bounding box center [440, 361] width 432 height 27
type input "Mountain Dew"
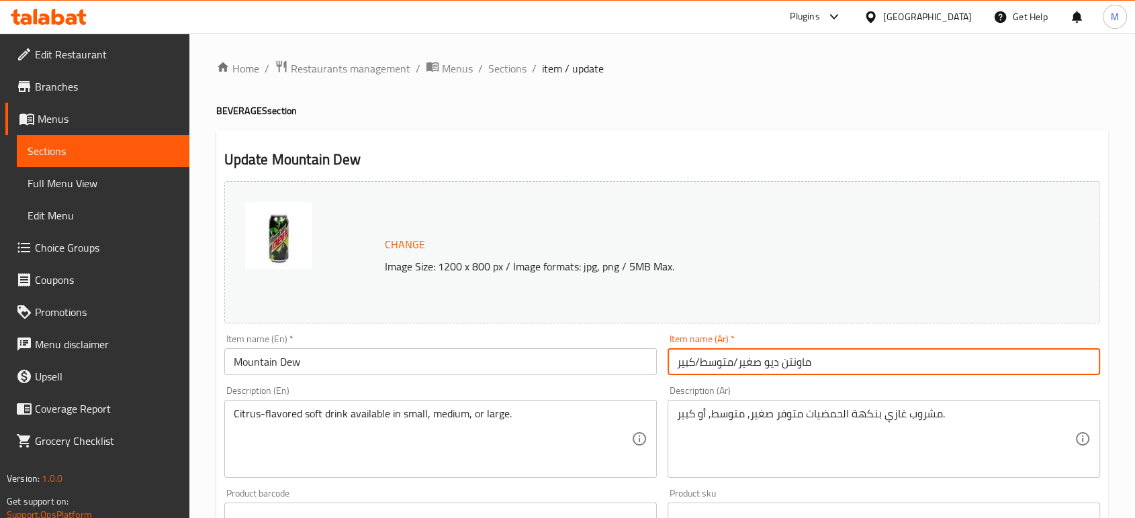
click at [920, 365] on input "ماونتن ديو صغير/متوسط/كبير" at bounding box center [883, 361] width 432 height 27
type input "ماونتن ديو"
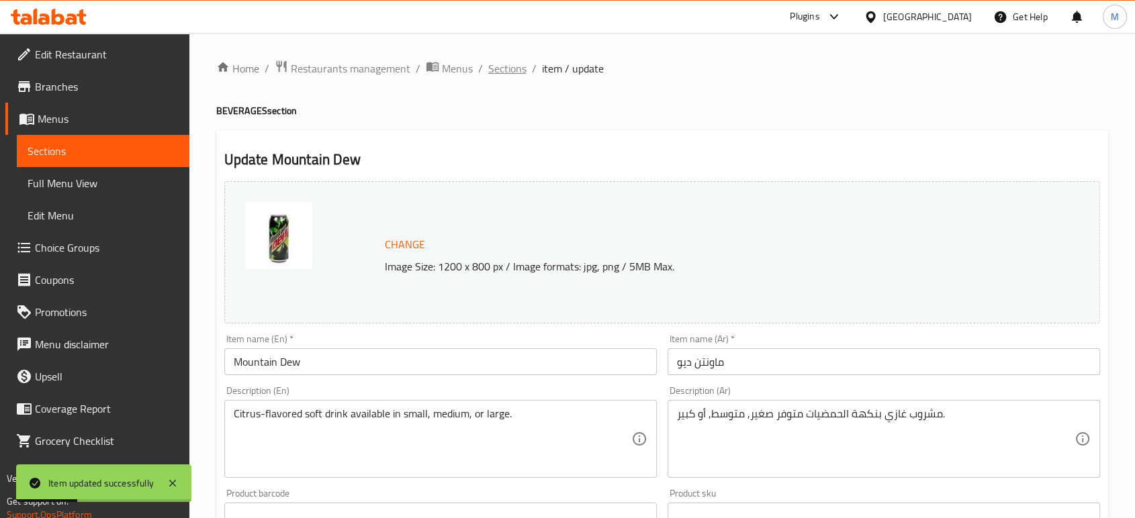
click at [506, 70] on span "Sections" at bounding box center [507, 68] width 38 height 16
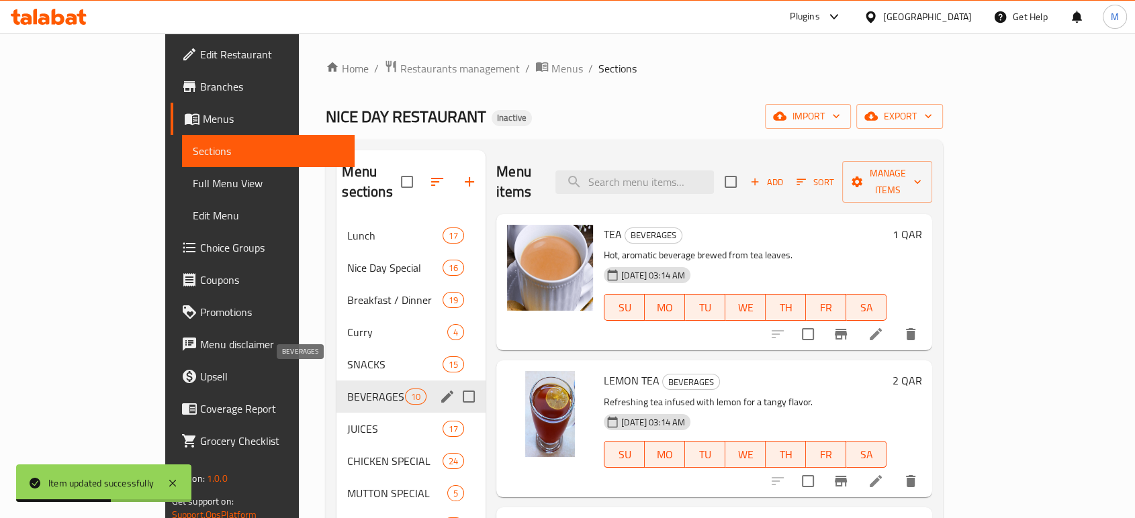
click at [347, 389] on span "BEVERAGES" at bounding box center [375, 397] width 57 height 16
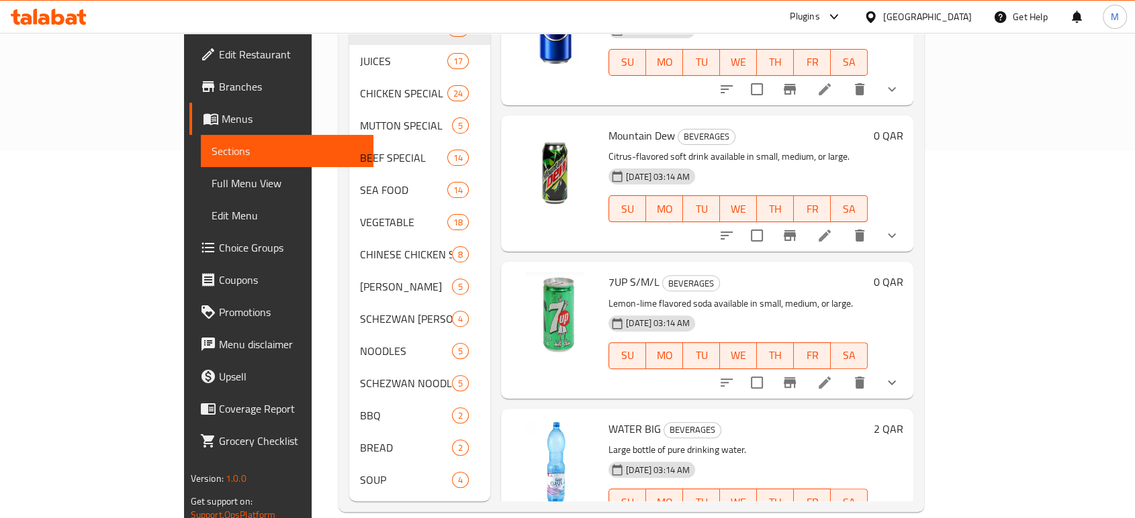
scroll to position [801, 0]
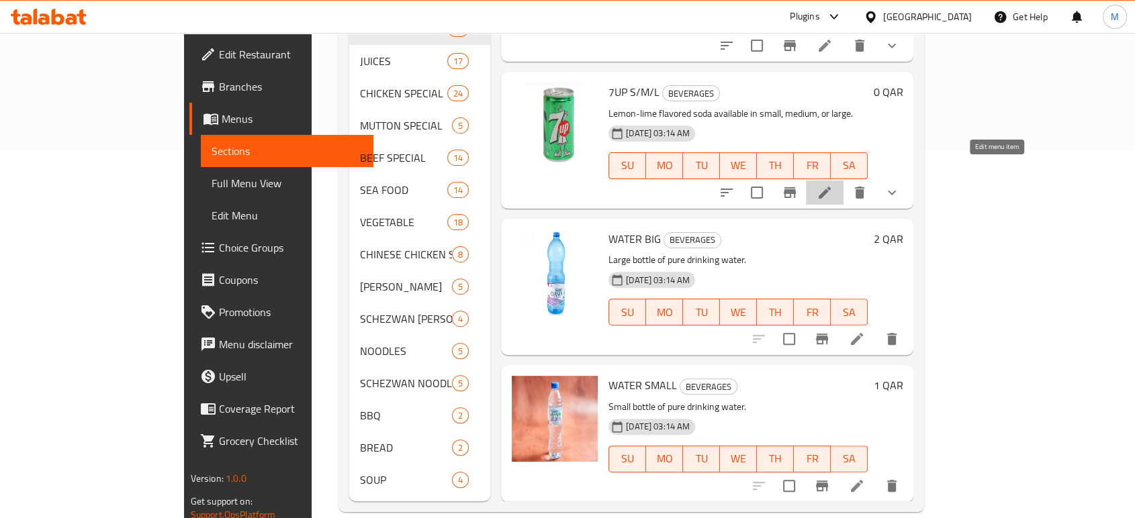
click at [833, 185] on icon at bounding box center [824, 193] width 16 height 16
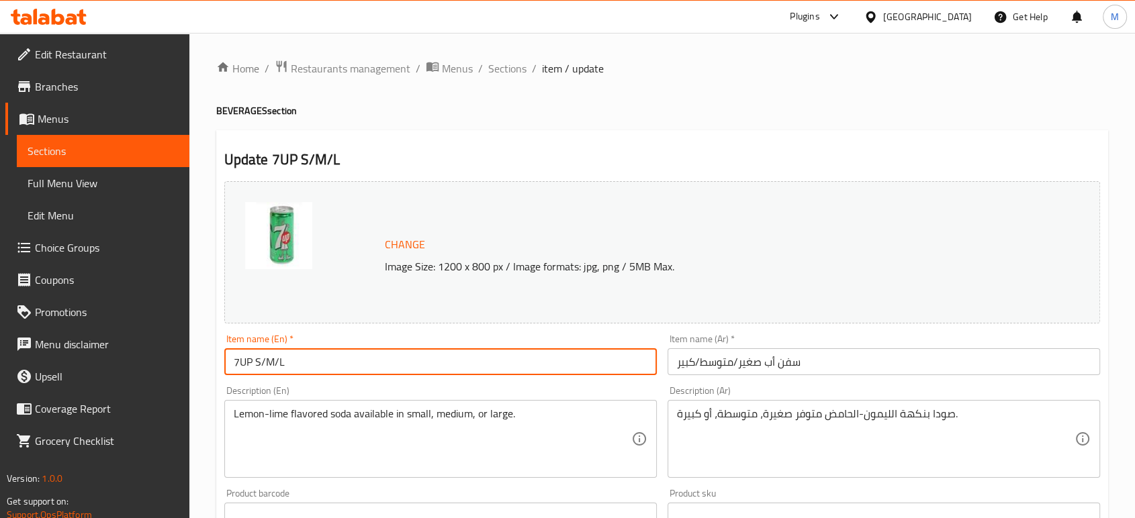
click at [317, 355] on input "7UP S/M/L" at bounding box center [440, 361] width 432 height 27
type input "7UP"
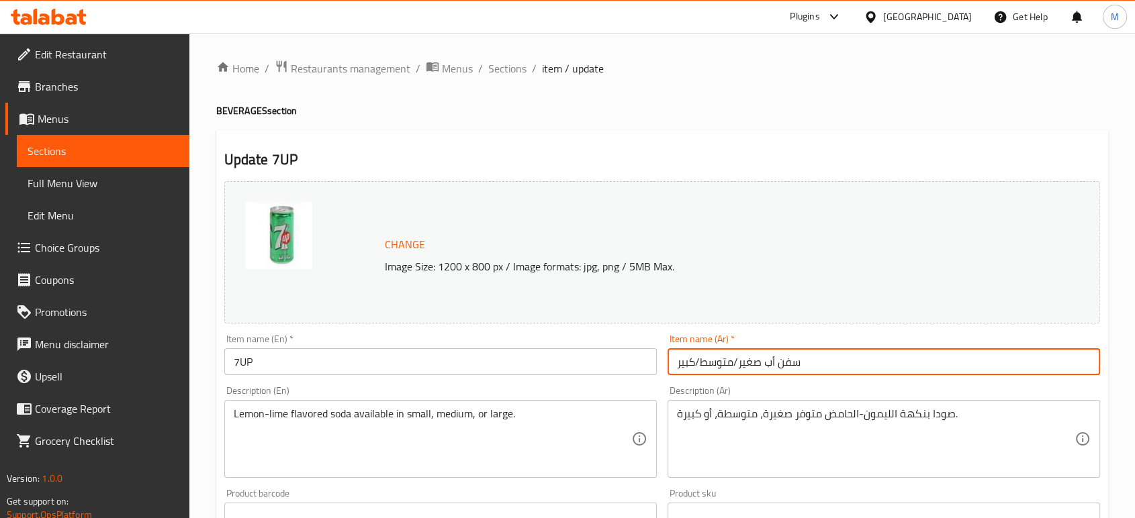
click at [837, 365] on input "سفن أب صغير/متوسط/كبير" at bounding box center [883, 361] width 432 height 27
type input "سفن أب"
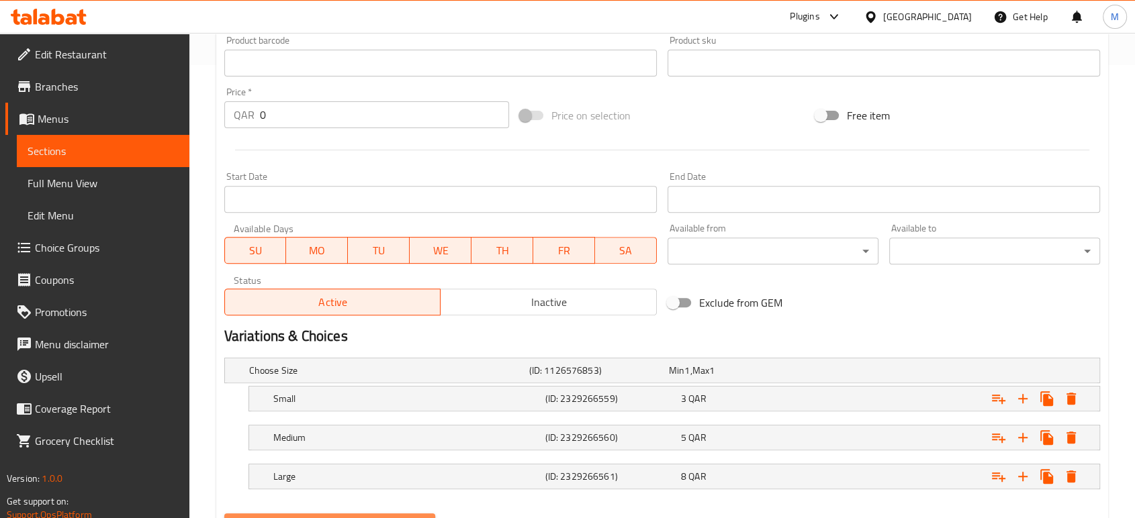
click at [301, 514] on button "Update" at bounding box center [329, 526] width 211 height 25
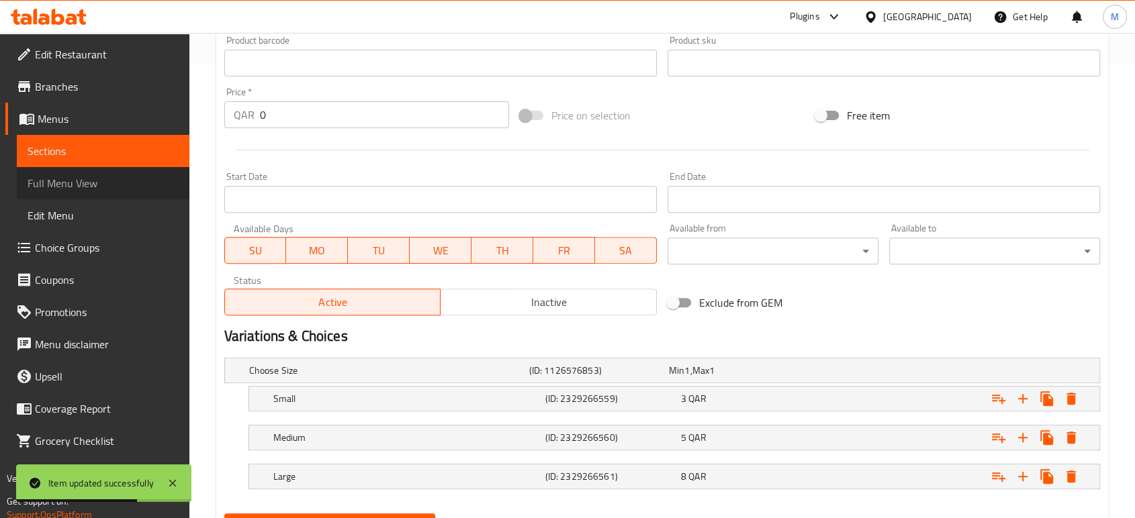
click at [109, 191] on span "Full Menu View" at bounding box center [103, 183] width 151 height 16
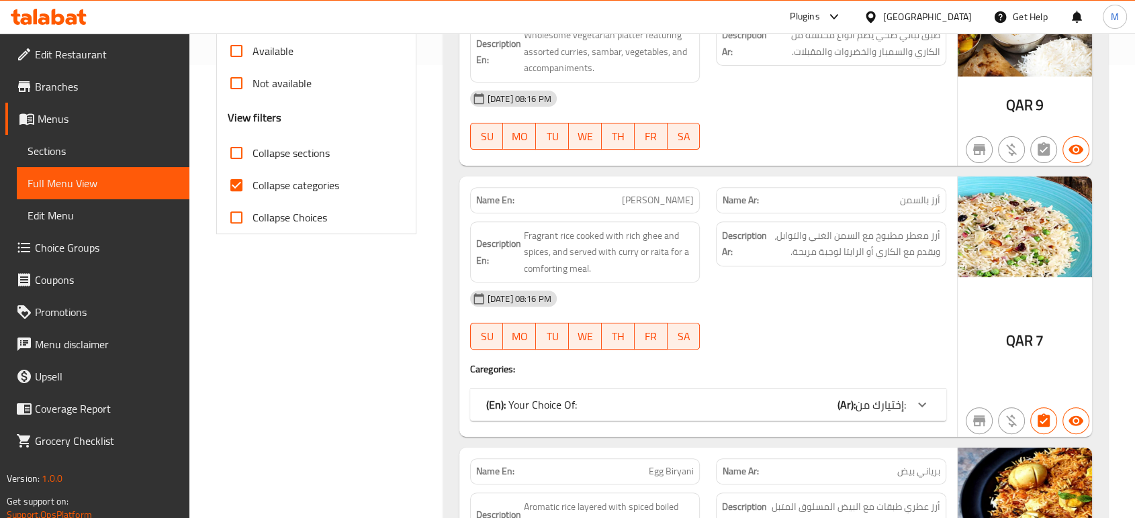
scroll to position [16497, 0]
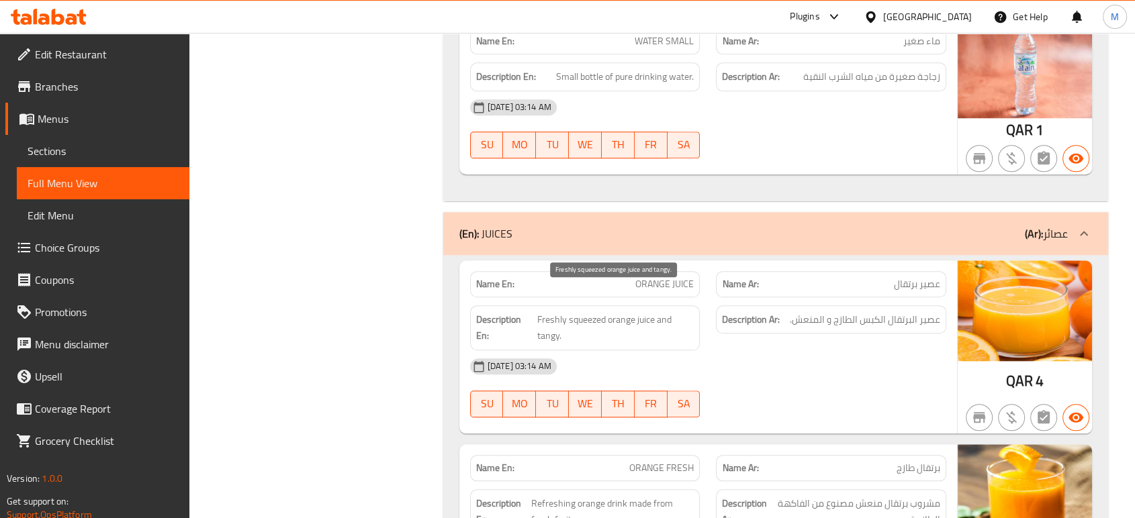
click at [576, 312] on span "Freshly squeezed orange juice and tangy." at bounding box center [615, 328] width 157 height 33
copy span "Freshly squeezed orange juice and tangy."
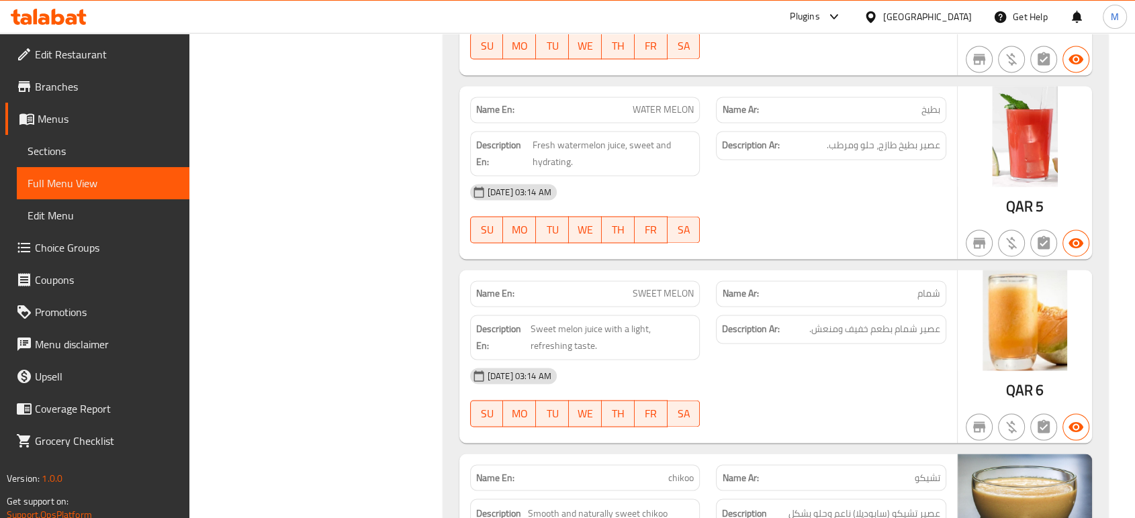
scroll to position [17422, 0]
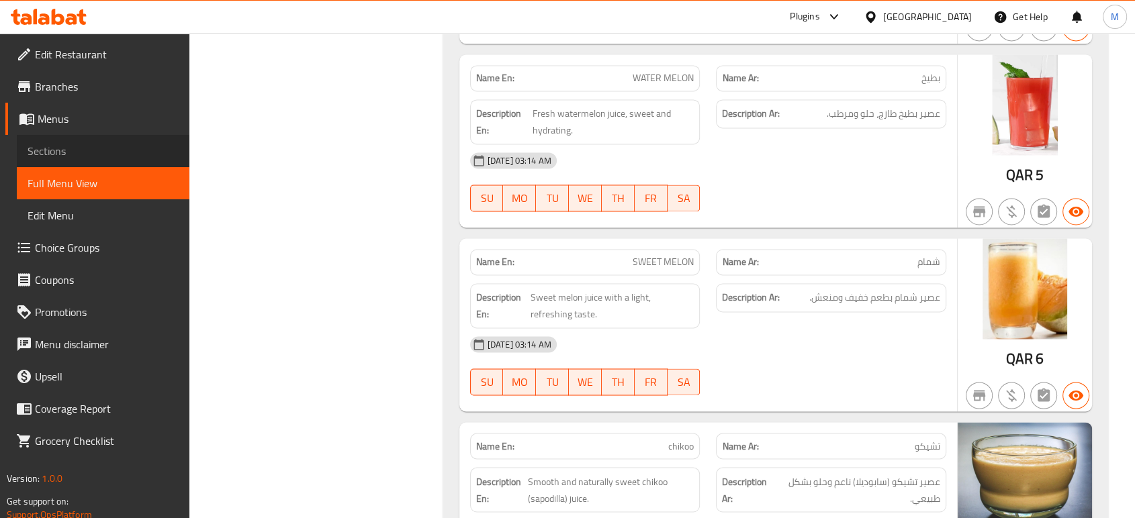
click at [51, 154] on span "Sections" at bounding box center [103, 151] width 151 height 16
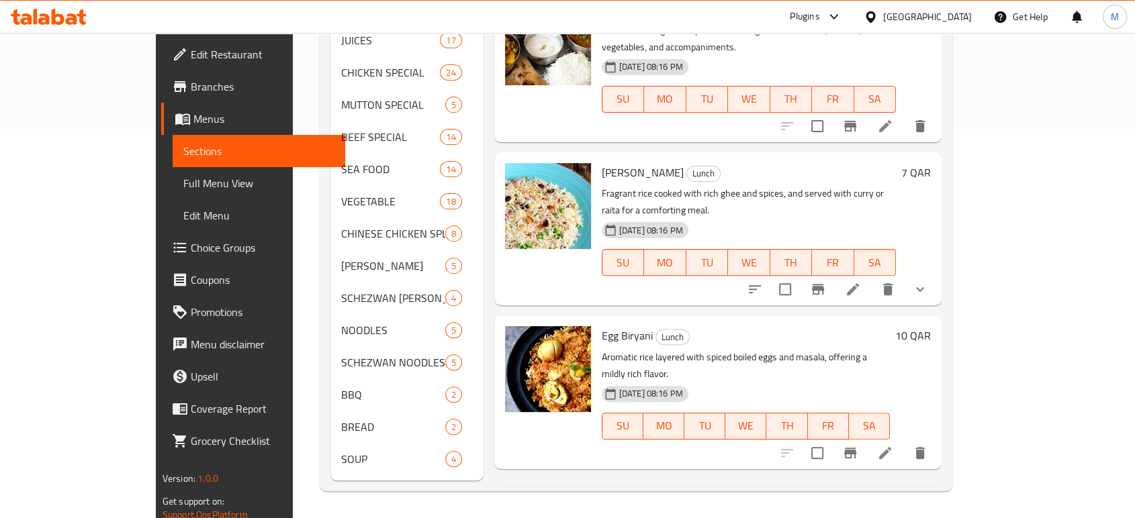
scroll to position [188, 0]
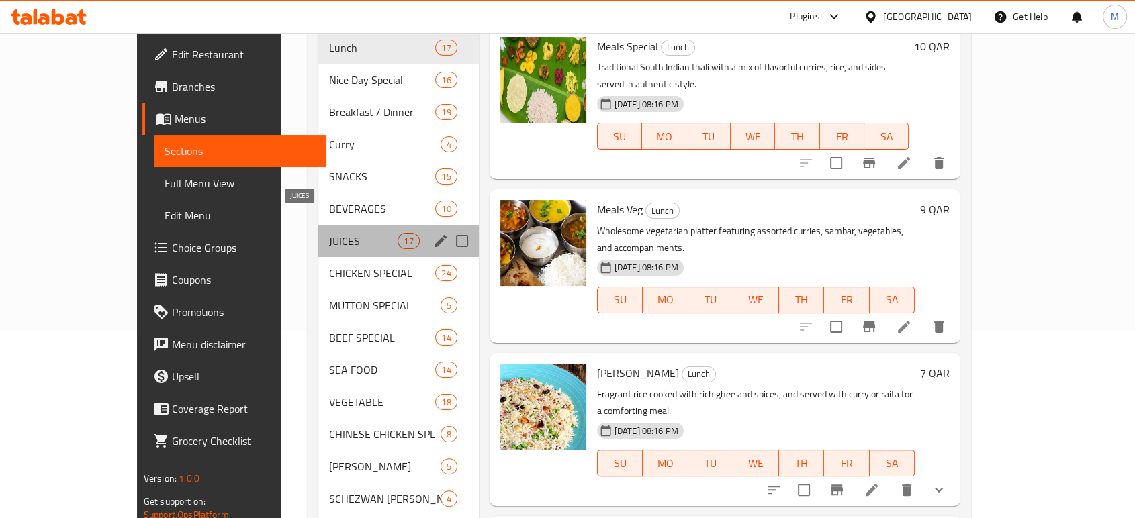
click at [330, 233] on span "JUICES" at bounding box center [363, 241] width 69 height 16
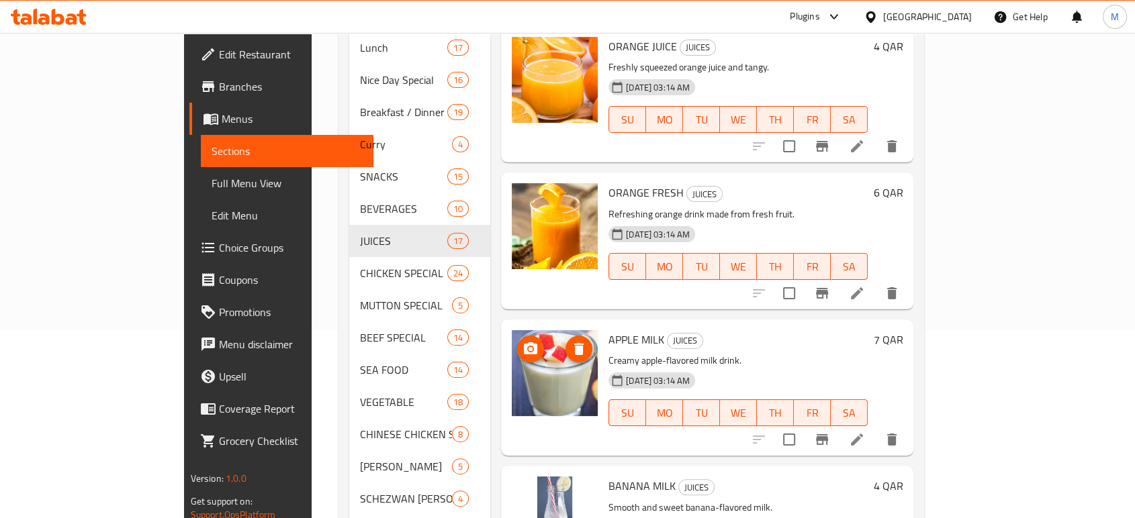
scroll to position [594, 0]
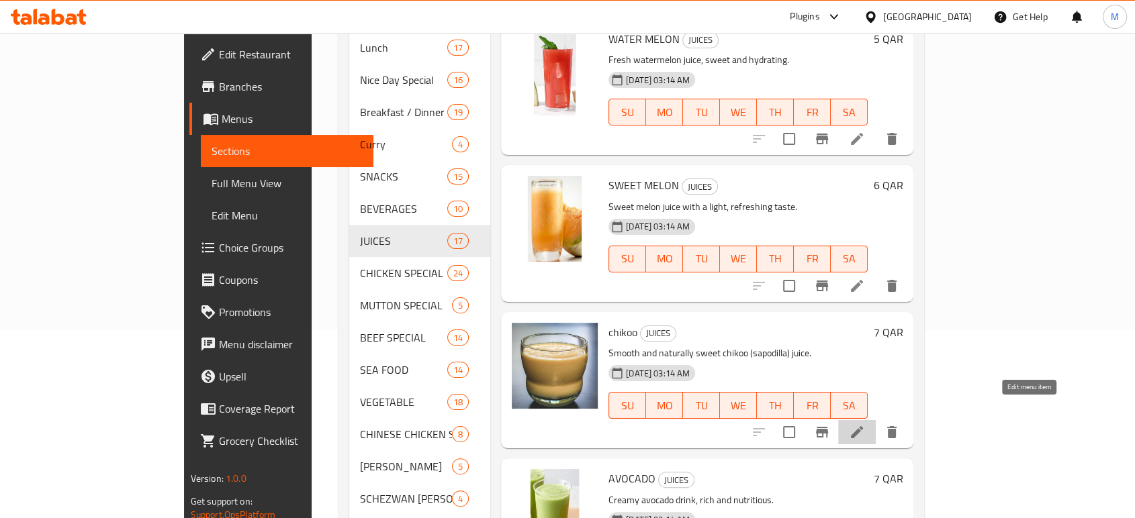
click at [865, 424] on icon at bounding box center [857, 432] width 16 height 16
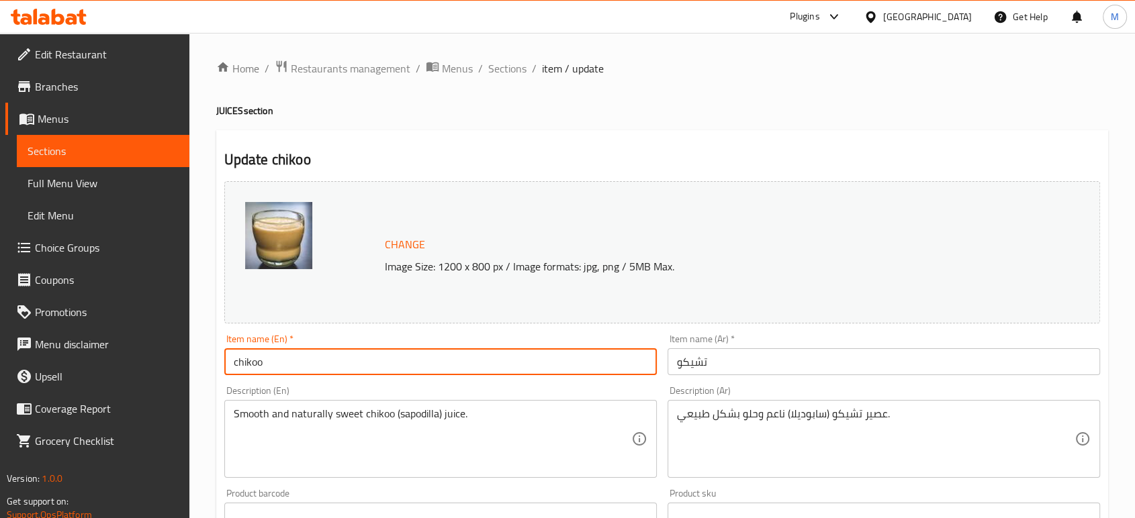
click at [337, 359] on input "chikoo" at bounding box center [440, 361] width 432 height 27
paste input "CHIKKU"
type input "CHIKKU"
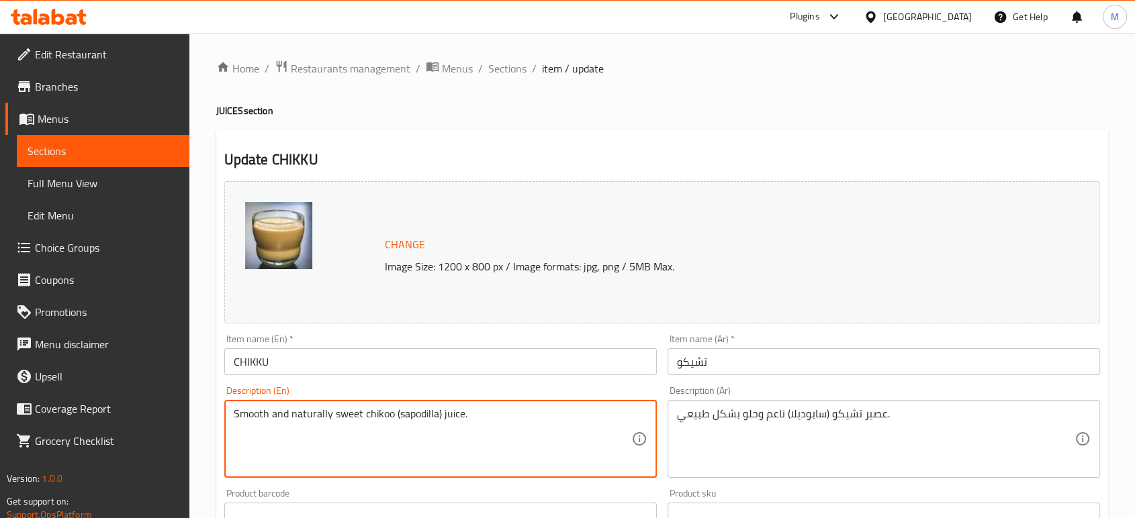
click at [377, 417] on textarea "Smooth and naturally sweet chikoo (sapodilla) juice." at bounding box center [432, 440] width 397 height 64
paste textarea "CHIKKU"
click at [408, 418] on textarea "Smooth and naturally sweet CHIKKU (sapodilla) juice." at bounding box center [432, 440] width 397 height 64
type textarea "Smooth and naturally sweet Chikku (sapodilla) juice."
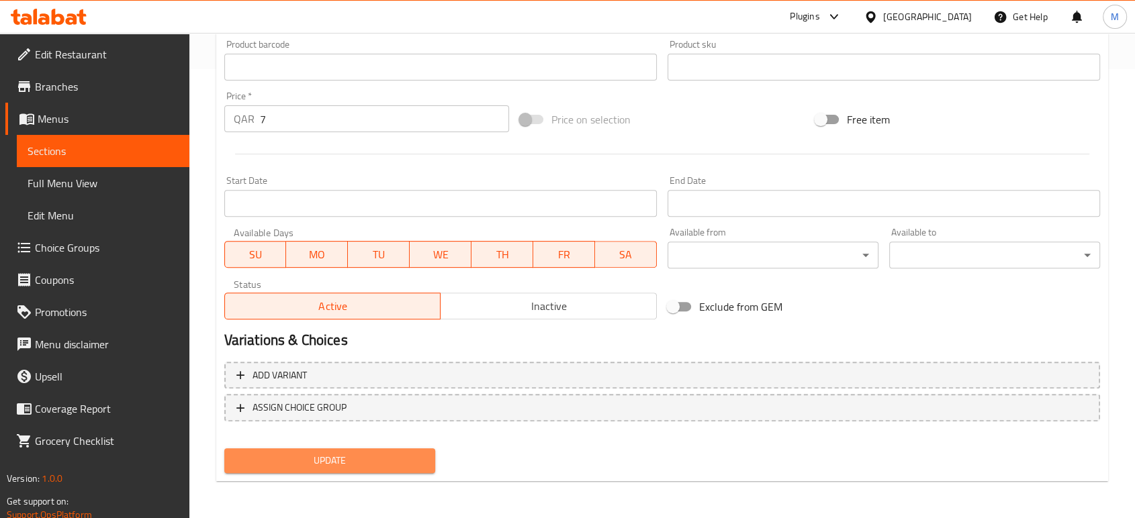
click at [393, 455] on span "Update" at bounding box center [329, 461] width 189 height 17
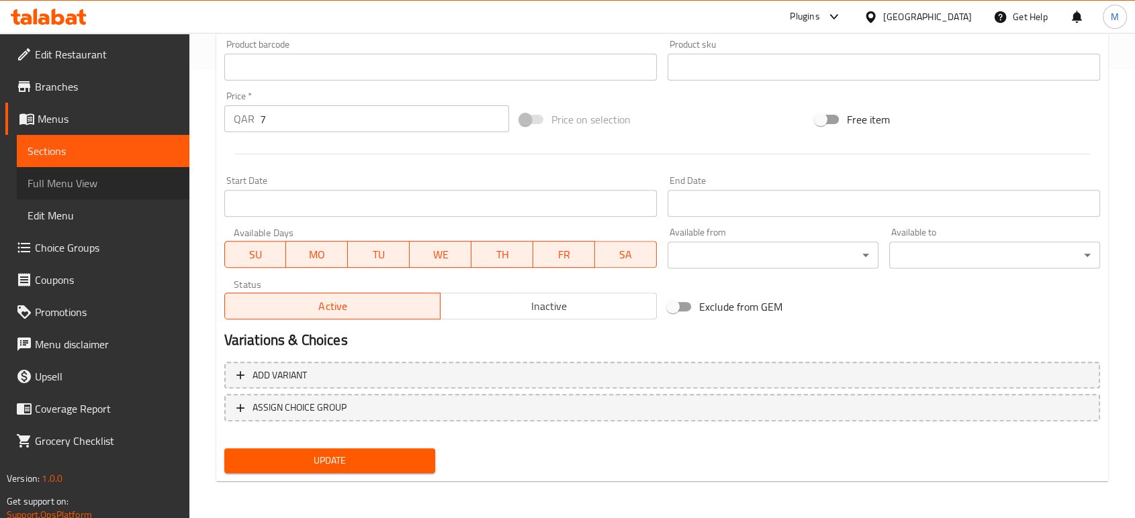
click at [67, 189] on span "Full Menu View" at bounding box center [103, 183] width 151 height 16
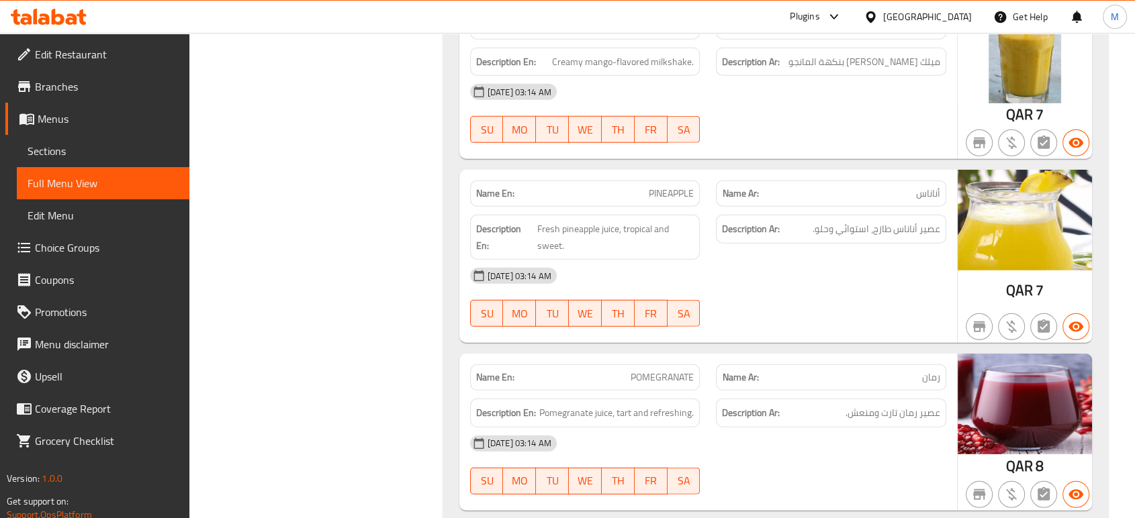
scroll to position [18960, 0]
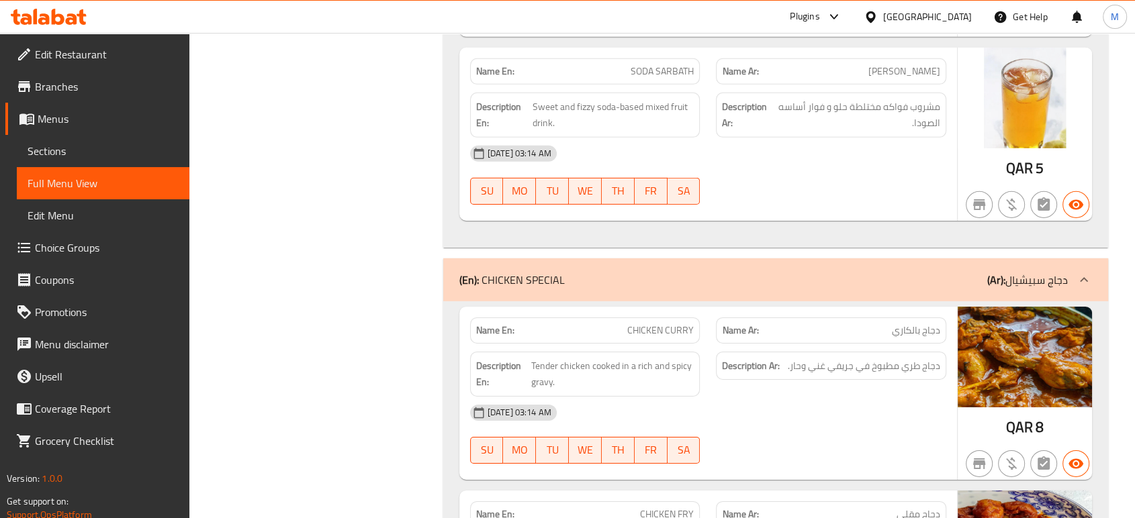
scroll to position [19616, 0]
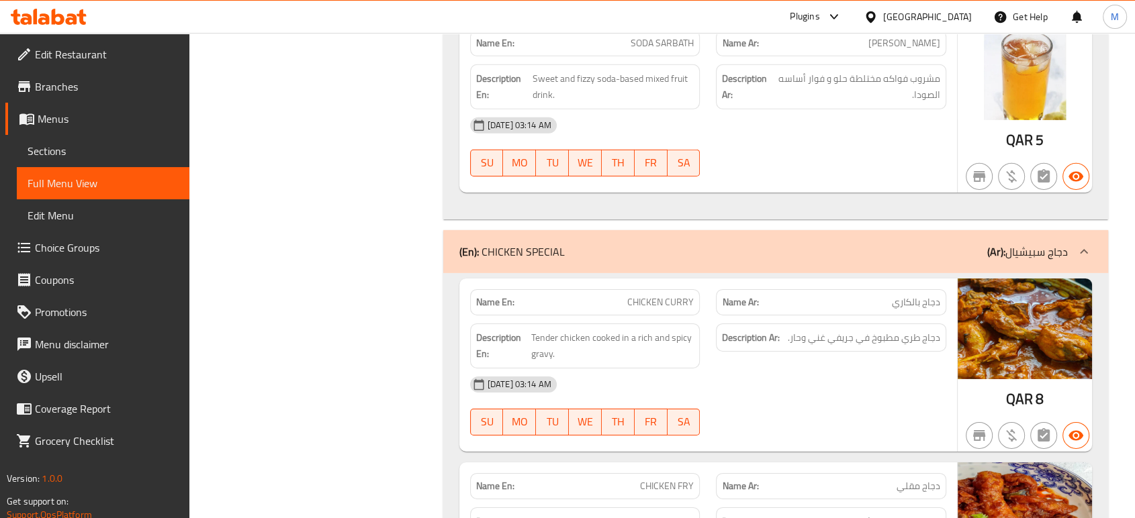
click at [806, 369] on div "[DATE] 03:14 AM" at bounding box center [708, 385] width 492 height 32
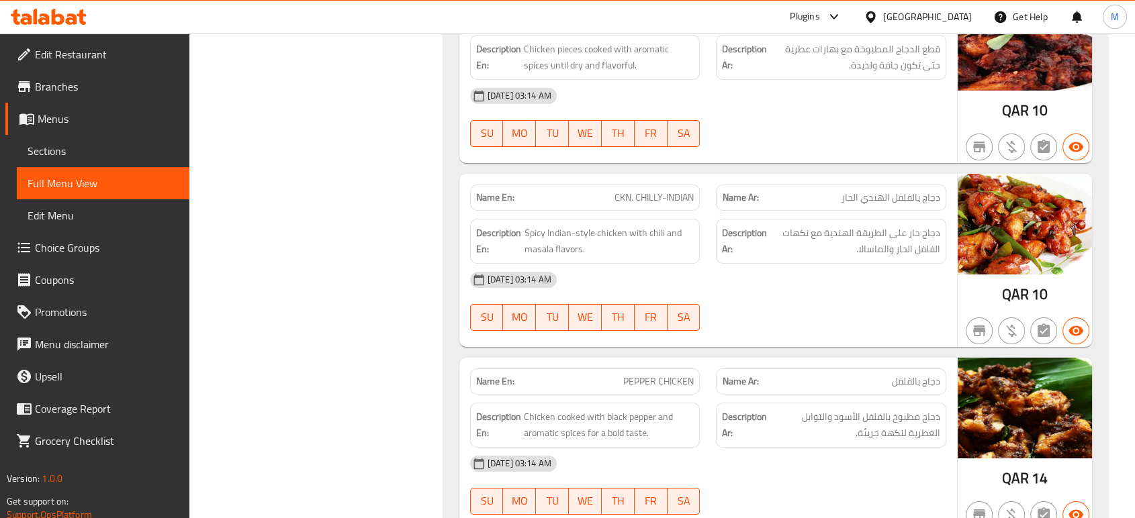
scroll to position [20303, 0]
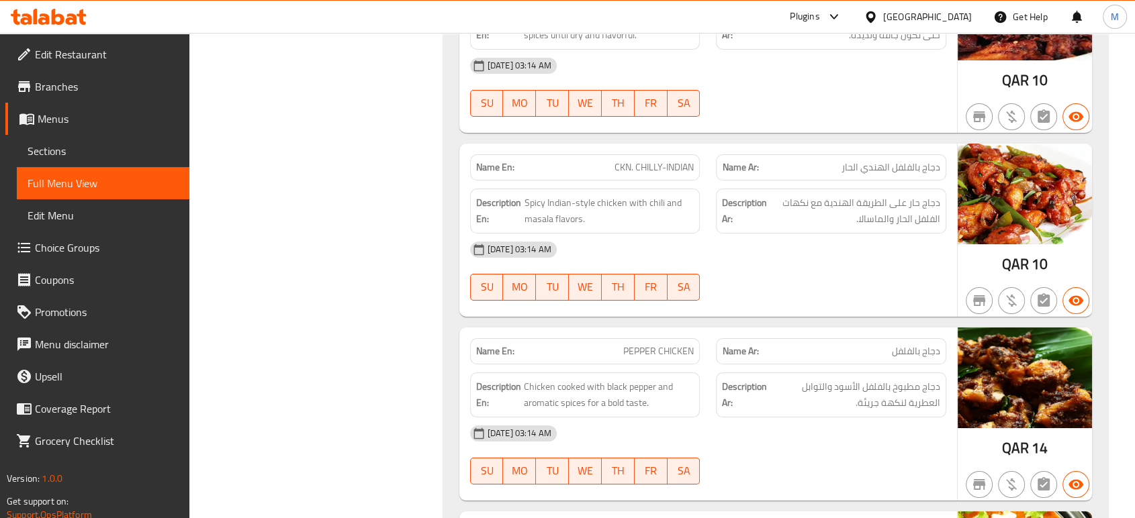
click at [209, 375] on div "Filter Branches Branches Popular filters Free items Branch specific items Has c…" at bounding box center [321, 363] width 227 height 40987
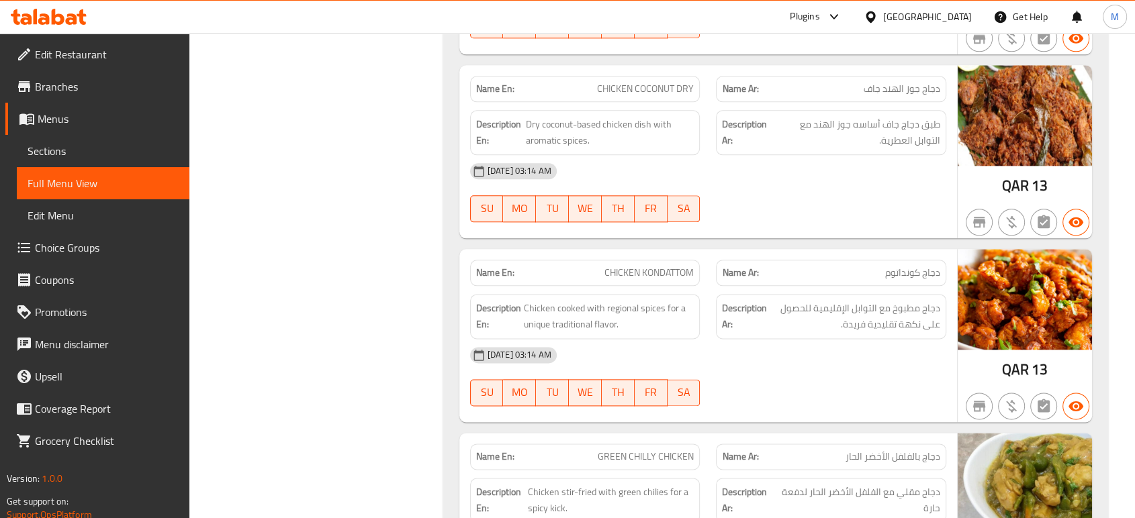
scroll to position [21583, 0]
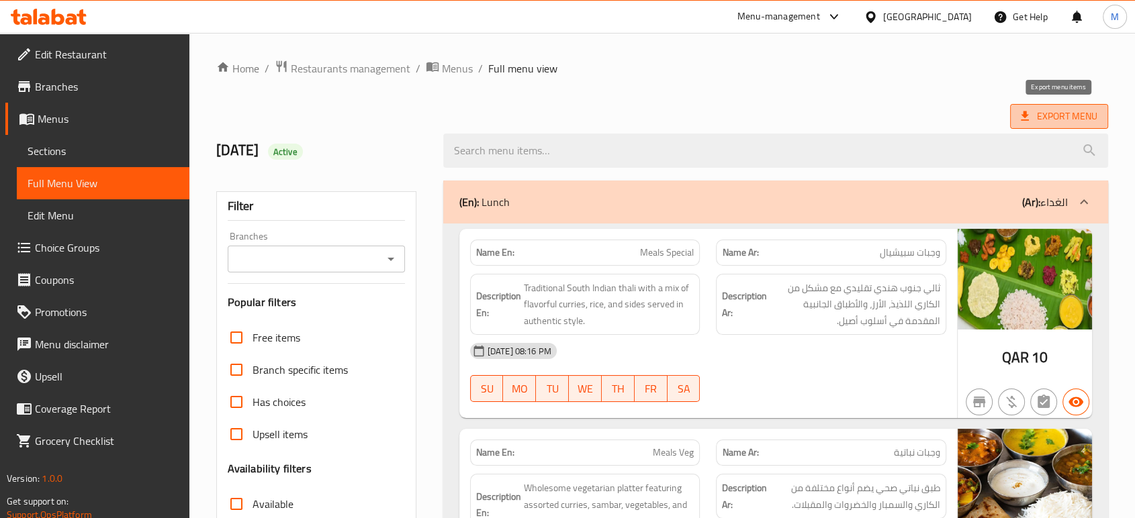
click at [1045, 111] on span "Export Menu" at bounding box center [1059, 116] width 77 height 17
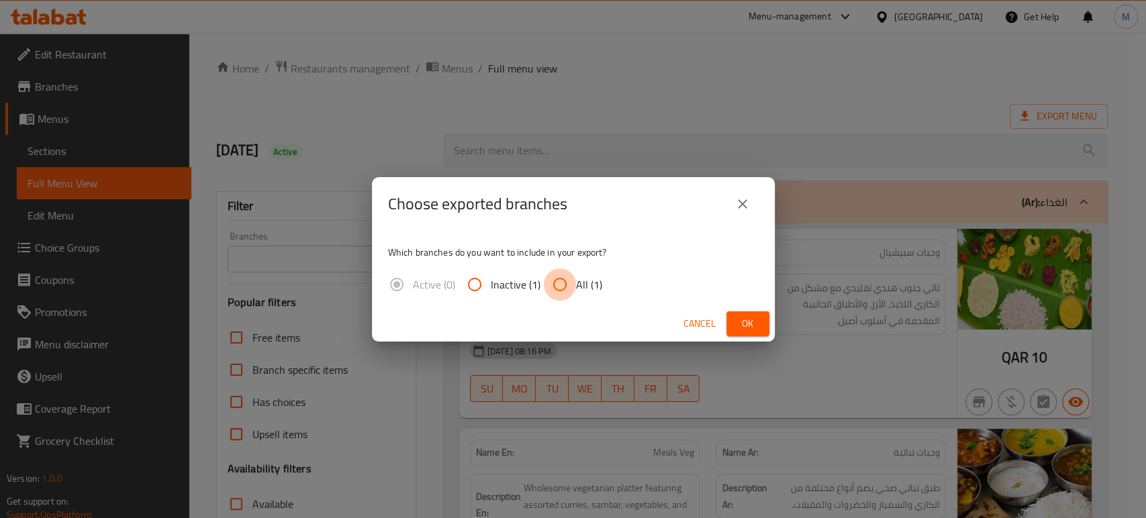
click at [559, 293] on input "All (1)" at bounding box center [560, 285] width 32 height 32
radio input "true"
click at [744, 328] on span "Ok" at bounding box center [747, 324] width 21 height 17
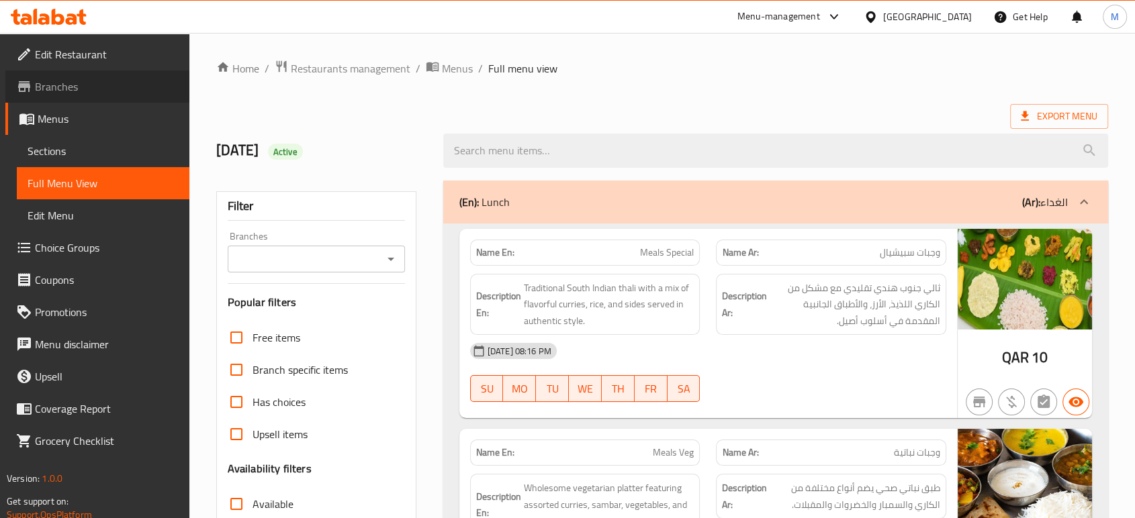
click at [48, 85] on span "Branches" at bounding box center [107, 87] width 144 height 16
